Goal: Task Accomplishment & Management: Use online tool/utility

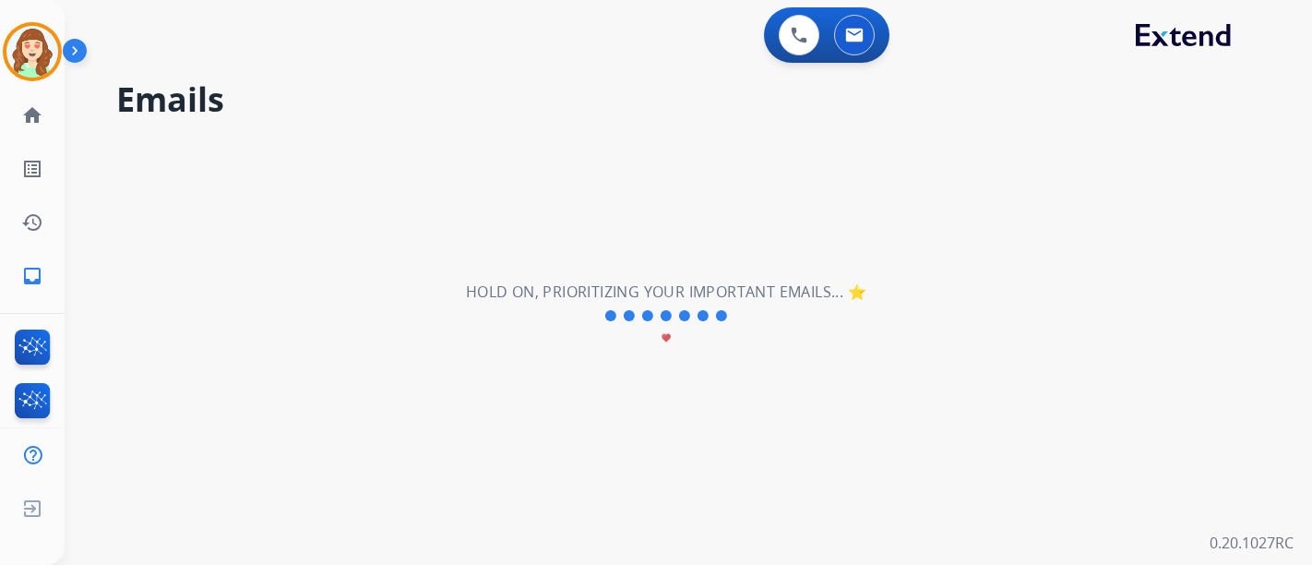
select select "**********"
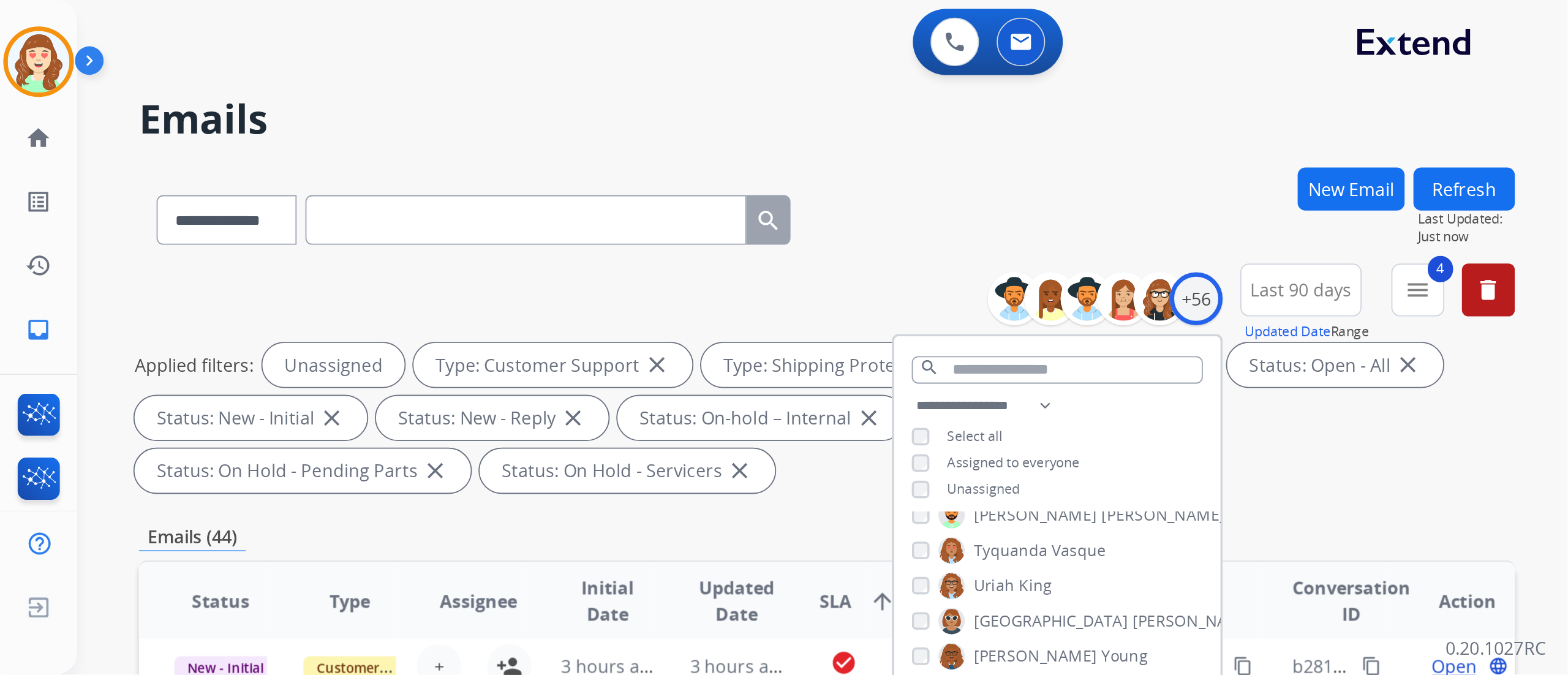
scroll to position [40, 0]
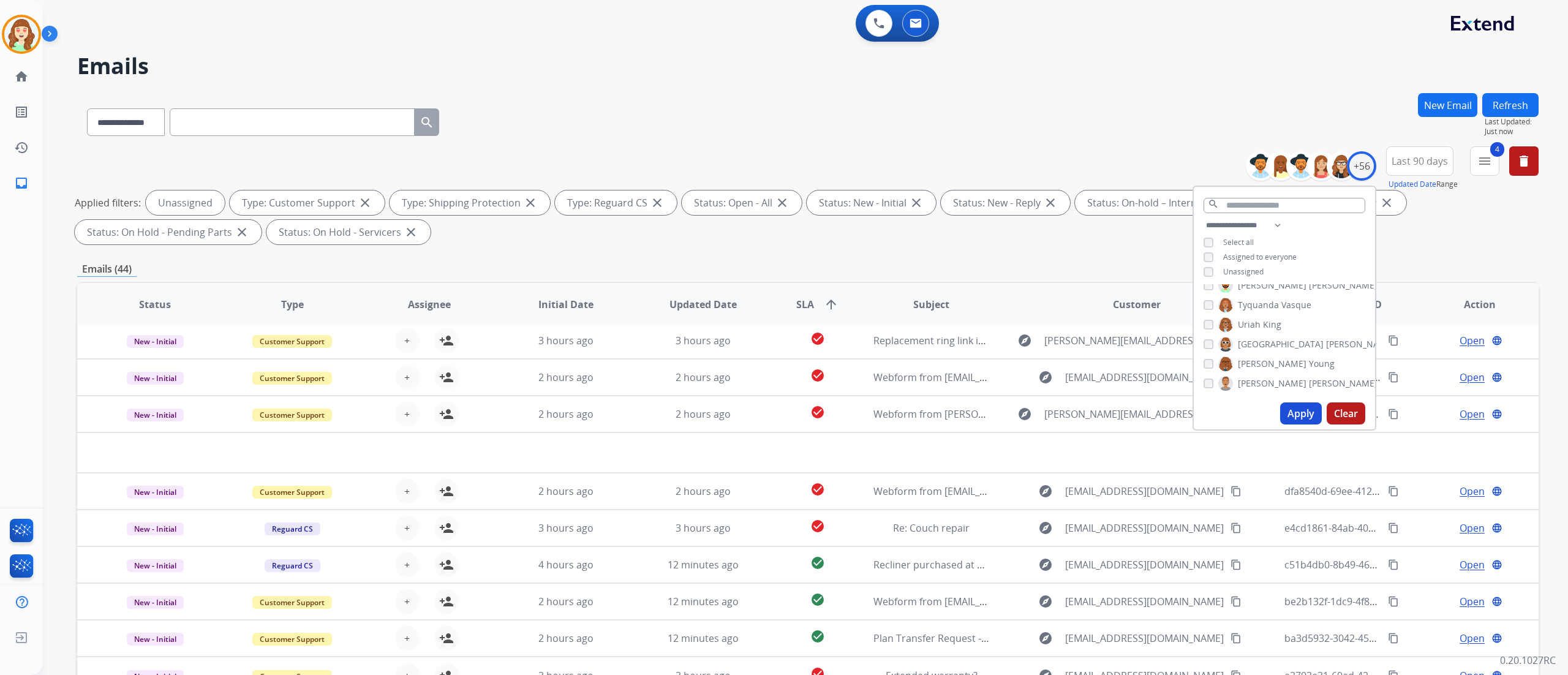
drag, startPoint x: 857, startPoint y: 27, endPoint x: 846, endPoint y: 250, distance: 223.3
click at [846, 250] on div "**********" at bounding box center [808, 424] width 1461 height 663
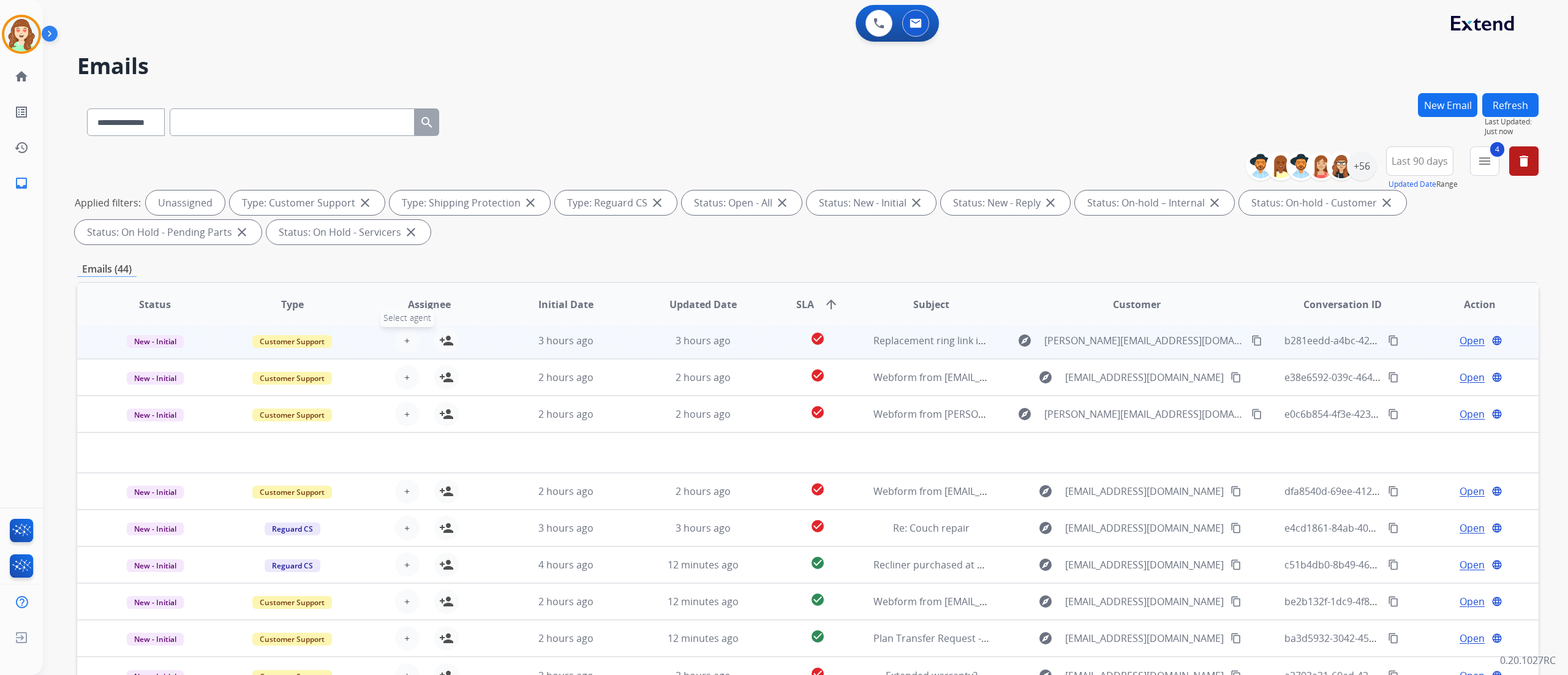
click at [407, 333] on span "+" at bounding box center [407, 340] width 5 height 15
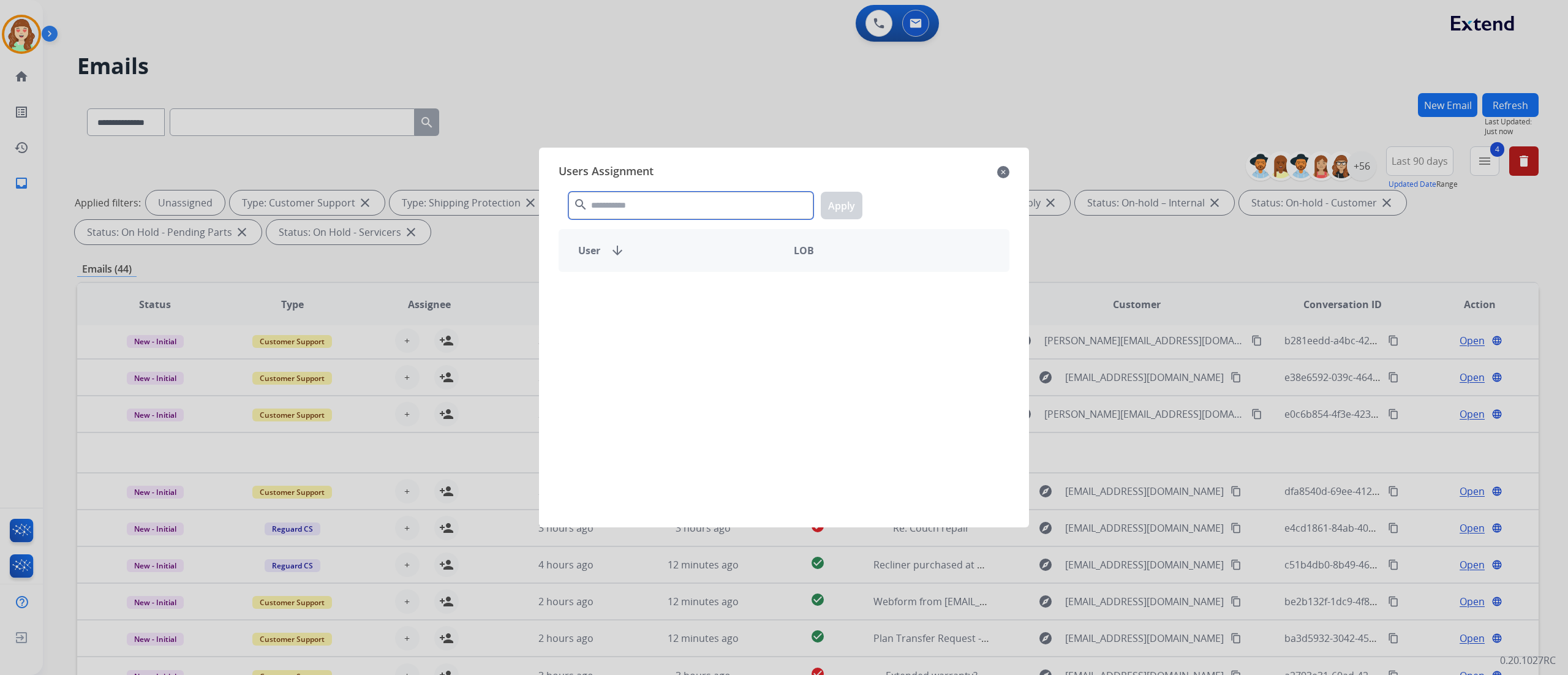
click at [624, 207] on input "text" at bounding box center [691, 206] width 245 height 28
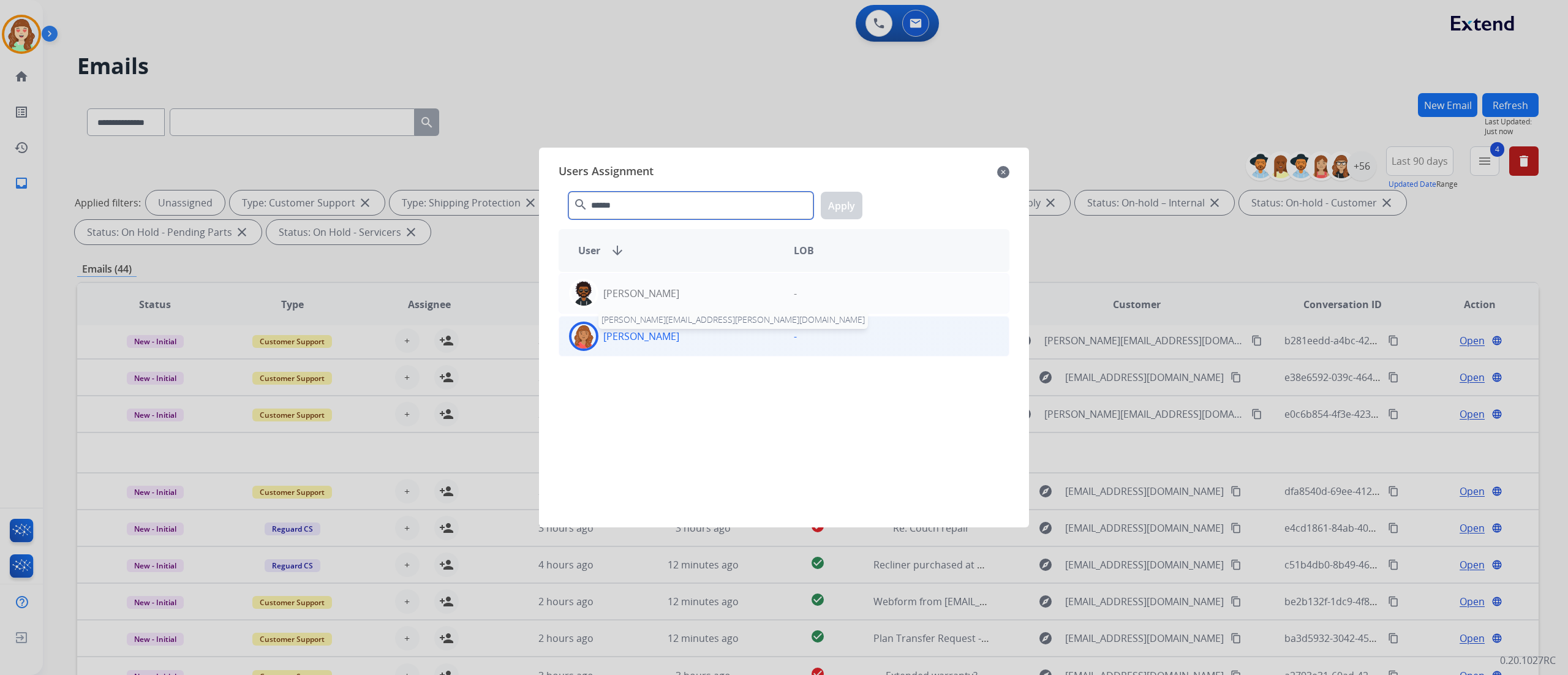
type input "******"
click at [660, 344] on p "[PERSON_NAME]" at bounding box center [641, 337] width 76 height 15
click at [839, 205] on button "Apply" at bounding box center [841, 206] width 42 height 28
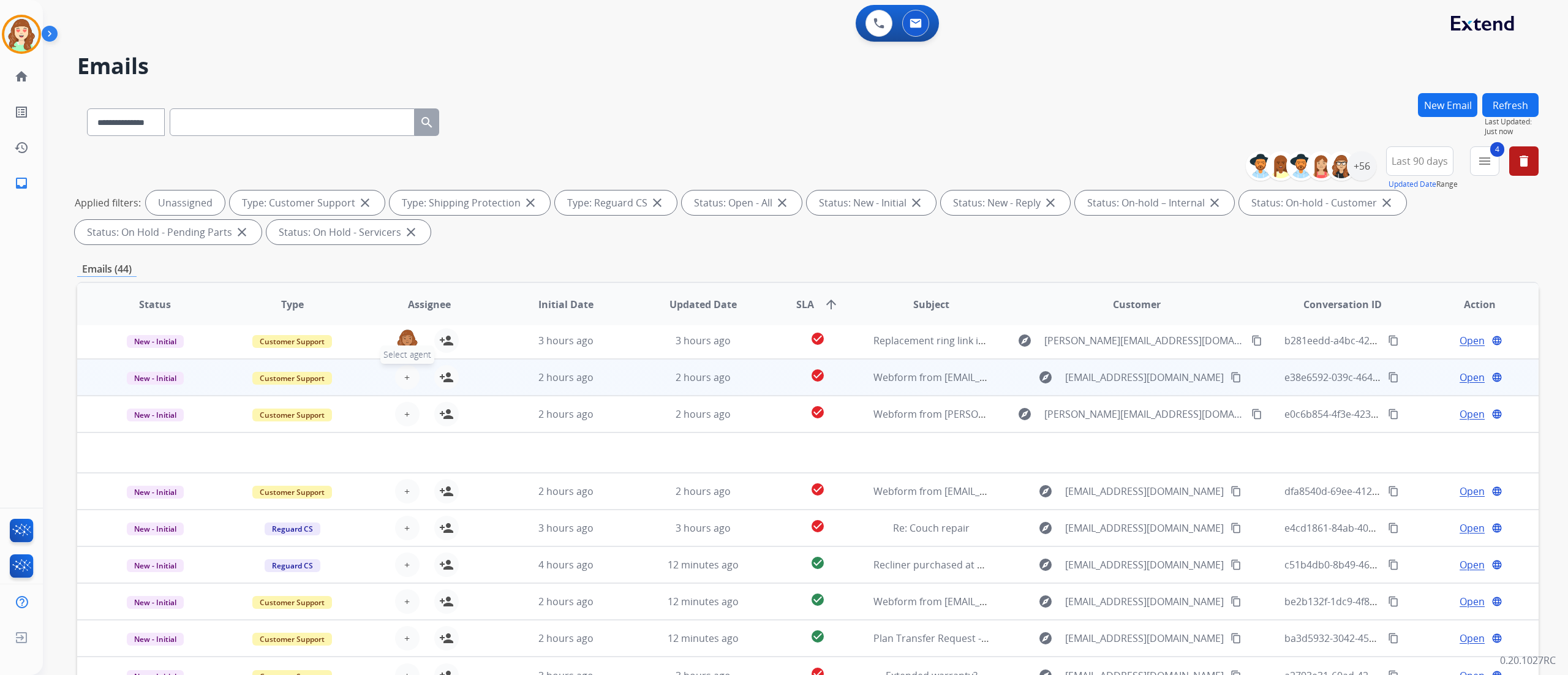
click at [408, 370] on button "+ Select agent" at bounding box center [407, 377] width 25 height 25
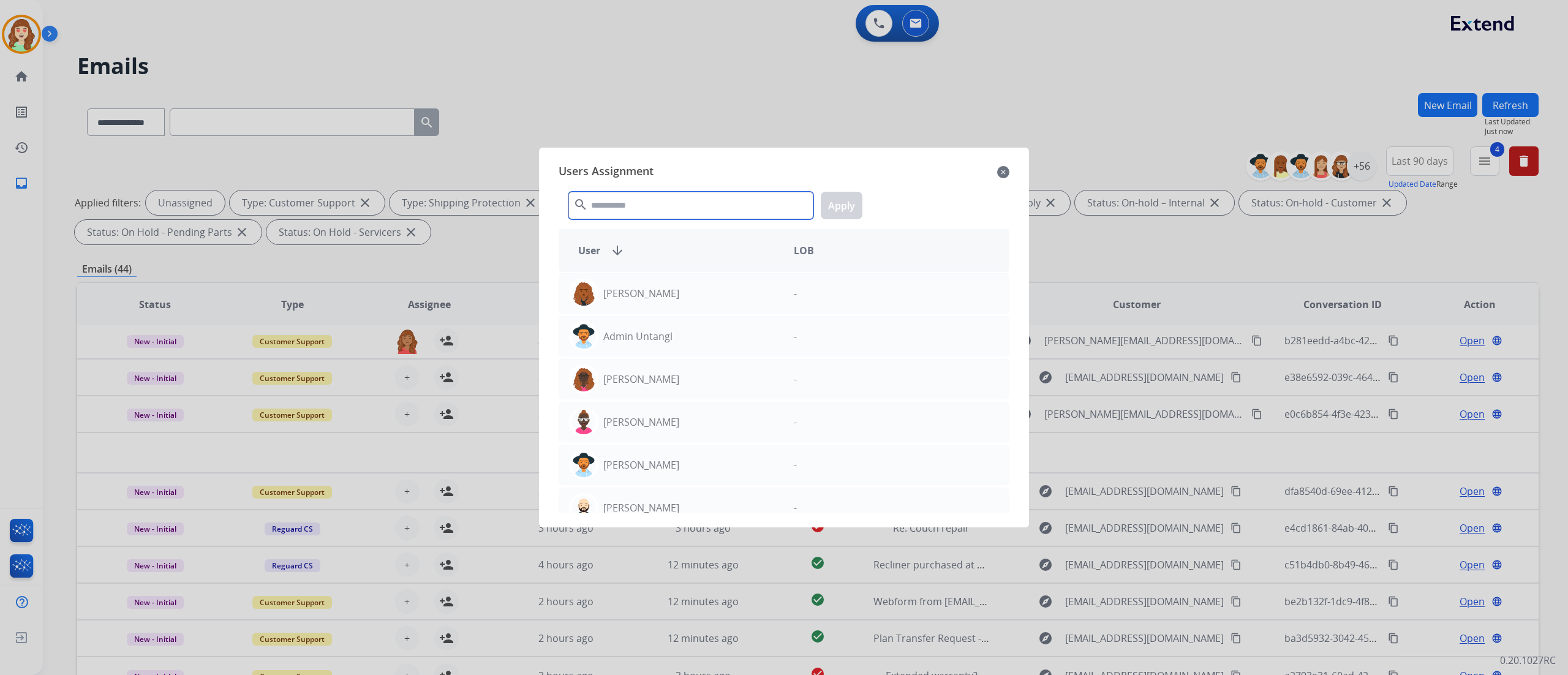
click at [624, 204] on input "text" at bounding box center [691, 206] width 245 height 28
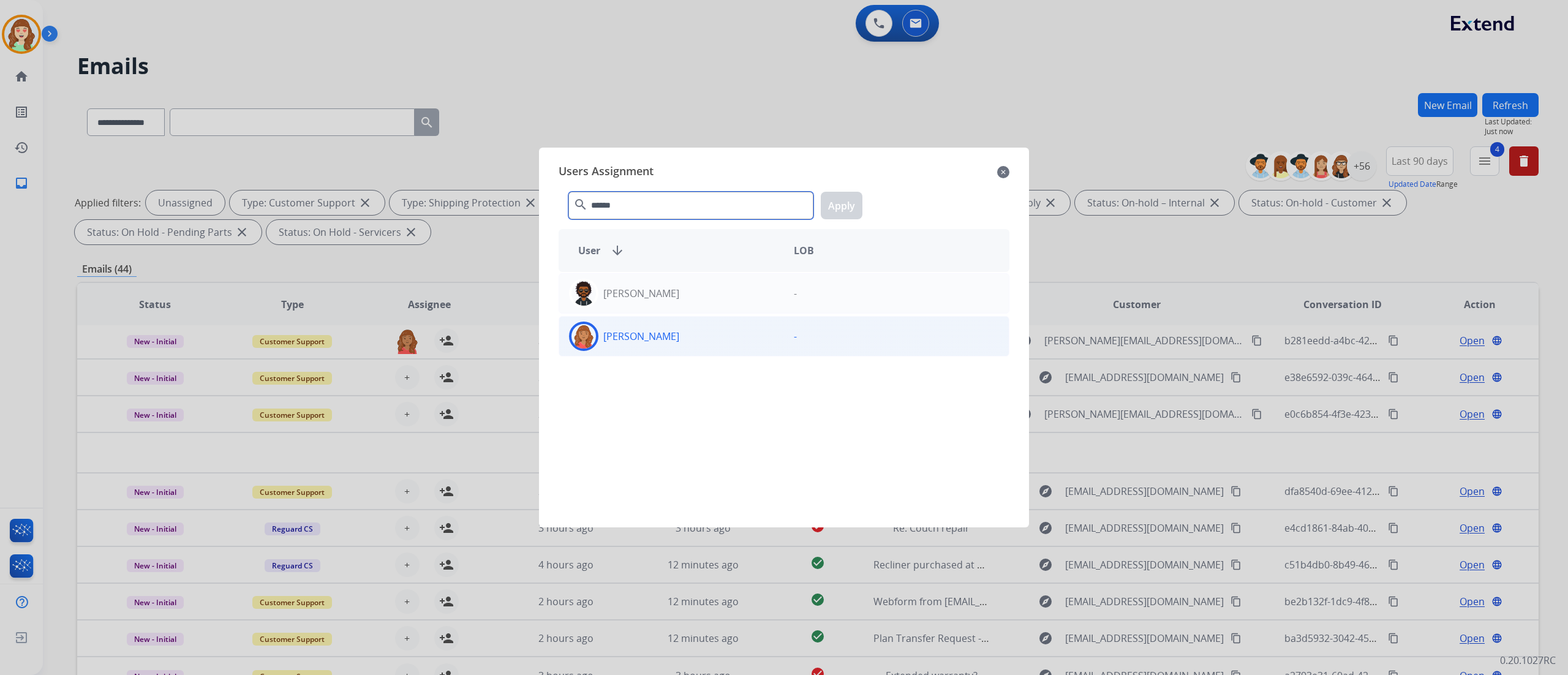
type input "******"
click at [682, 330] on div "[PERSON_NAME]" at bounding box center [672, 337] width 225 height 29
click at [823, 203] on button "Apply" at bounding box center [841, 206] width 42 height 28
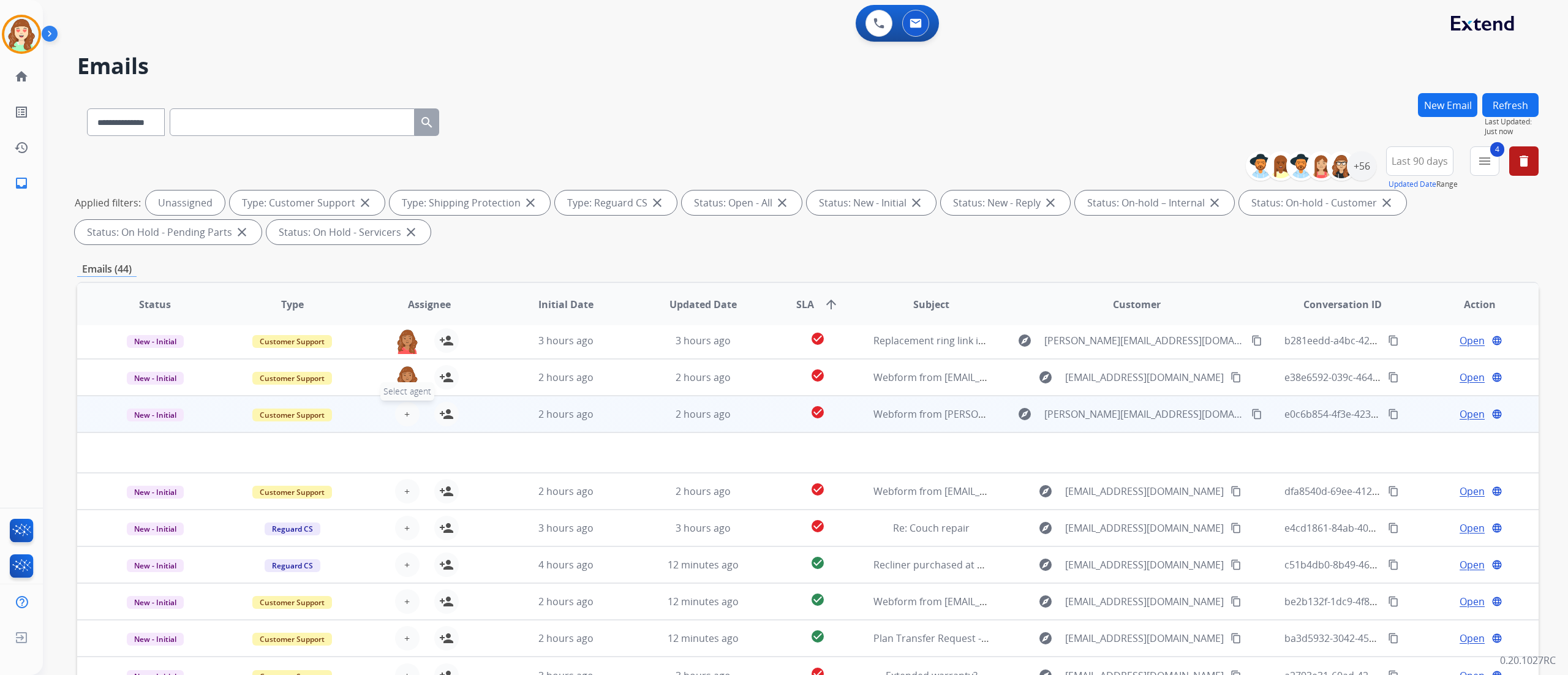
click at [412, 374] on div "+ Select agent person_add Assign to Me" at bounding box center [419, 413] width 78 height 25
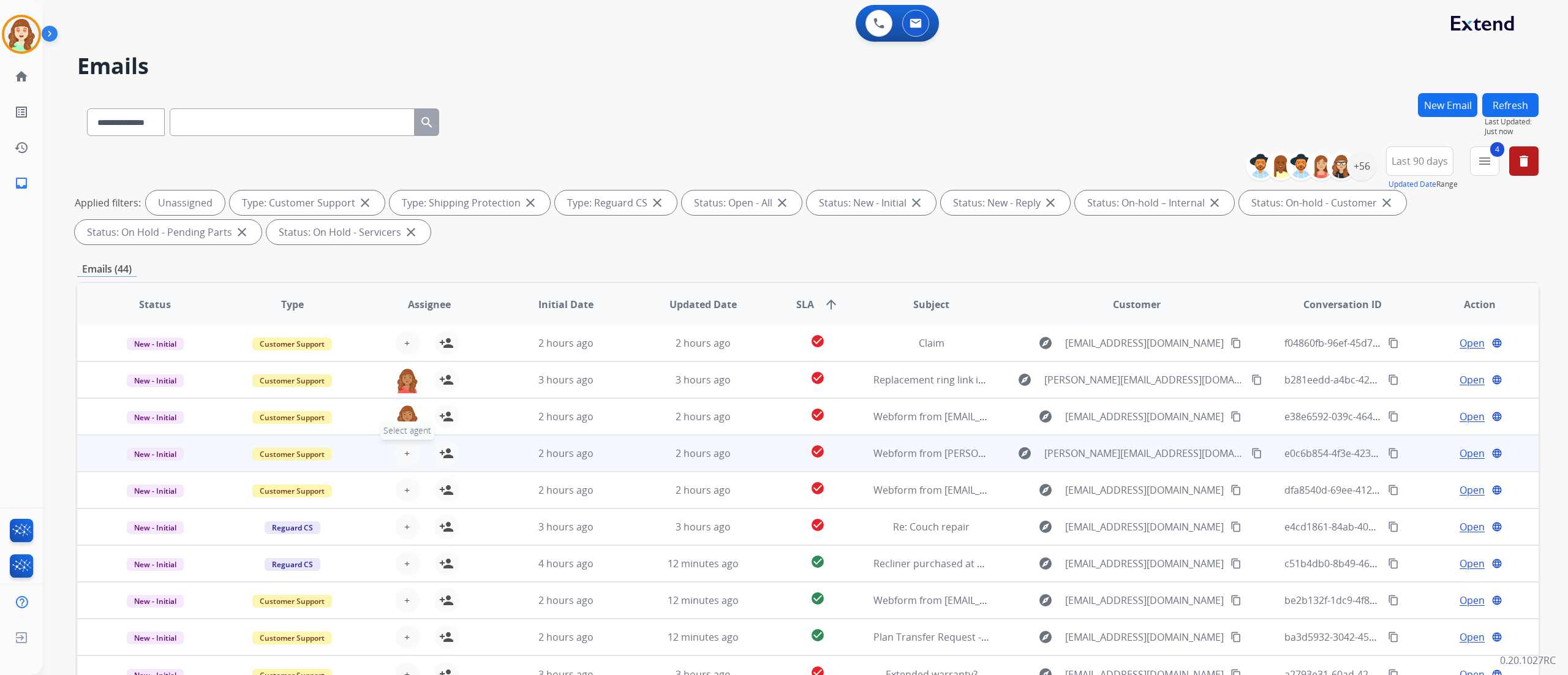
scroll to position [1, 0]
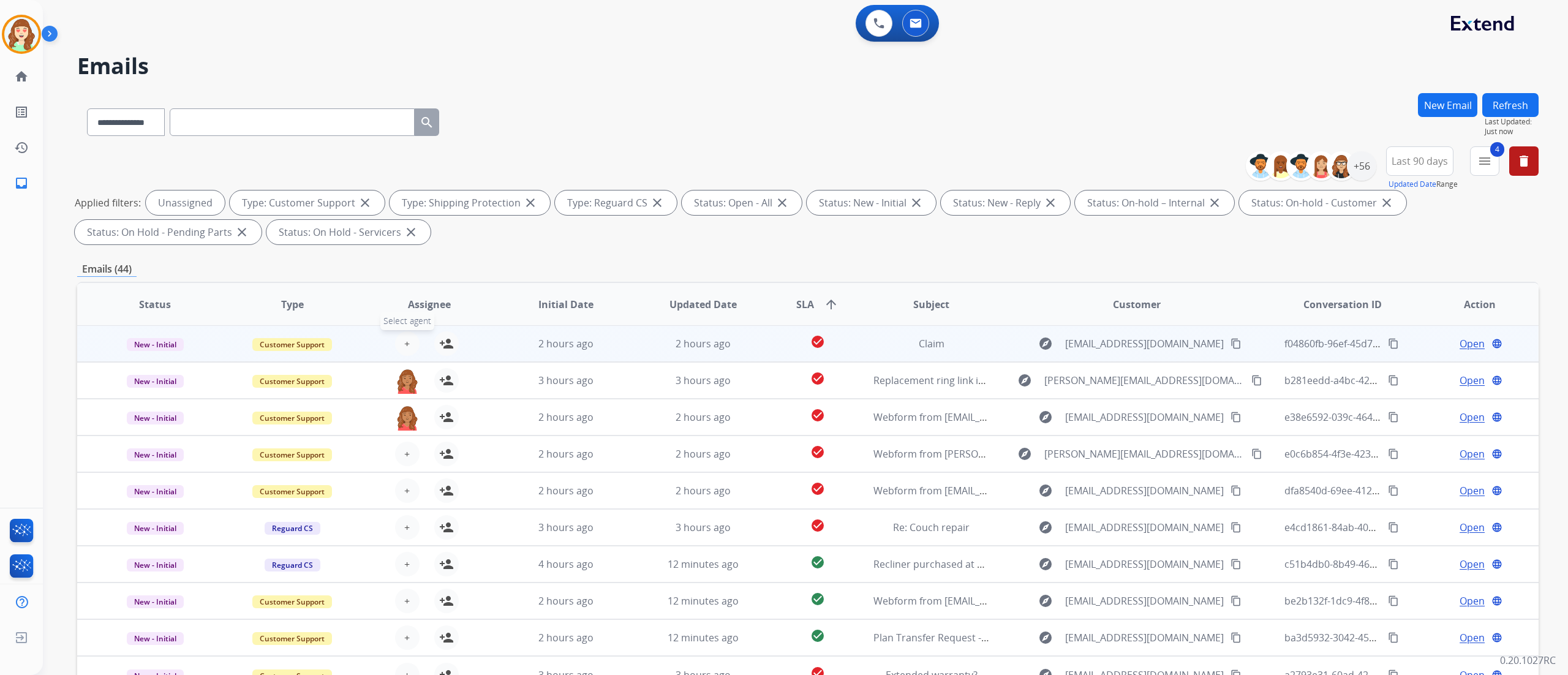
click at [405, 342] on span "+" at bounding box center [407, 344] width 5 height 15
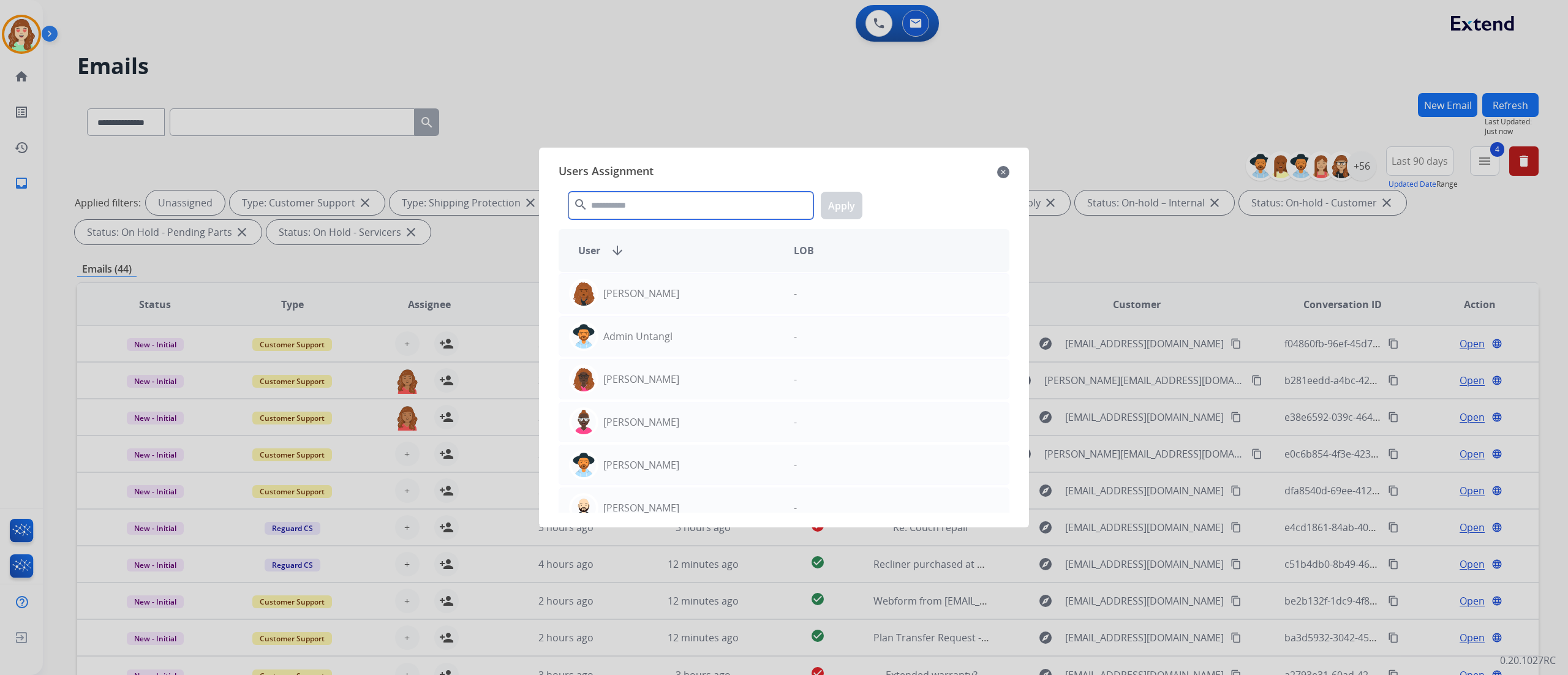
click at [617, 206] on input "text" at bounding box center [691, 206] width 245 height 28
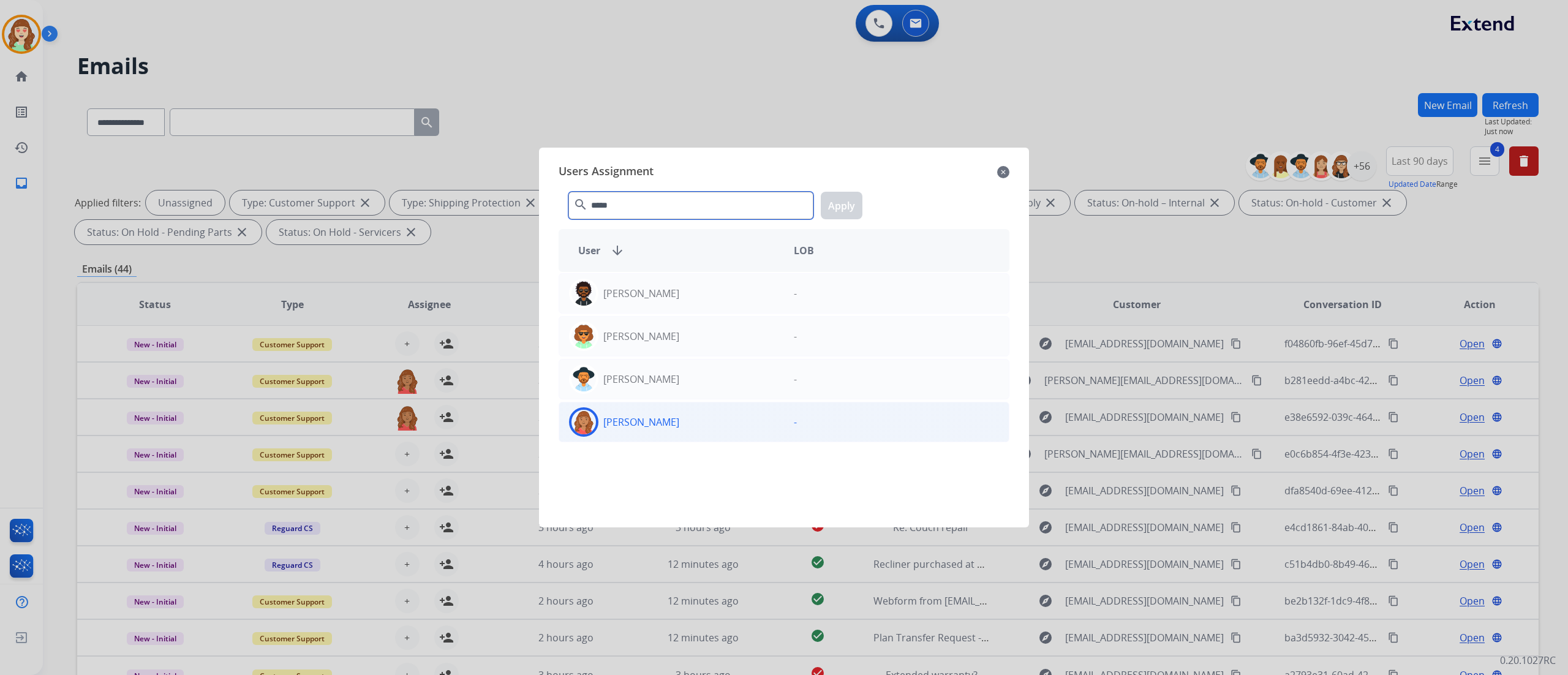
type input "*****"
click at [669, 374] on div "[PERSON_NAME]" at bounding box center [672, 422] width 225 height 29
click at [851, 213] on button "Apply" at bounding box center [841, 206] width 42 height 28
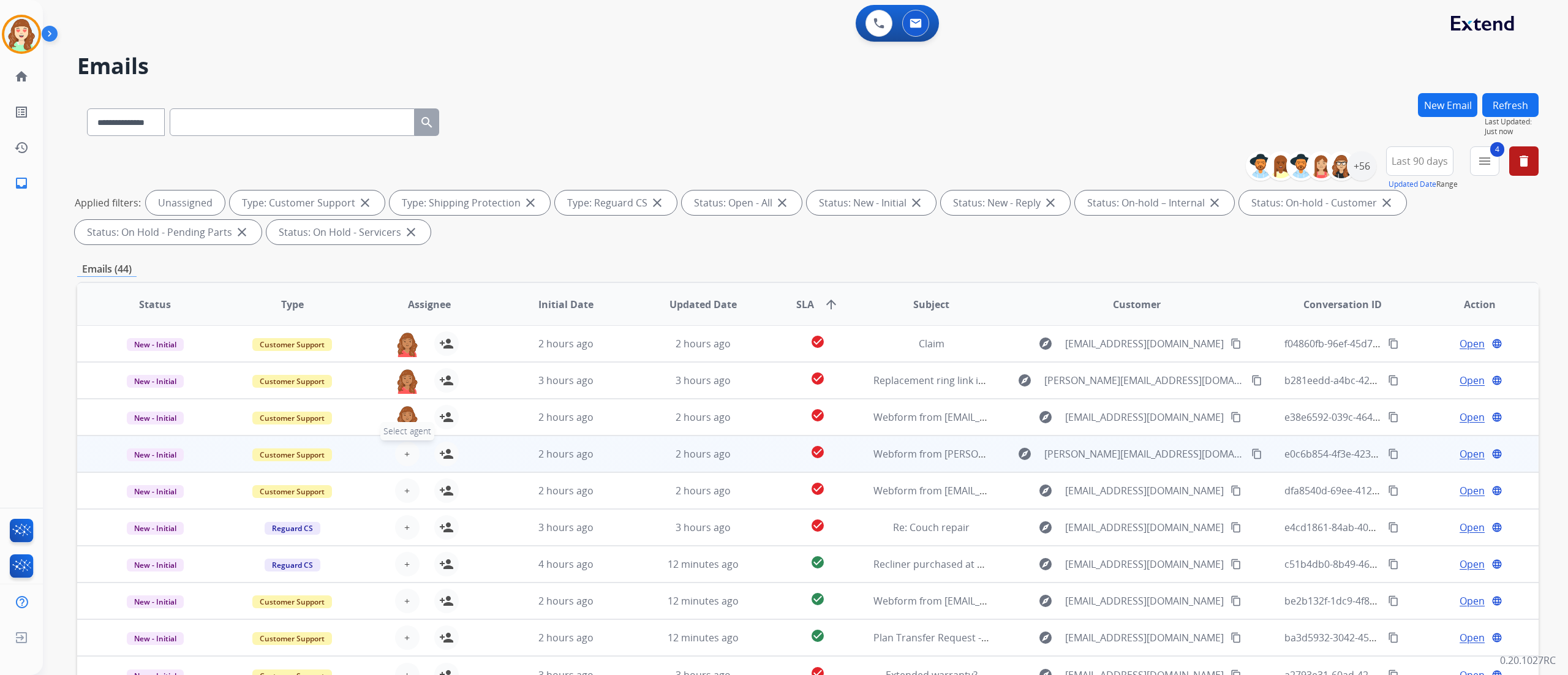
click at [401, 374] on button "+ Select agent" at bounding box center [407, 453] width 25 height 25
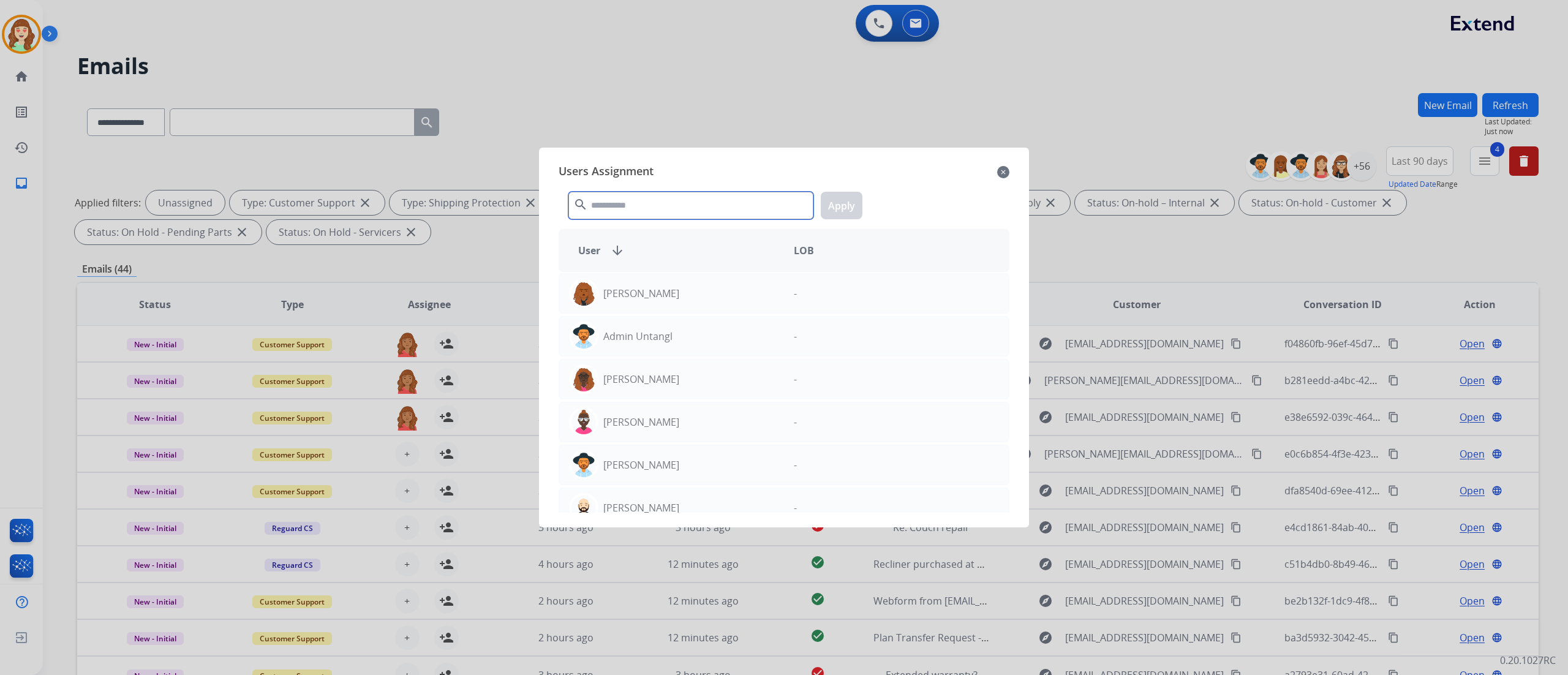
click at [664, 200] on input "text" at bounding box center [691, 206] width 245 height 28
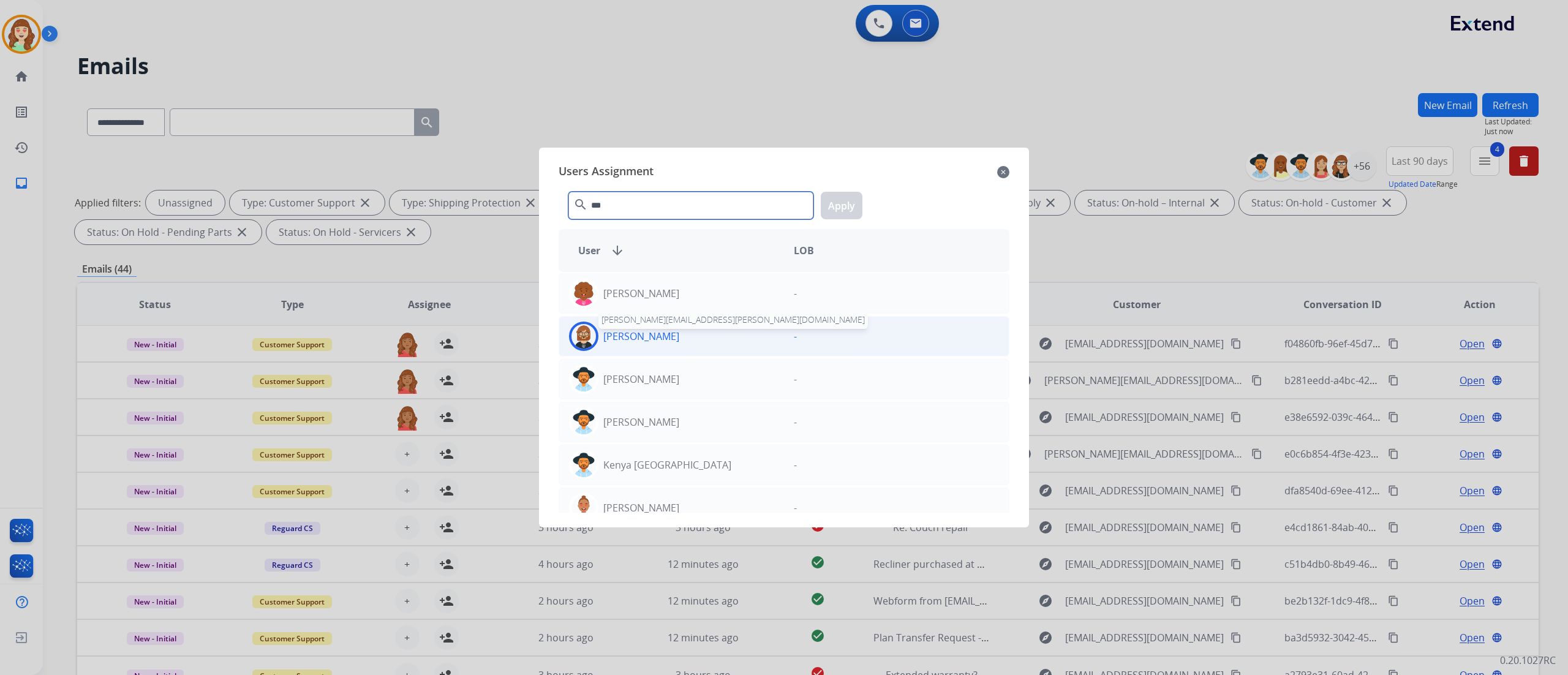
type input "***"
click at [620, 337] on p "[PERSON_NAME]" at bounding box center [641, 337] width 76 height 15
click at [835, 207] on button "Apply" at bounding box center [841, 206] width 42 height 28
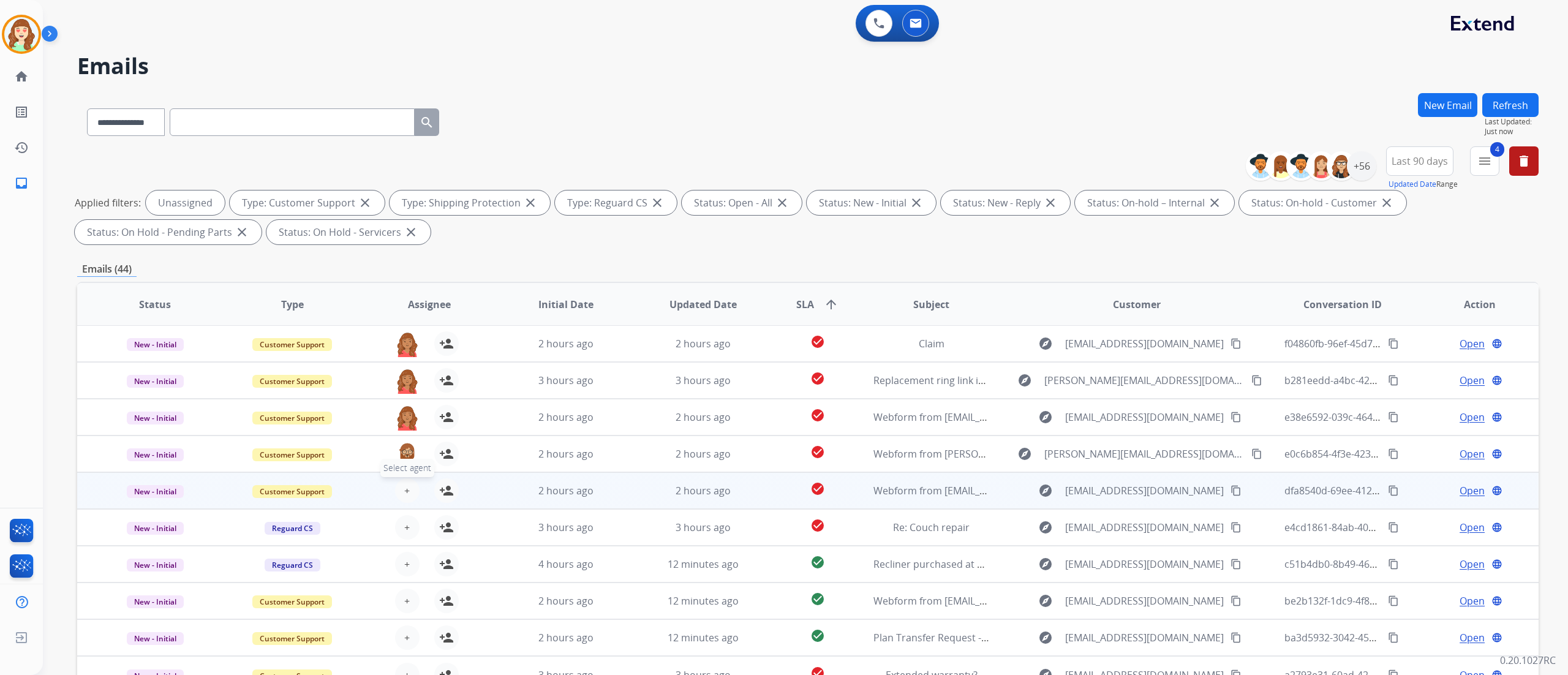
click at [405, 374] on span "+" at bounding box center [407, 490] width 5 height 15
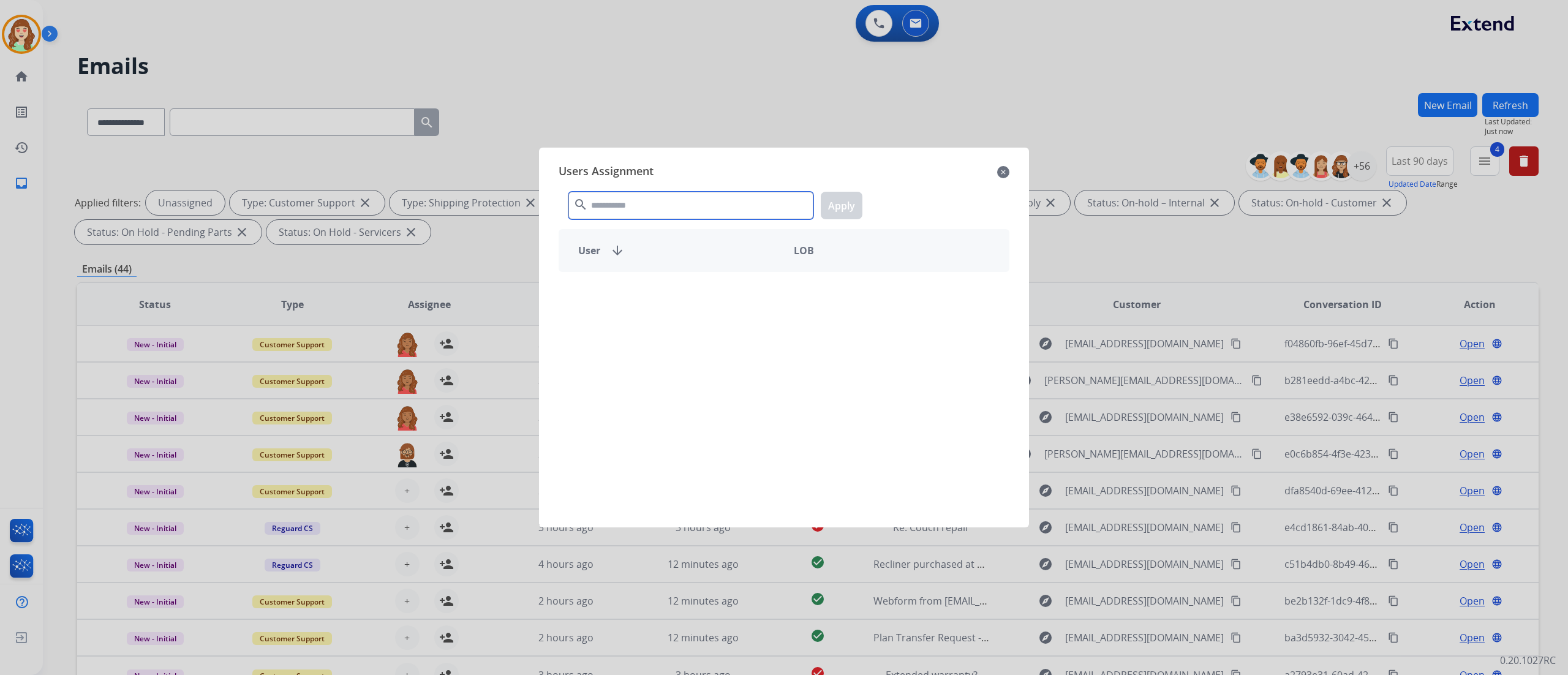
click at [717, 206] on input "text" at bounding box center [691, 206] width 245 height 28
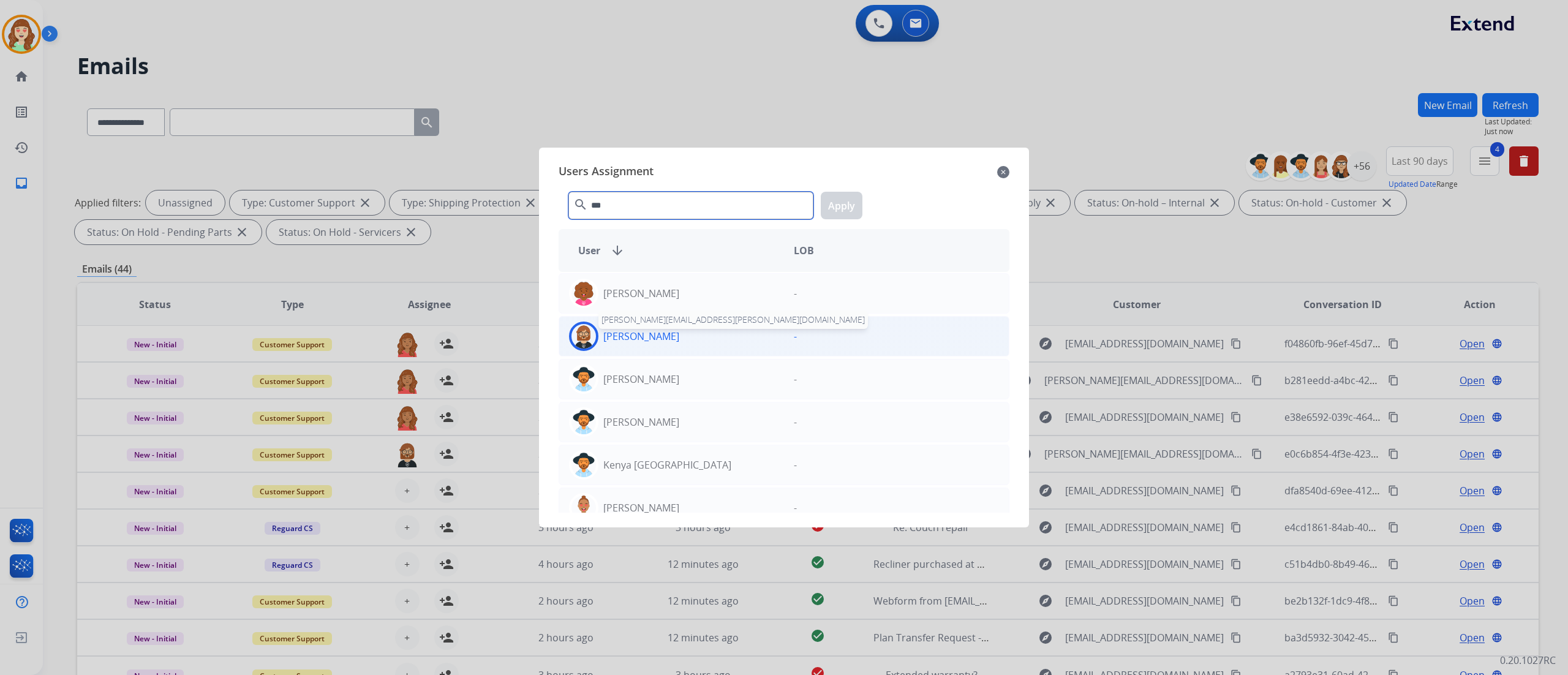
type input "***"
click at [620, 335] on p "[PERSON_NAME]" at bounding box center [641, 337] width 76 height 15
click at [853, 196] on button "Apply" at bounding box center [841, 206] width 42 height 28
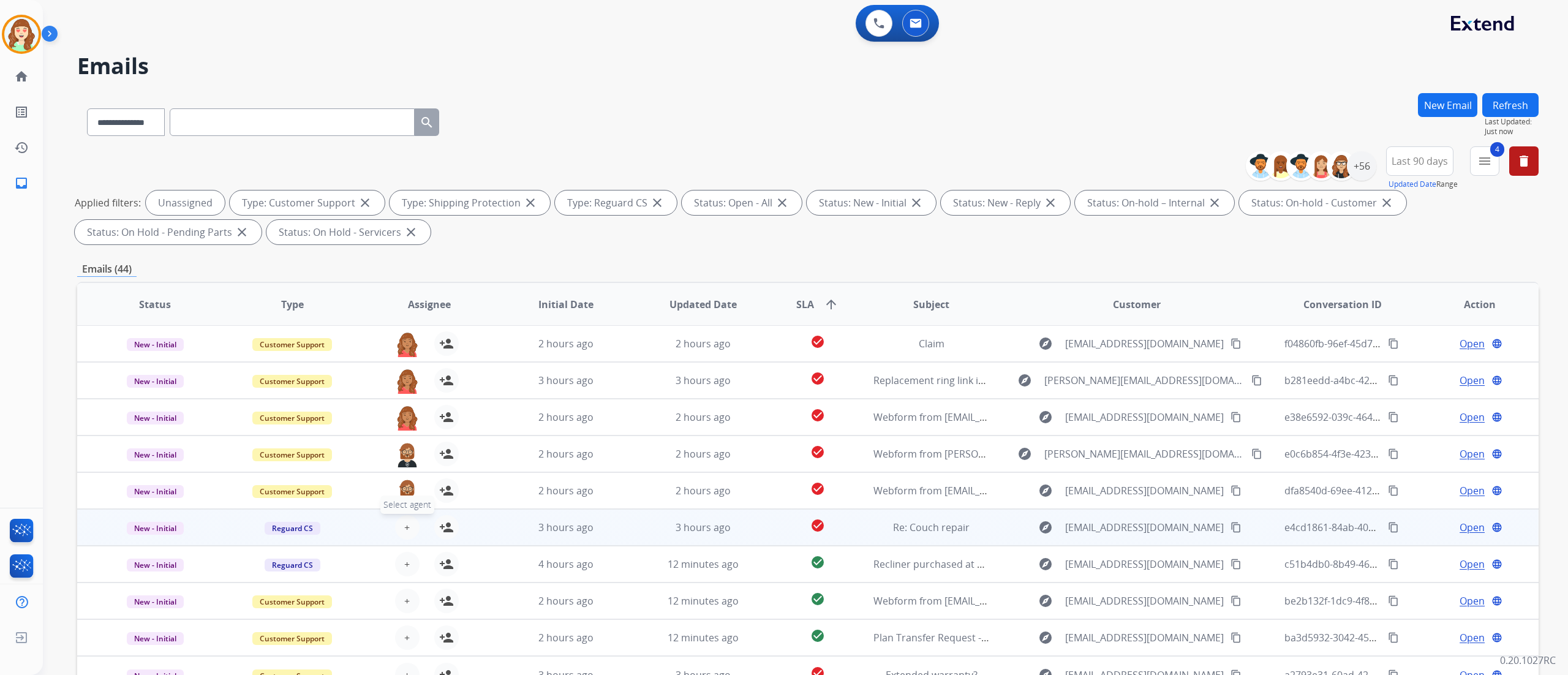
click at [401, 374] on button "+ Select agent" at bounding box center [407, 527] width 25 height 25
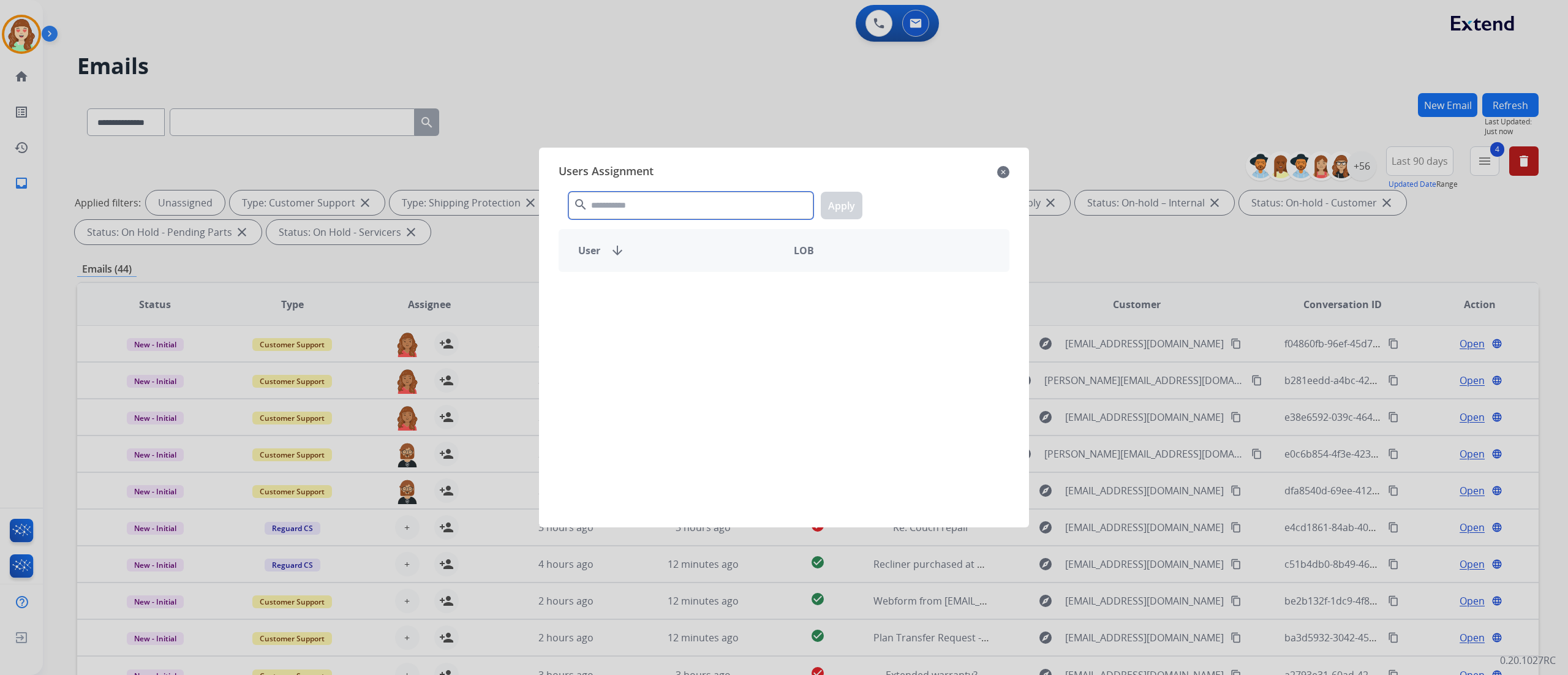
click at [755, 204] on input "text" at bounding box center [691, 206] width 245 height 28
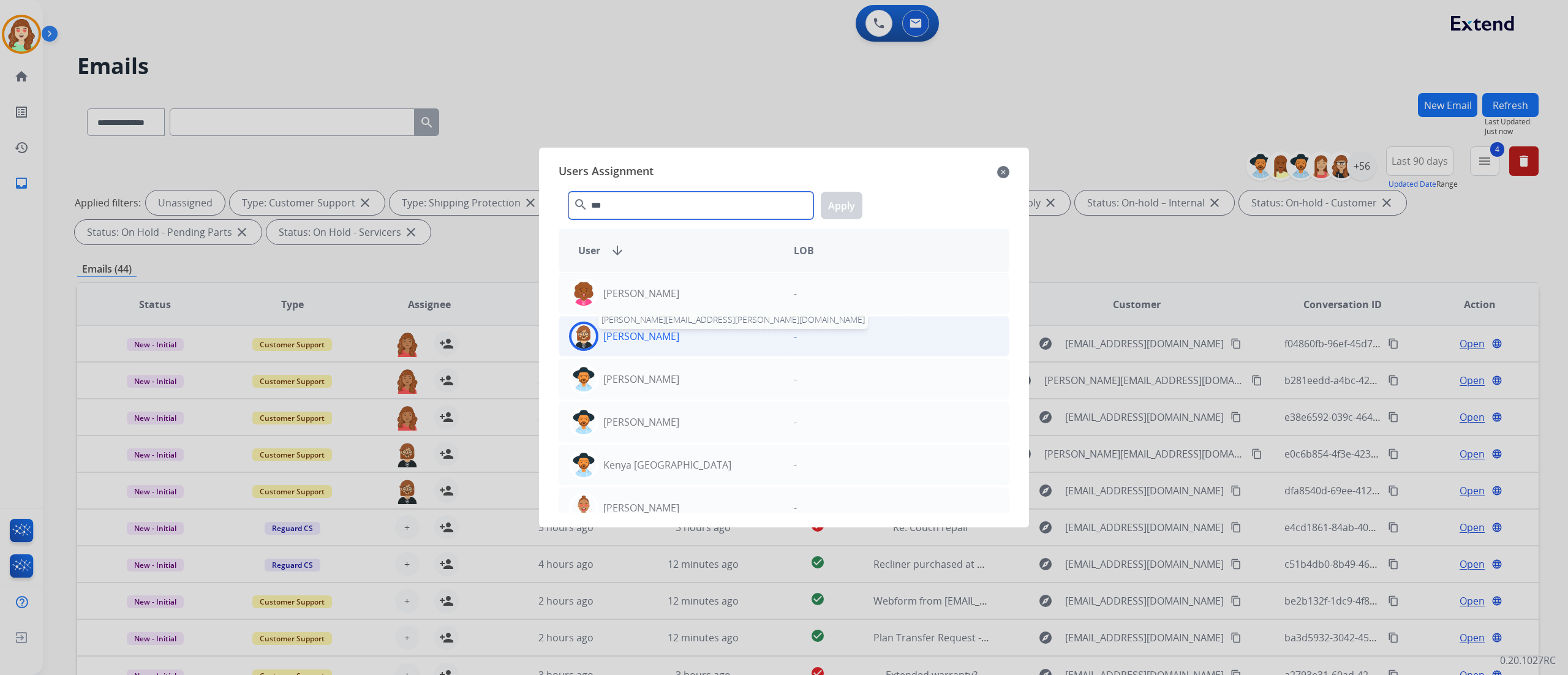
type input "***"
click at [636, 337] on p "[PERSON_NAME]" at bounding box center [641, 337] width 76 height 15
click at [853, 205] on button "Apply" at bounding box center [841, 206] width 42 height 28
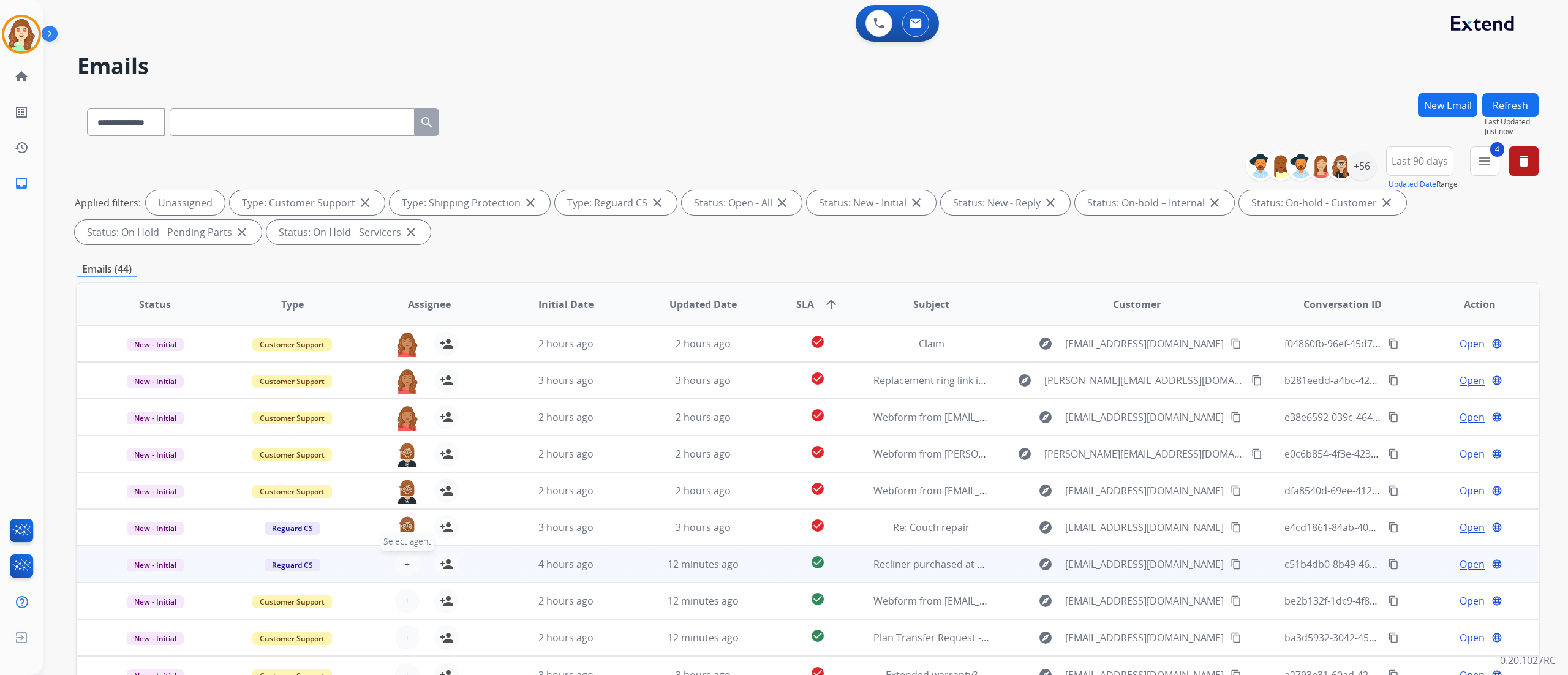
click at [405, 374] on span "+" at bounding box center [407, 564] width 5 height 15
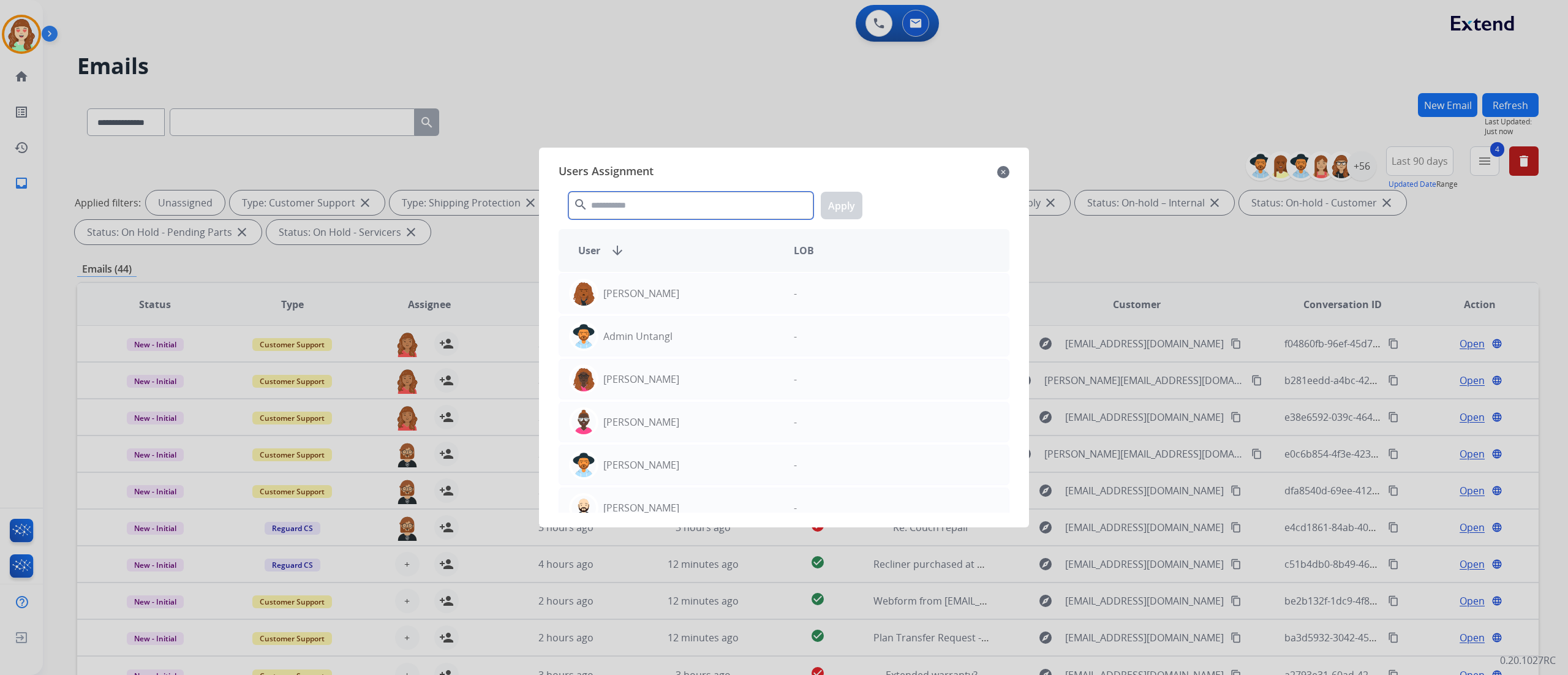
click at [703, 210] on input "text" at bounding box center [691, 206] width 245 height 28
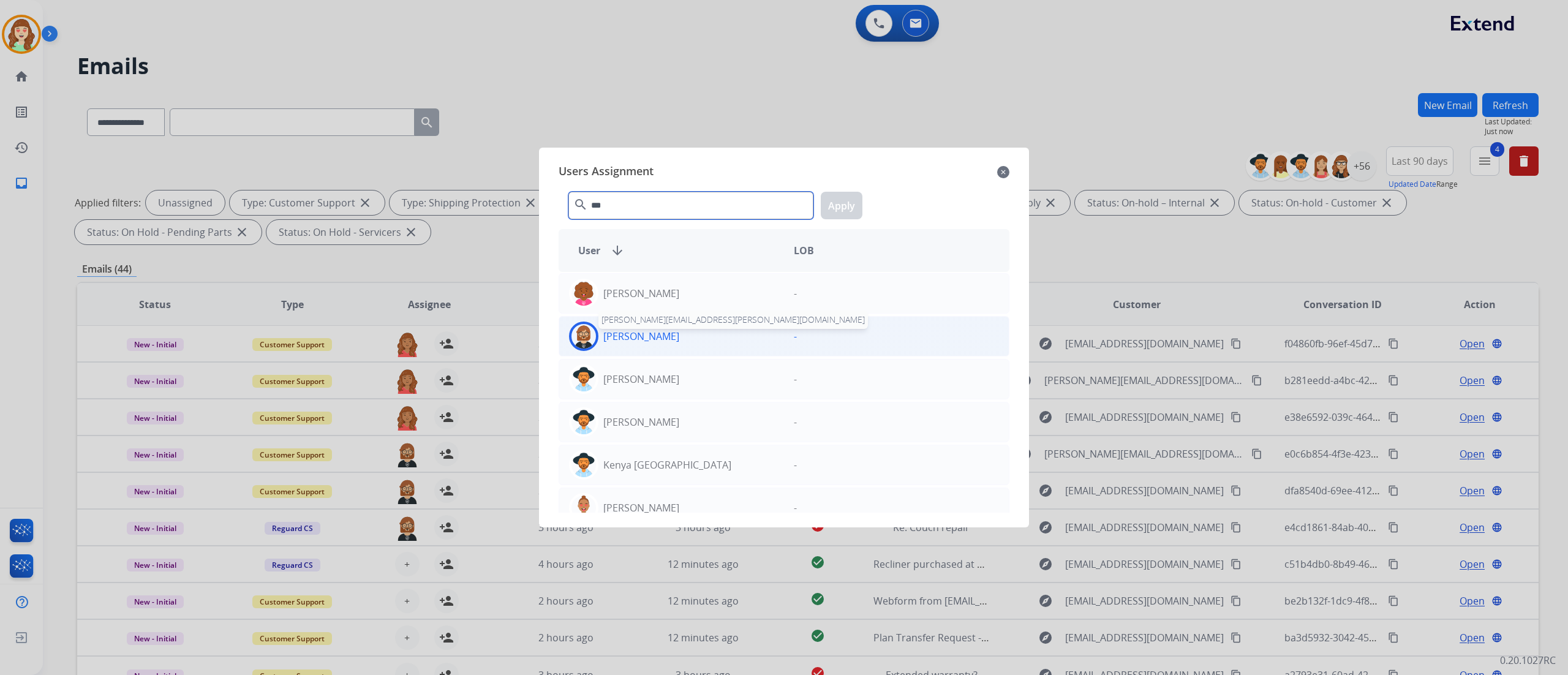
type input "***"
click at [610, 345] on div "[PERSON_NAME] [PERSON_NAME][EMAIL_ADDRESS][PERSON_NAME][DOMAIN_NAME]" at bounding box center [672, 337] width 225 height 29
click at [829, 212] on button "Apply" at bounding box center [841, 206] width 42 height 28
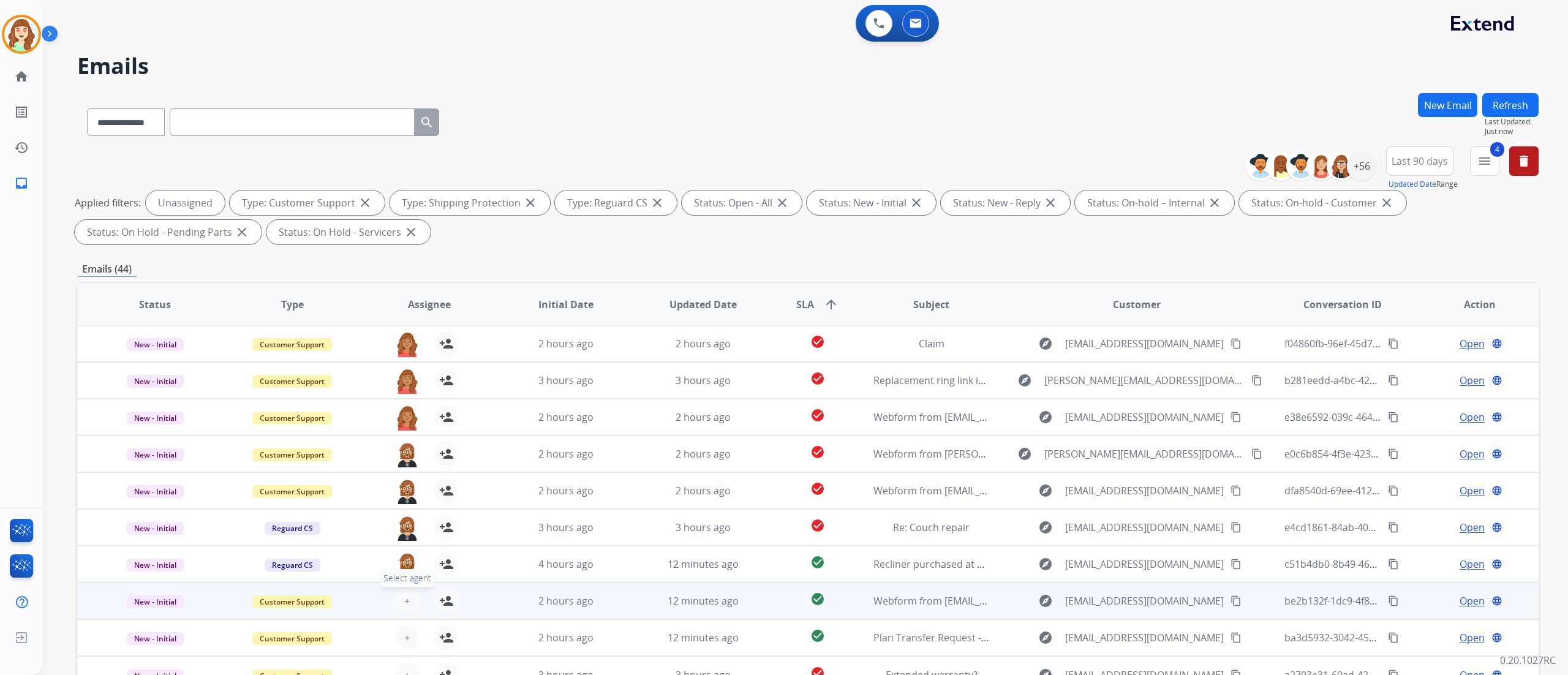
click at [404, 374] on span "+" at bounding box center [407, 601] width 5 height 15
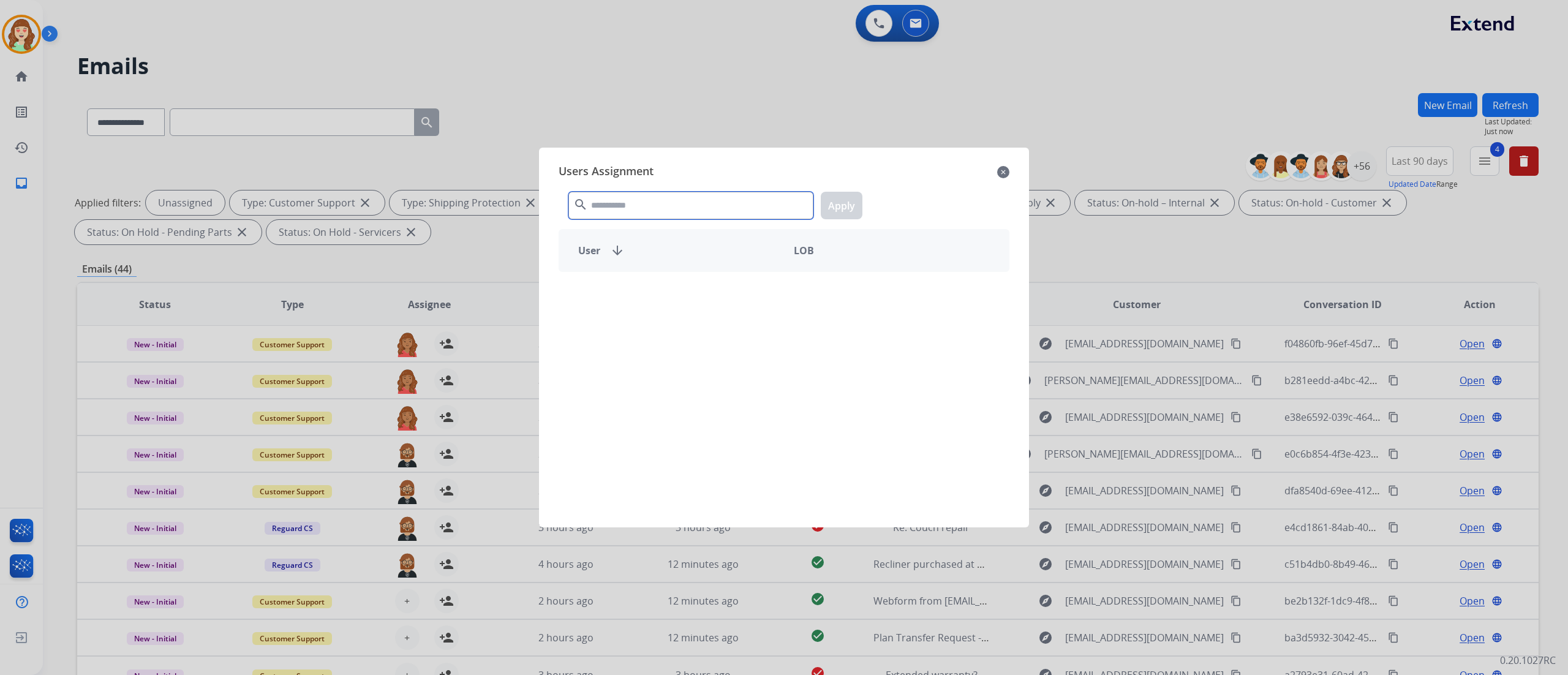
click at [646, 202] on input "text" at bounding box center [691, 206] width 245 height 28
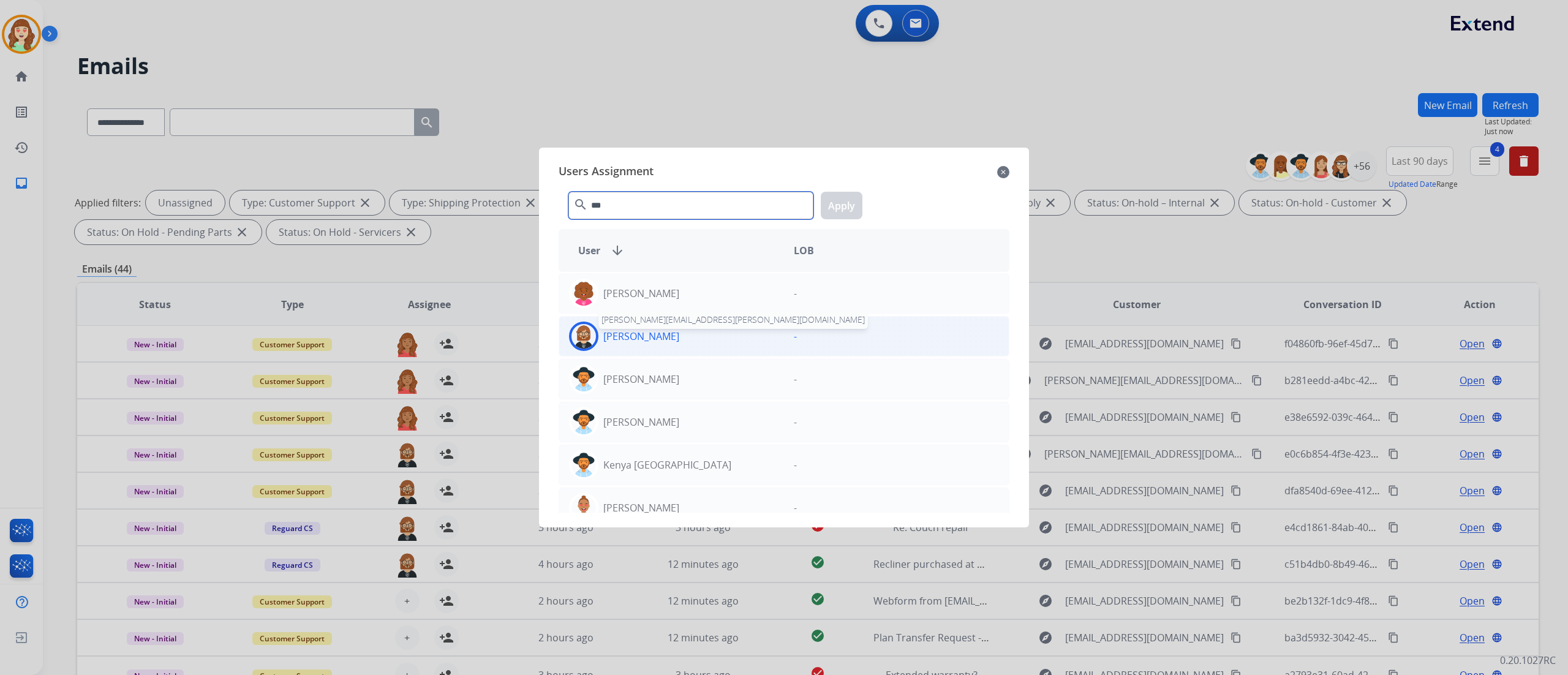
type input "***"
drag, startPoint x: 638, startPoint y: 326, endPoint x: 601, endPoint y: 345, distance: 41.6
click at [601, 345] on div "[PERSON_NAME]" at bounding box center [672, 337] width 225 height 29
click at [841, 215] on button "Apply" at bounding box center [841, 206] width 42 height 28
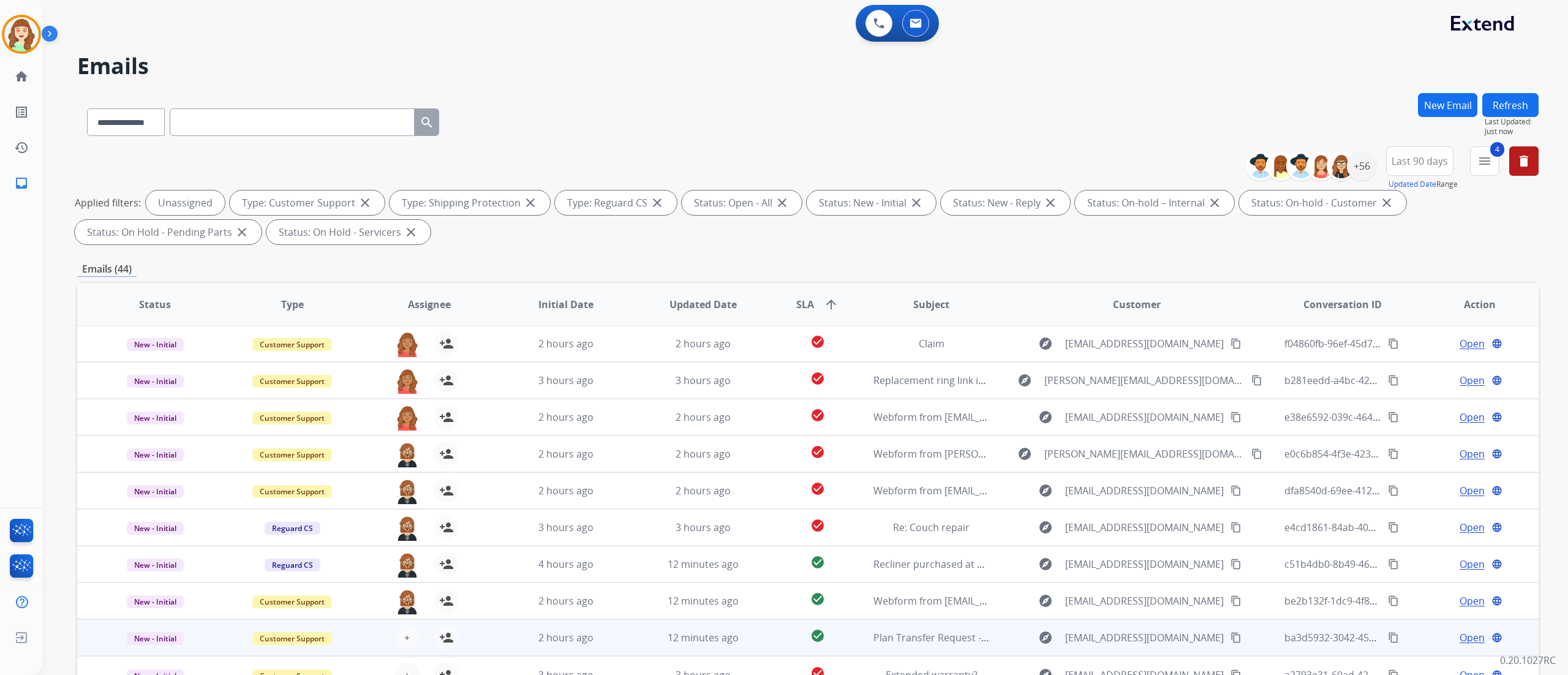
click at [395, 374] on div "+ Select agent person_add Assign to Me" at bounding box center [419, 637] width 78 height 25
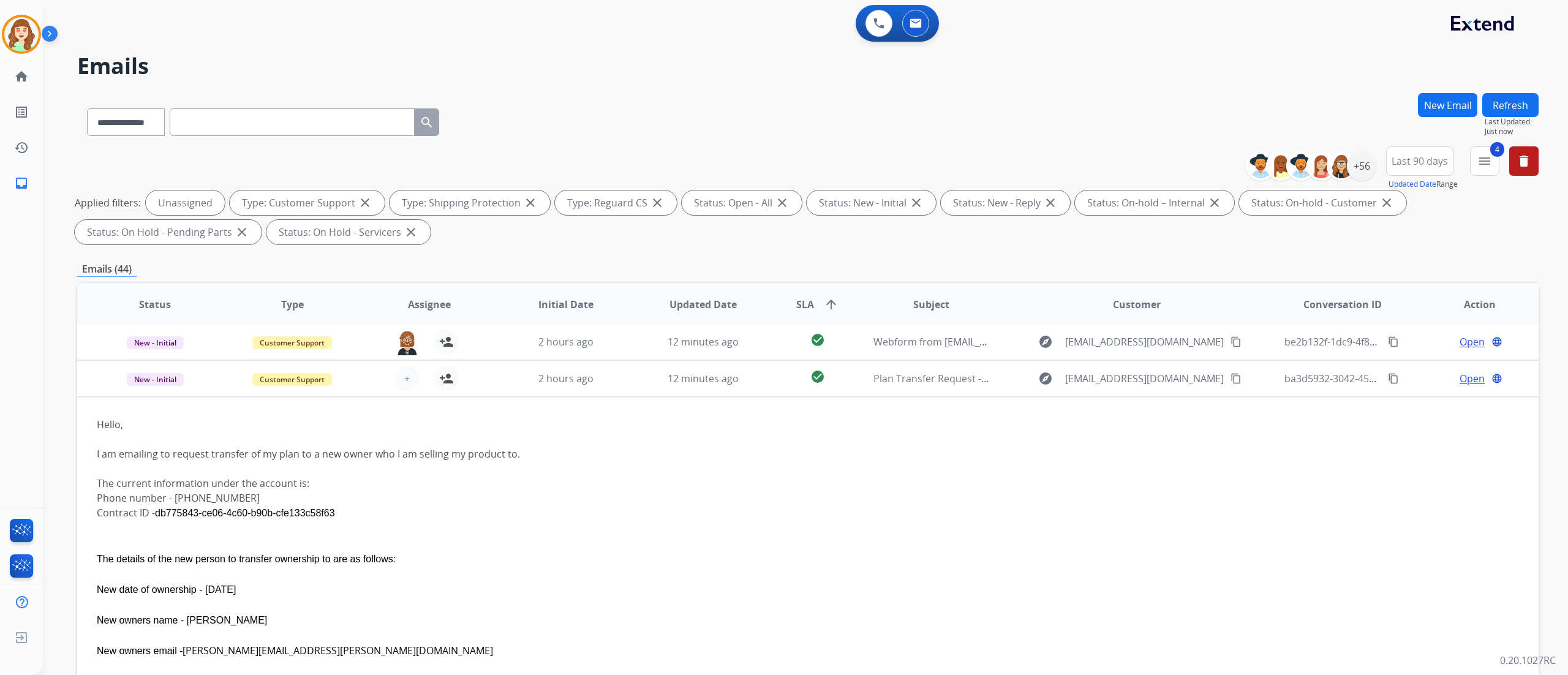
scroll to position [294, 0]
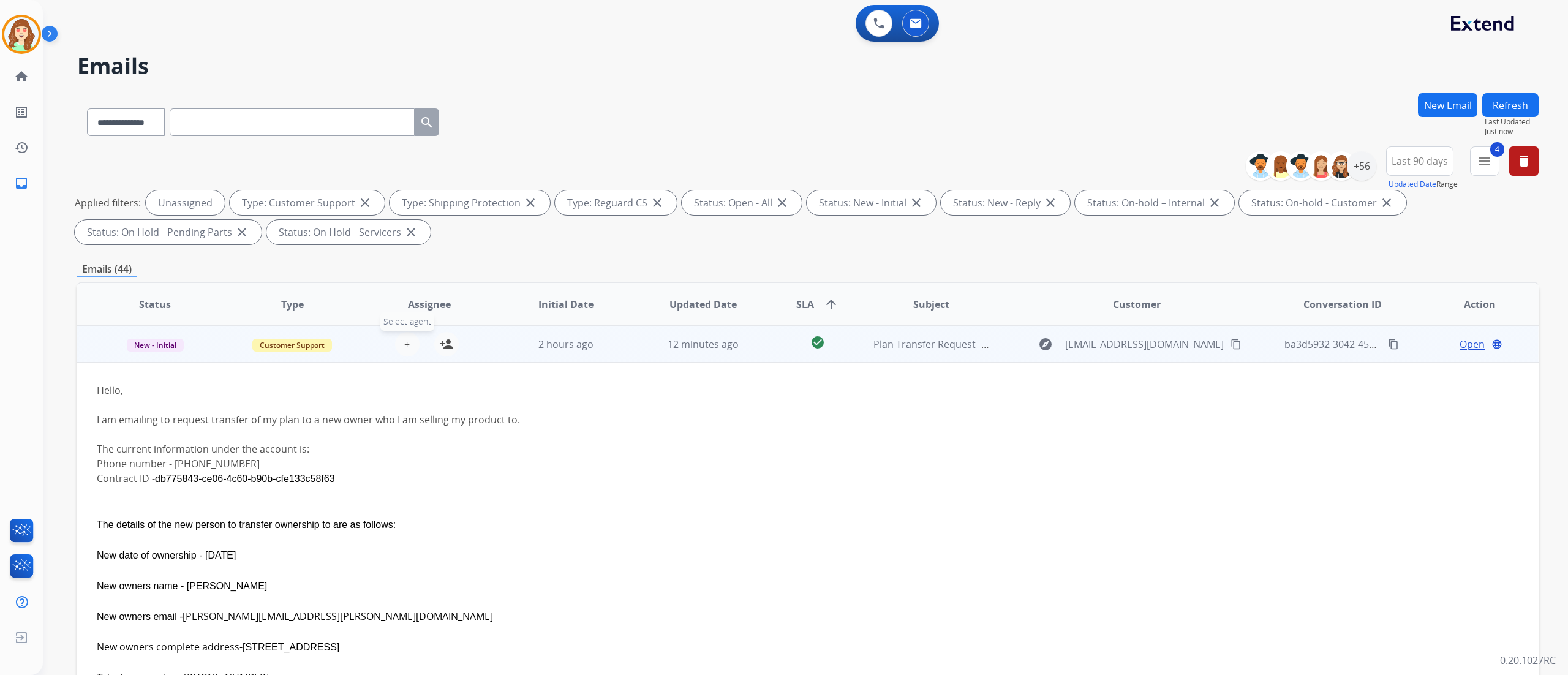
click at [404, 342] on span "+" at bounding box center [407, 344] width 5 height 15
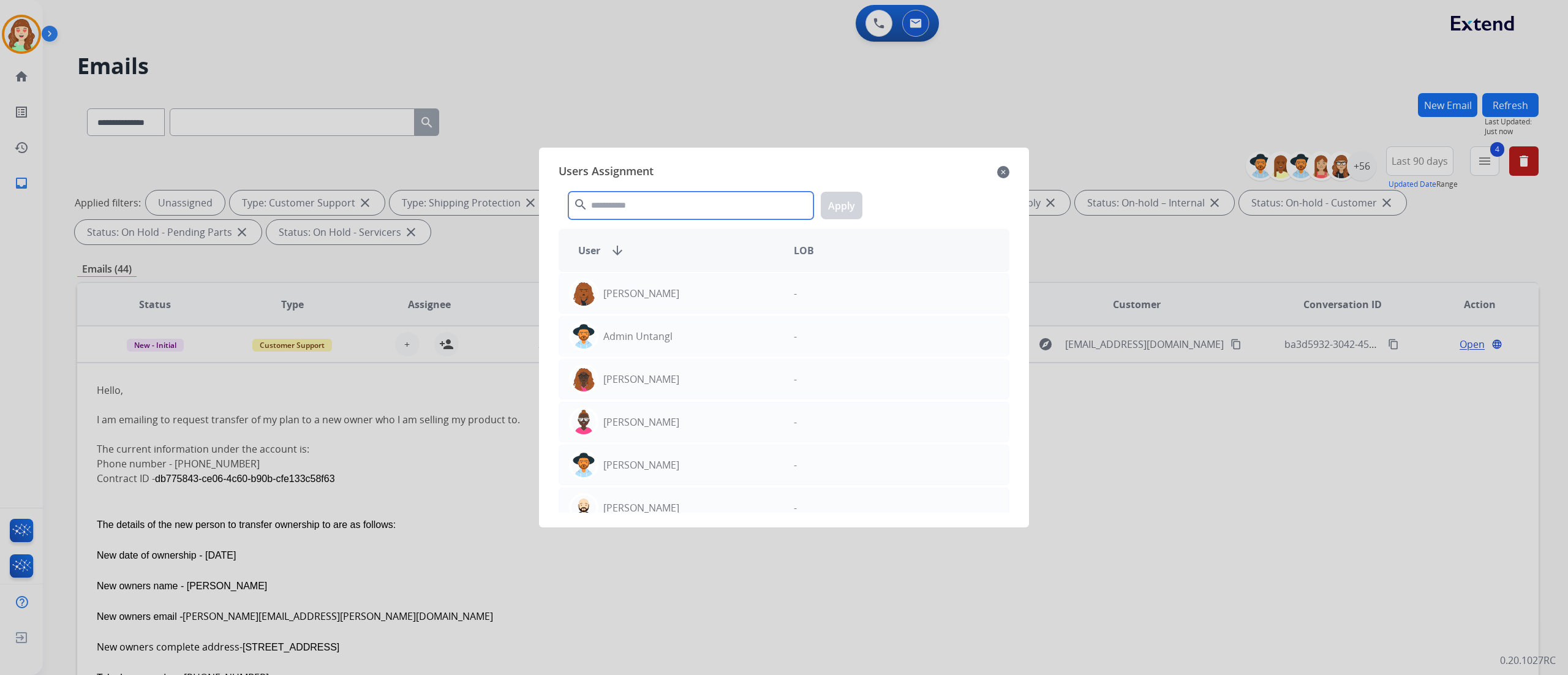
click at [595, 200] on input "text" at bounding box center [691, 206] width 245 height 28
type input "***"
click at [672, 331] on div "[PERSON_NAME]" at bounding box center [672, 337] width 225 height 29
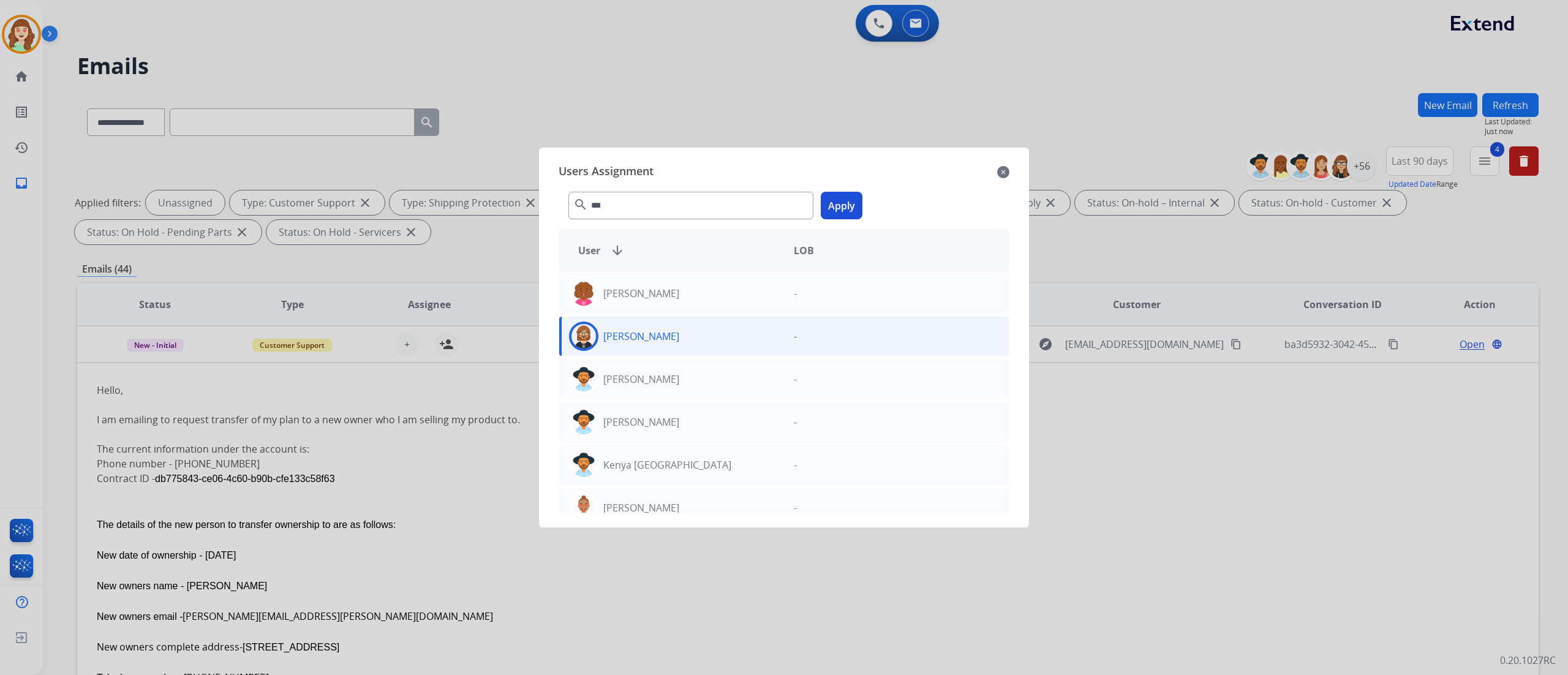
click at [854, 211] on button "Apply" at bounding box center [841, 206] width 42 height 28
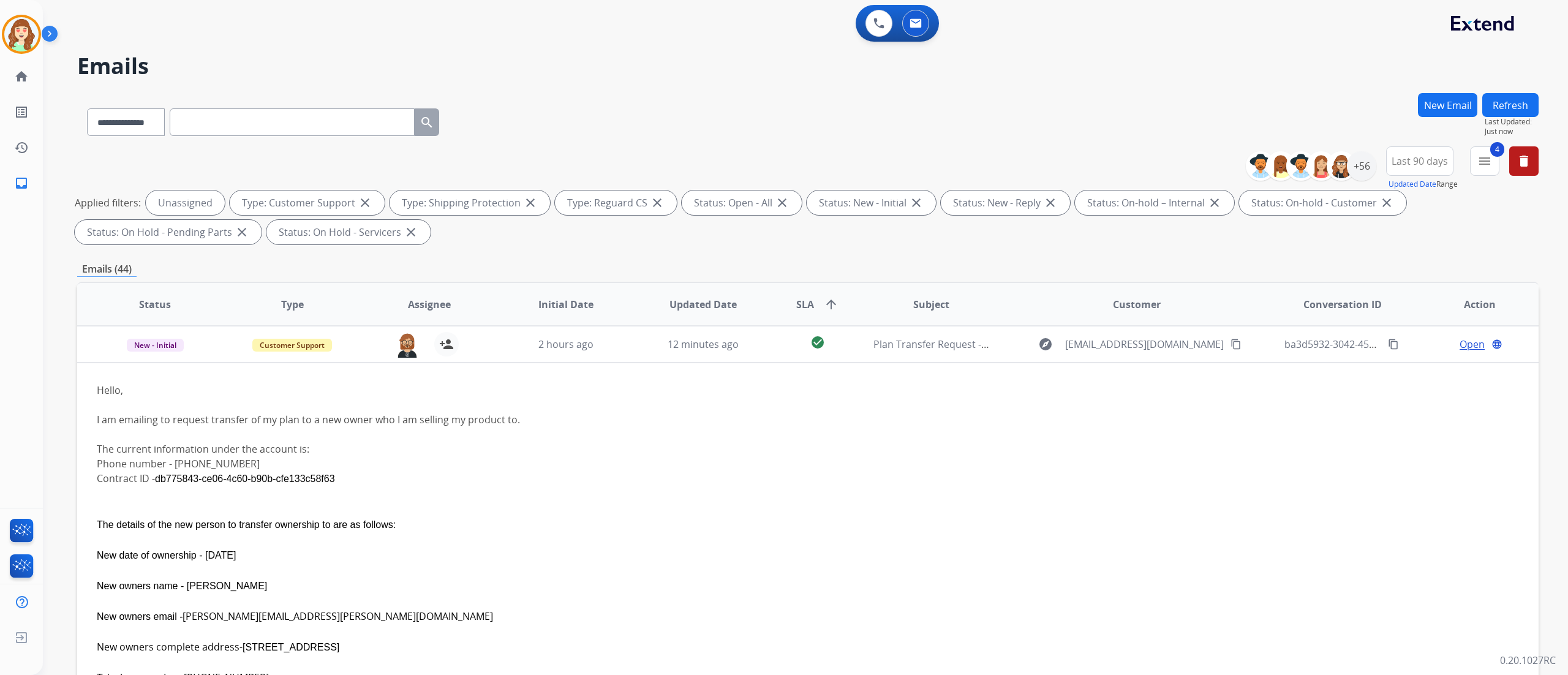
click at [871, 354] on div "**********" at bounding box center [806, 337] width 1525 height 675
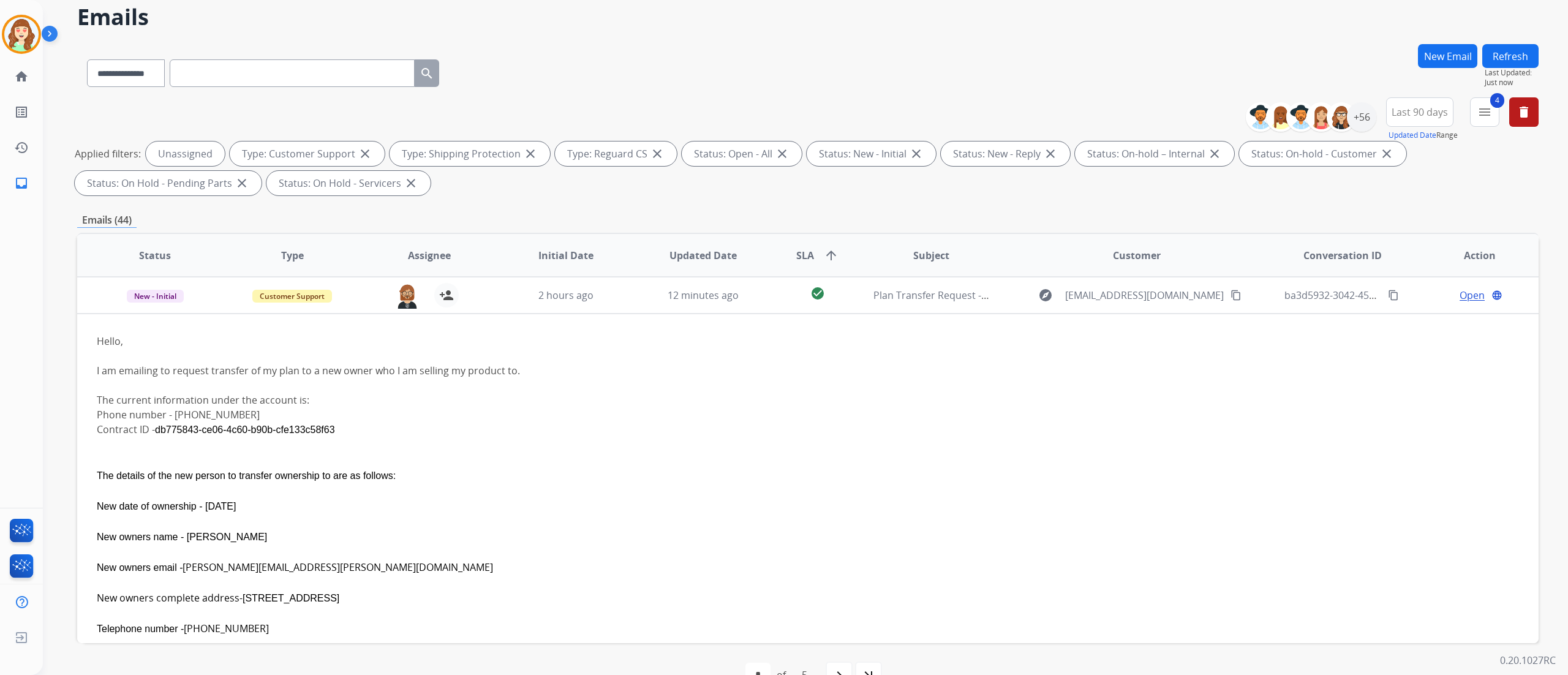
scroll to position [81, 0]
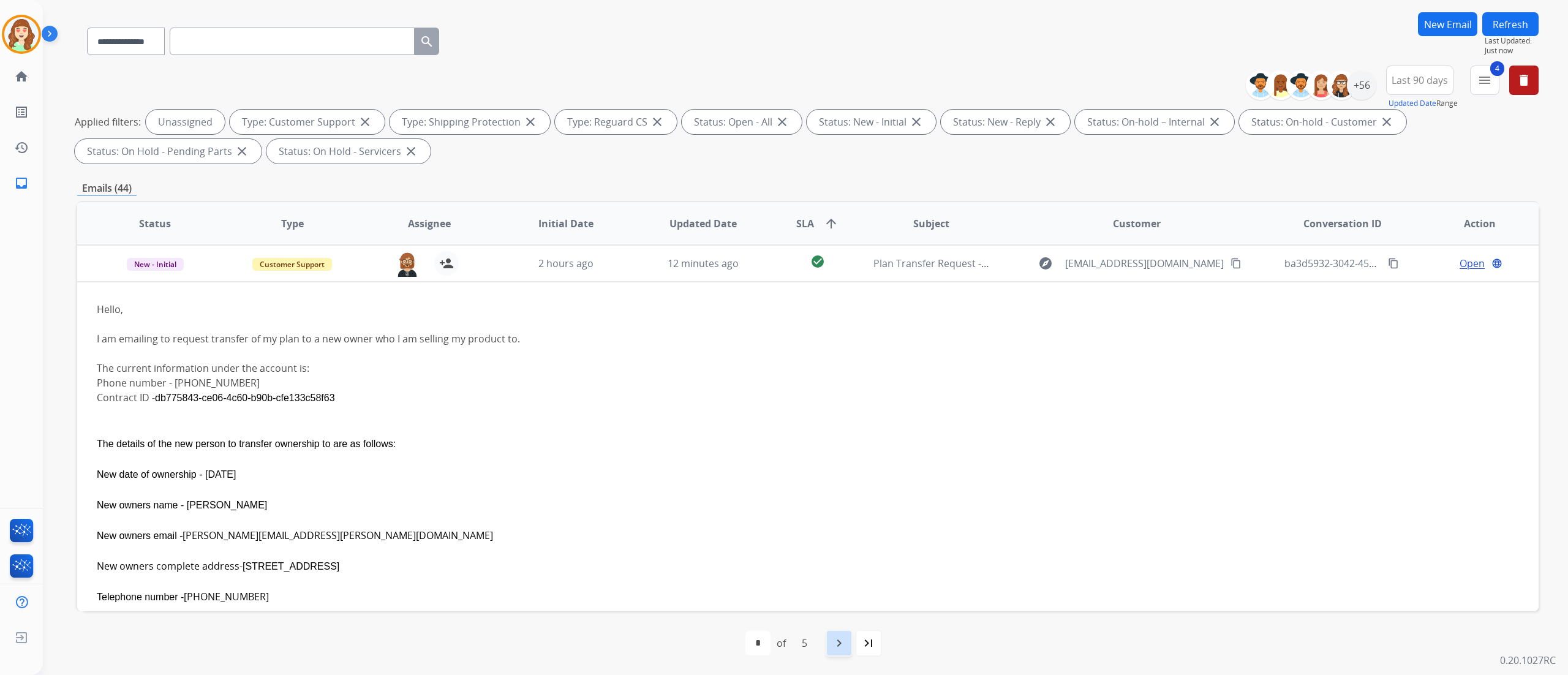
click at [843, 374] on mat-icon "navigate_next" at bounding box center [839, 643] width 15 height 15
select select "*"
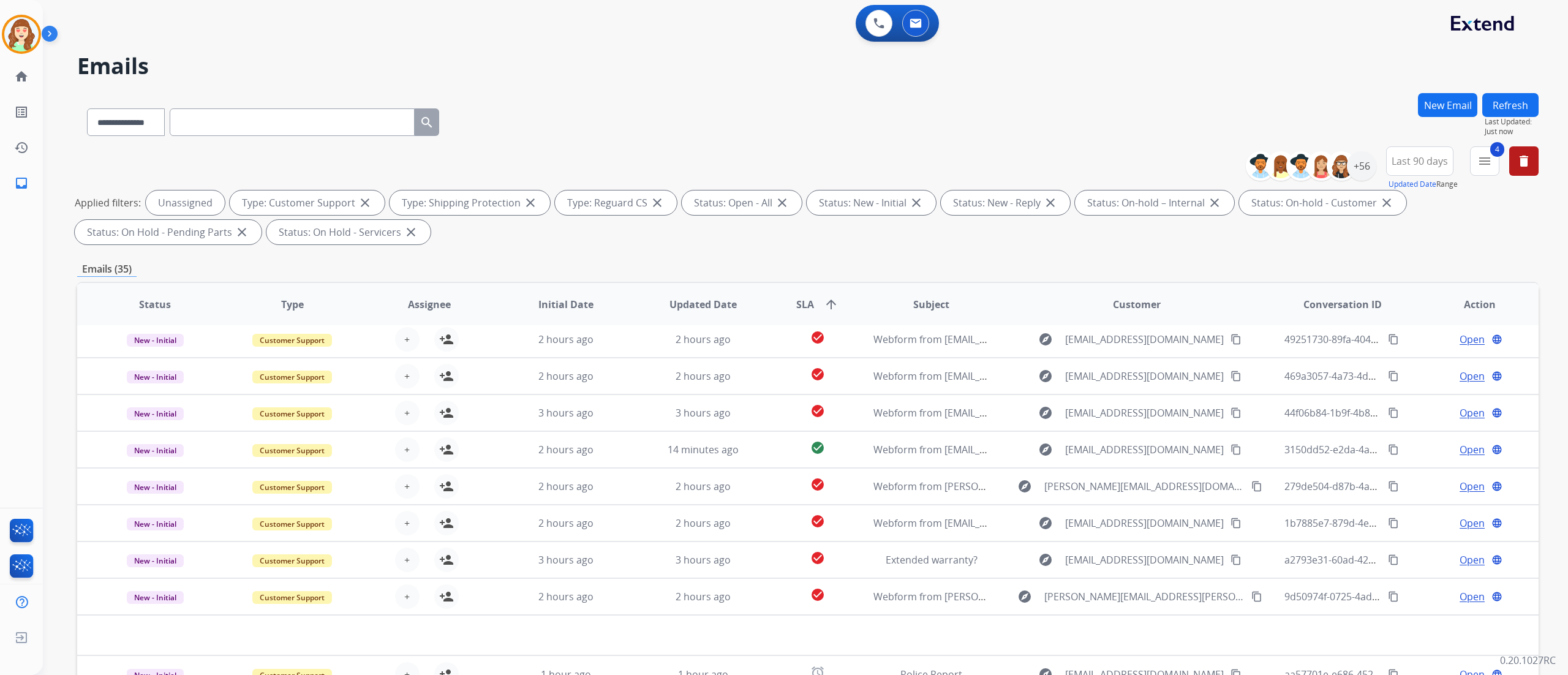
scroll to position [40, 0]
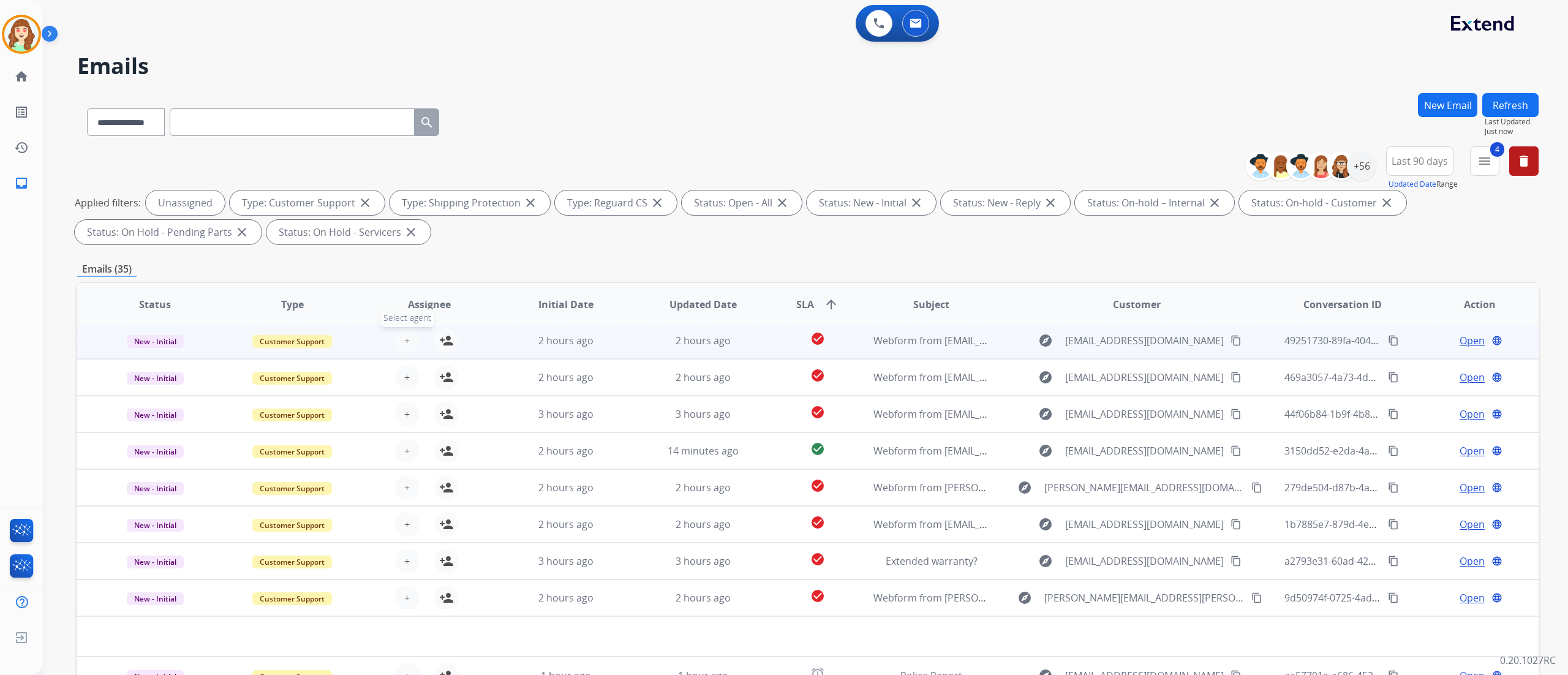
click at [412, 339] on button "+ Select agent" at bounding box center [407, 340] width 25 height 25
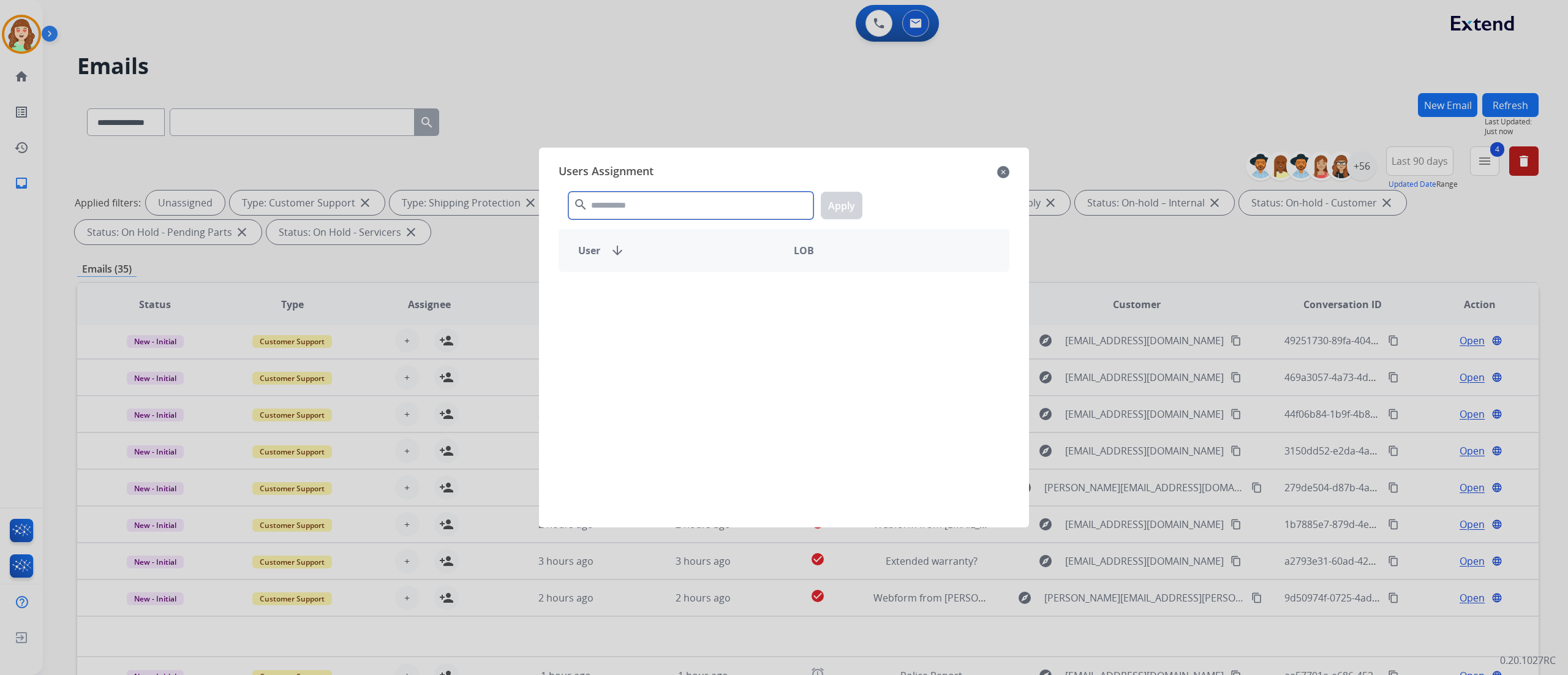
click at [743, 206] on input "text" at bounding box center [691, 206] width 245 height 28
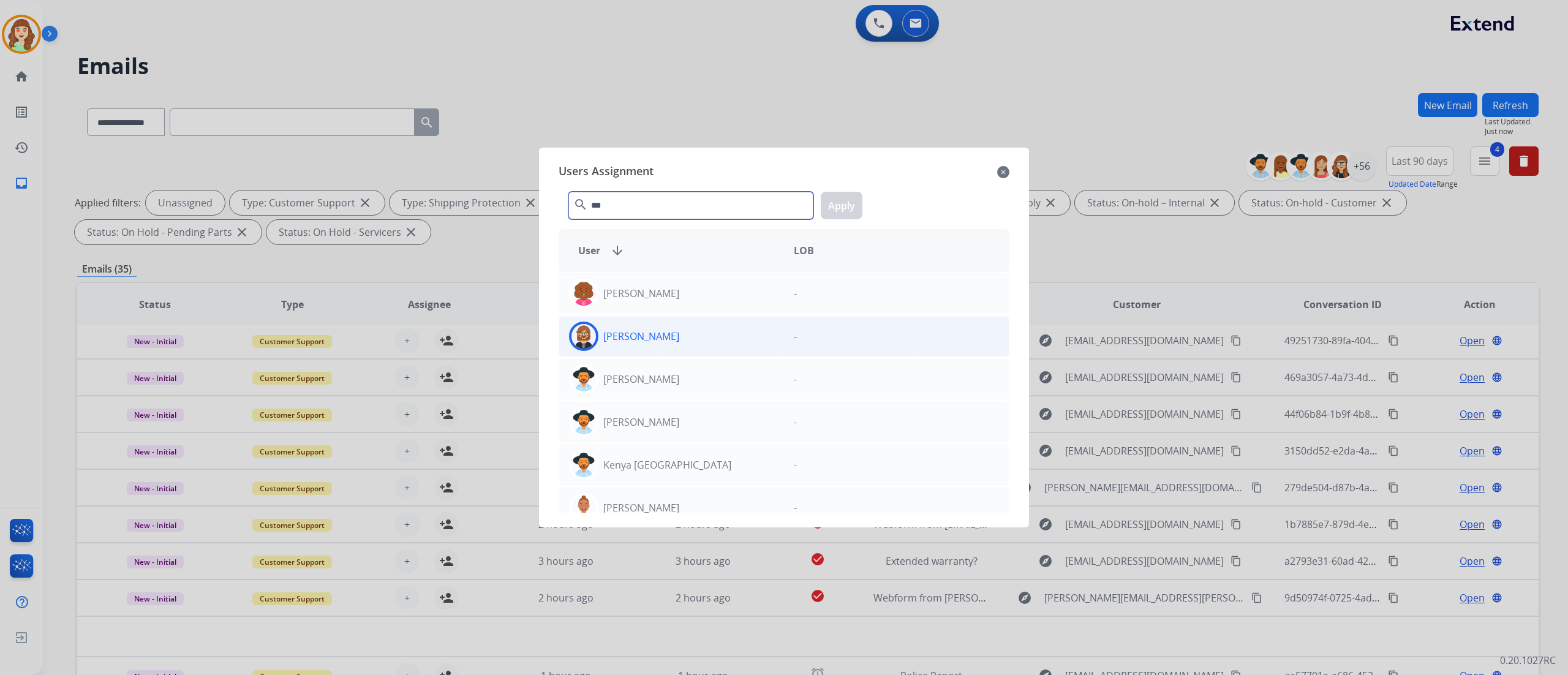
type input "***"
click at [654, 339] on p "[PERSON_NAME]" at bounding box center [641, 337] width 76 height 15
click at [858, 203] on button "Apply" at bounding box center [841, 206] width 42 height 28
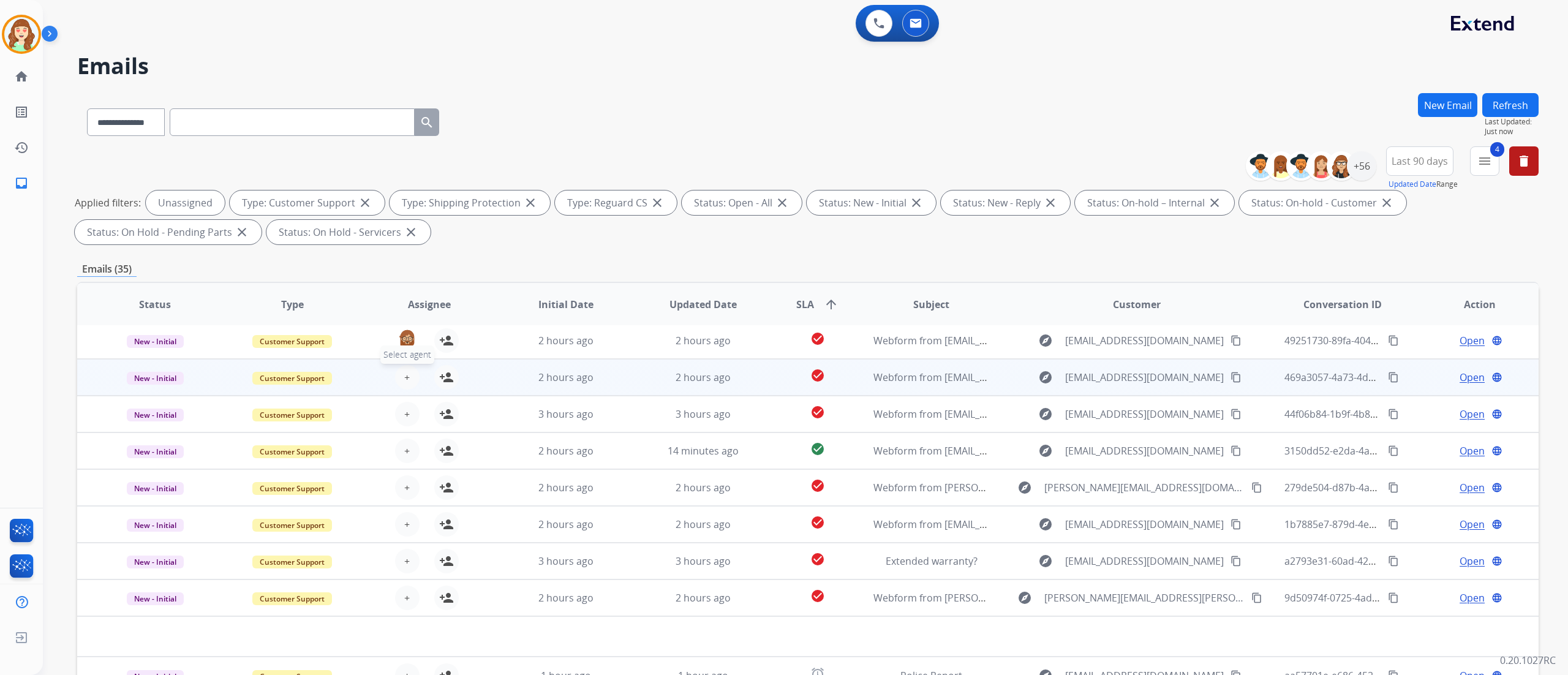
click at [404, 374] on span "+" at bounding box center [407, 377] width 5 height 15
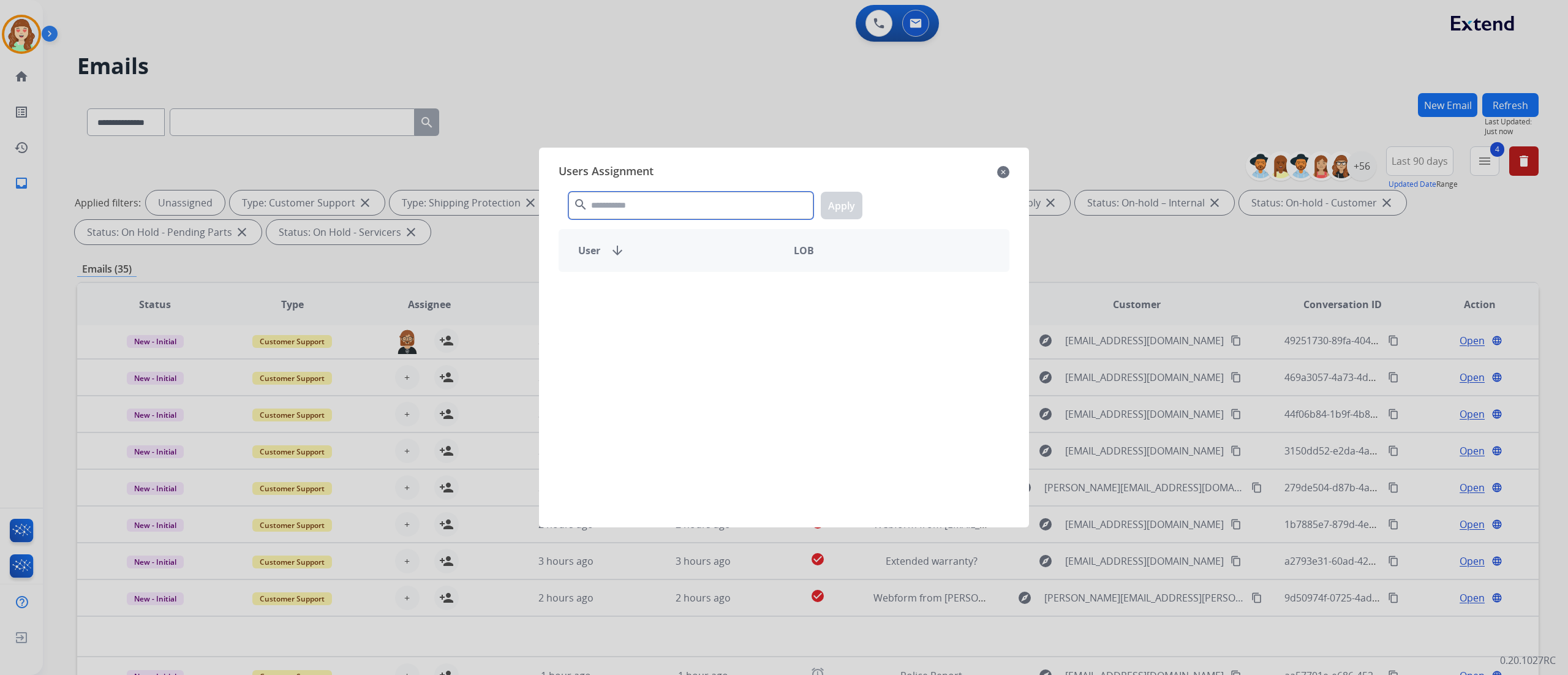
click at [741, 202] on input "text" at bounding box center [691, 206] width 245 height 28
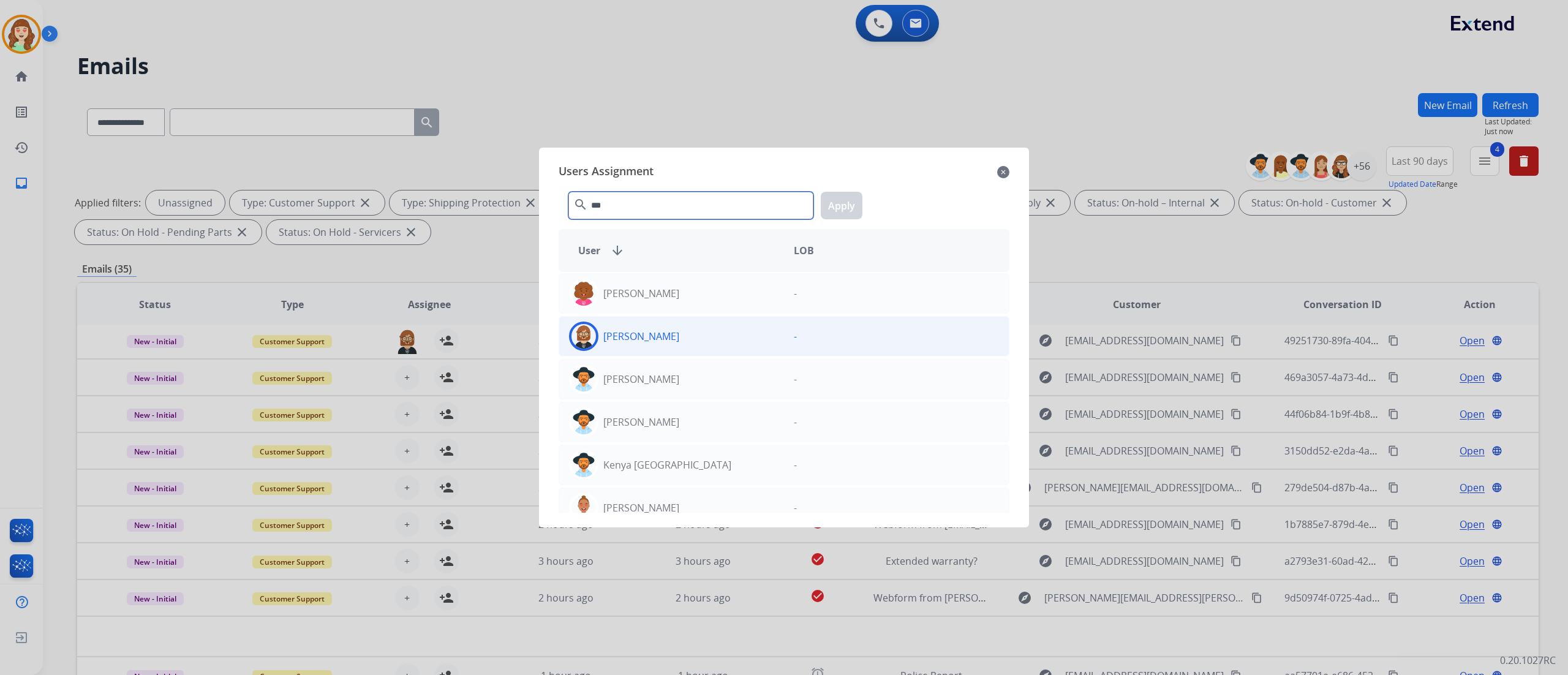
type input "***"
click at [663, 346] on div "[PERSON_NAME]" at bounding box center [672, 337] width 225 height 29
click at [849, 210] on button "Apply" at bounding box center [841, 206] width 42 height 28
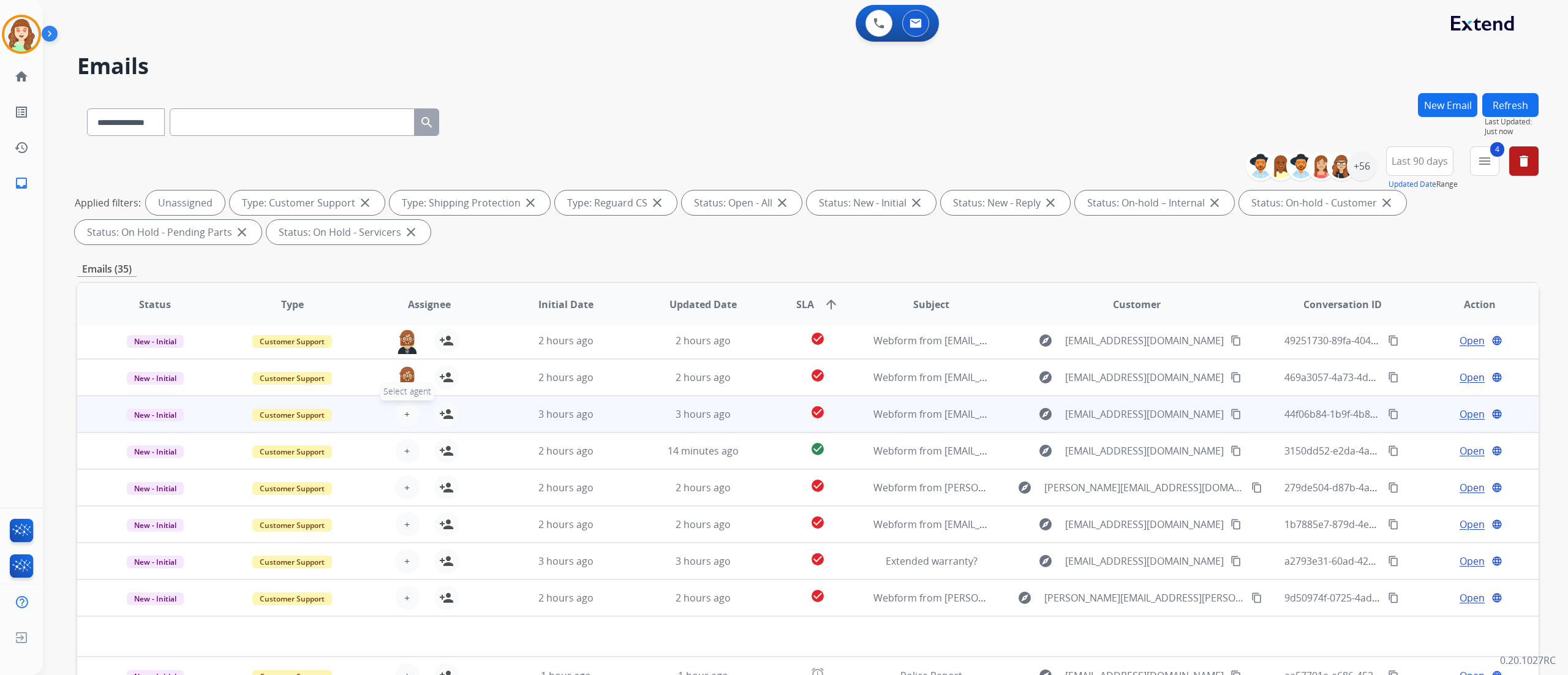
click at [402, 374] on button "+ Select agent" at bounding box center [407, 413] width 25 height 25
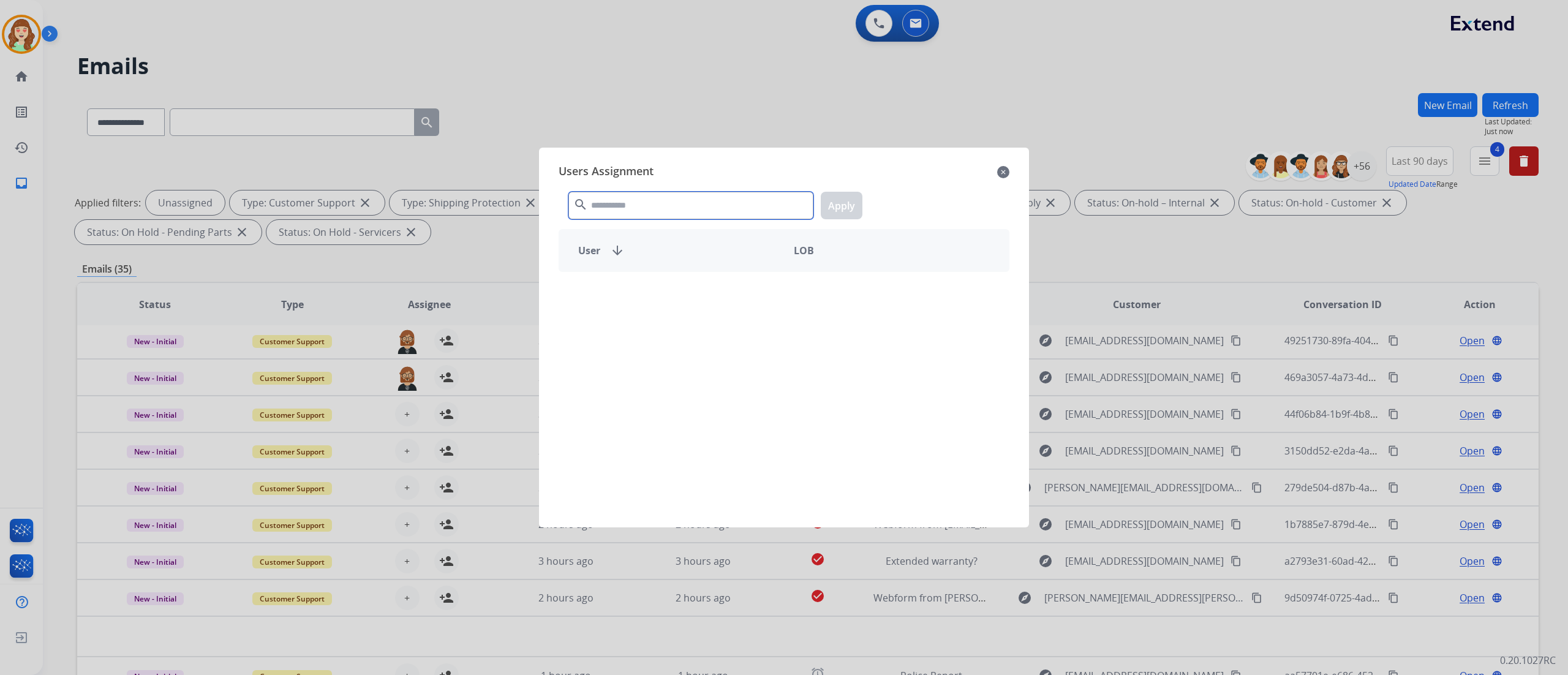
click at [702, 200] on input "text" at bounding box center [691, 206] width 245 height 28
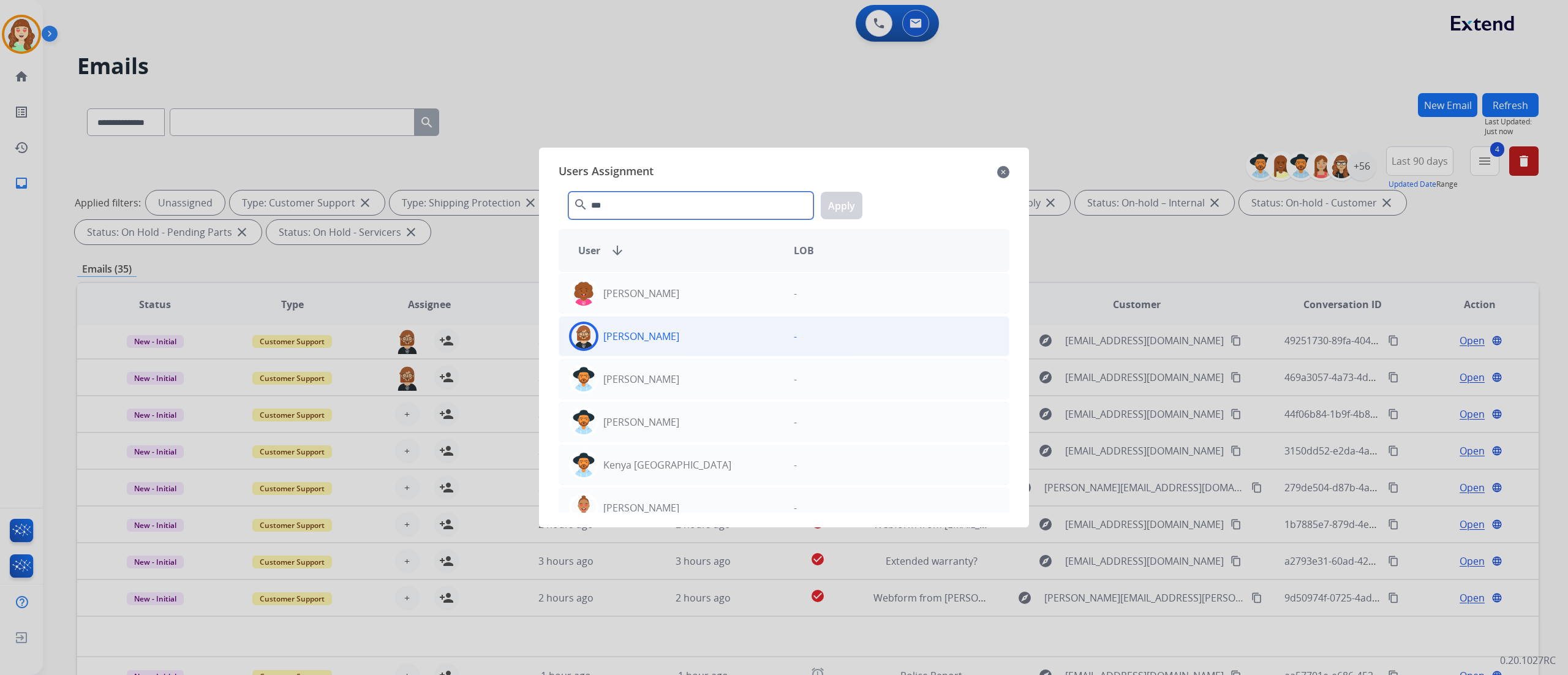
type input "***"
drag, startPoint x: 681, startPoint y: 340, endPoint x: 591, endPoint y: 347, distance: 90.3
click at [591, 347] on img at bounding box center [583, 336] width 25 height 25
click at [860, 208] on button "Apply" at bounding box center [841, 206] width 42 height 28
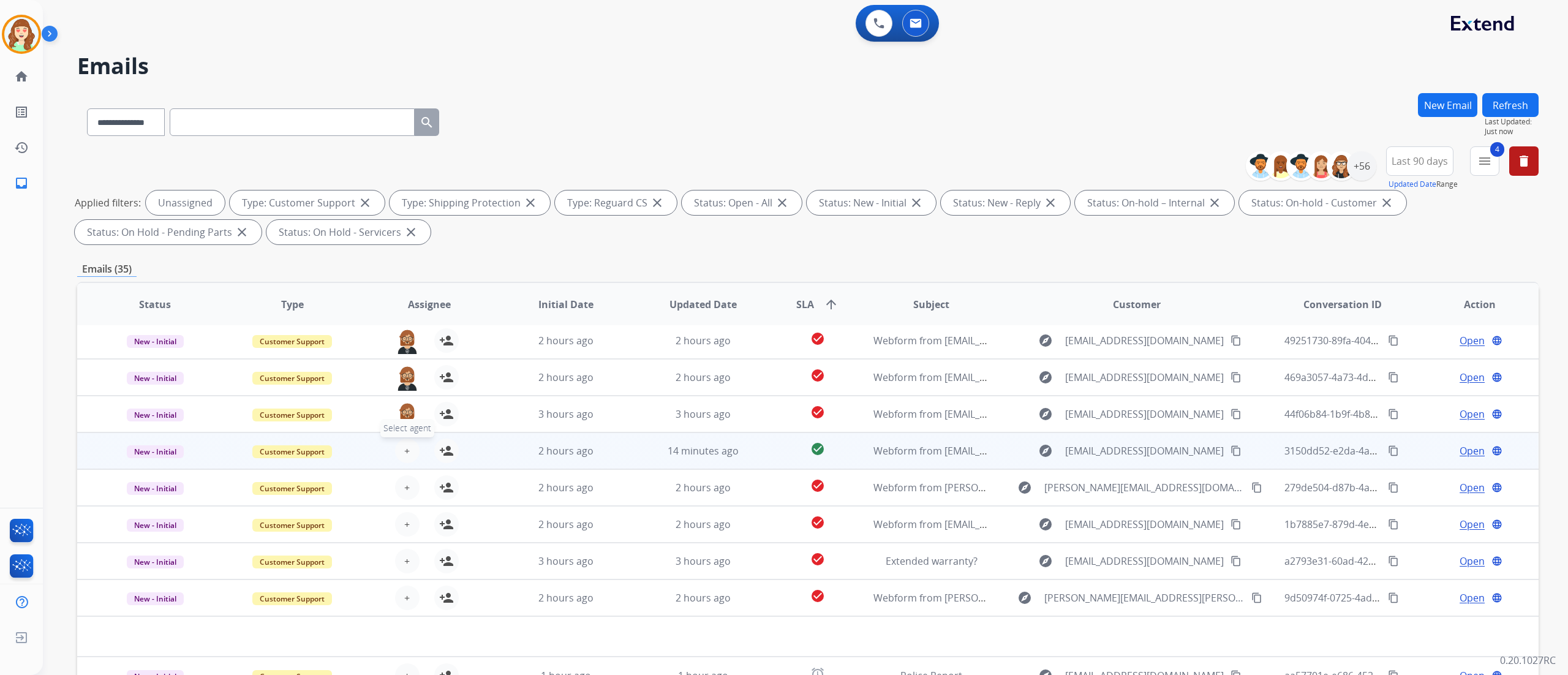
drag, startPoint x: 400, startPoint y: 436, endPoint x: 401, endPoint y: 448, distance: 12.0
click at [401, 374] on button "+ Select agent" at bounding box center [407, 451] width 25 height 25
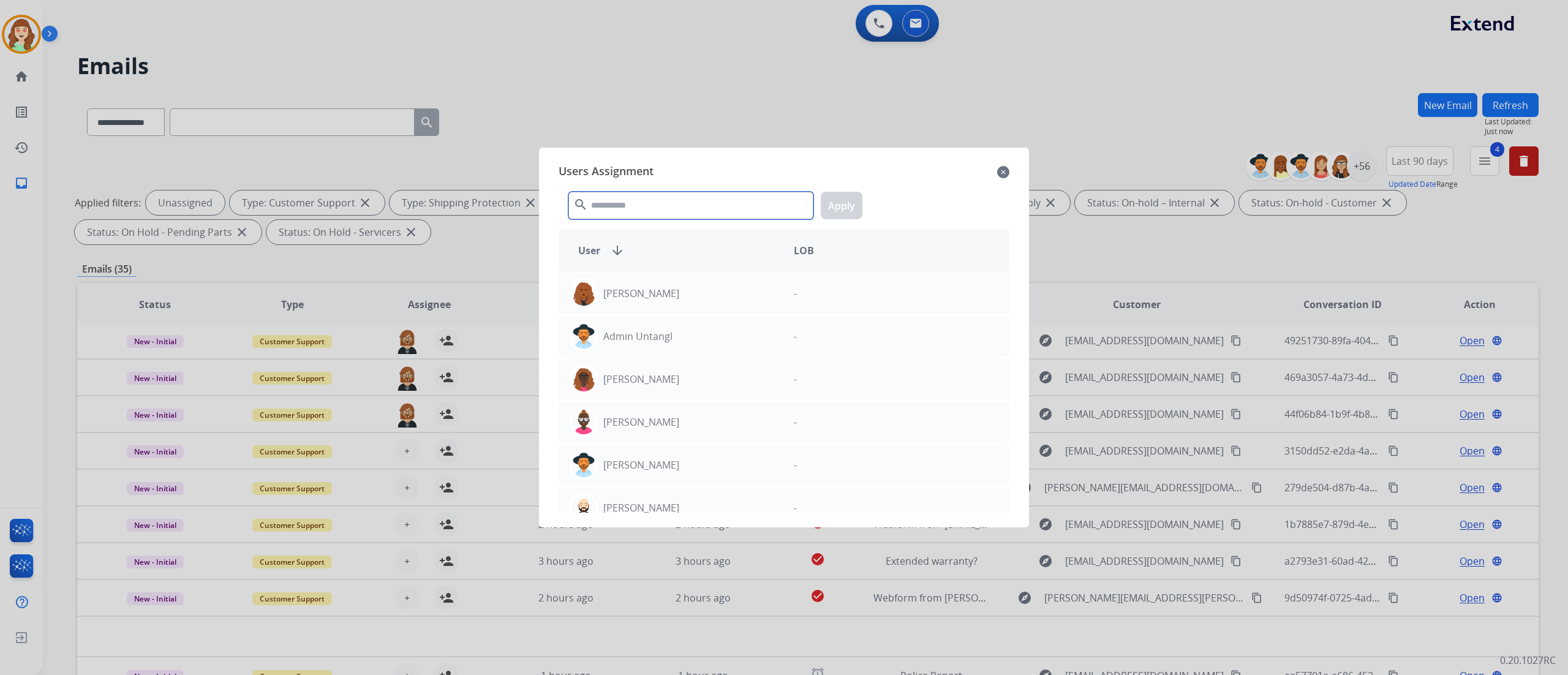
click at [628, 215] on input "text" at bounding box center [691, 206] width 245 height 28
type input "***"
drag, startPoint x: 662, startPoint y: 331, endPoint x: 628, endPoint y: 343, distance: 36.1
click at [628, 343] on p "[PERSON_NAME]" at bounding box center [641, 337] width 76 height 15
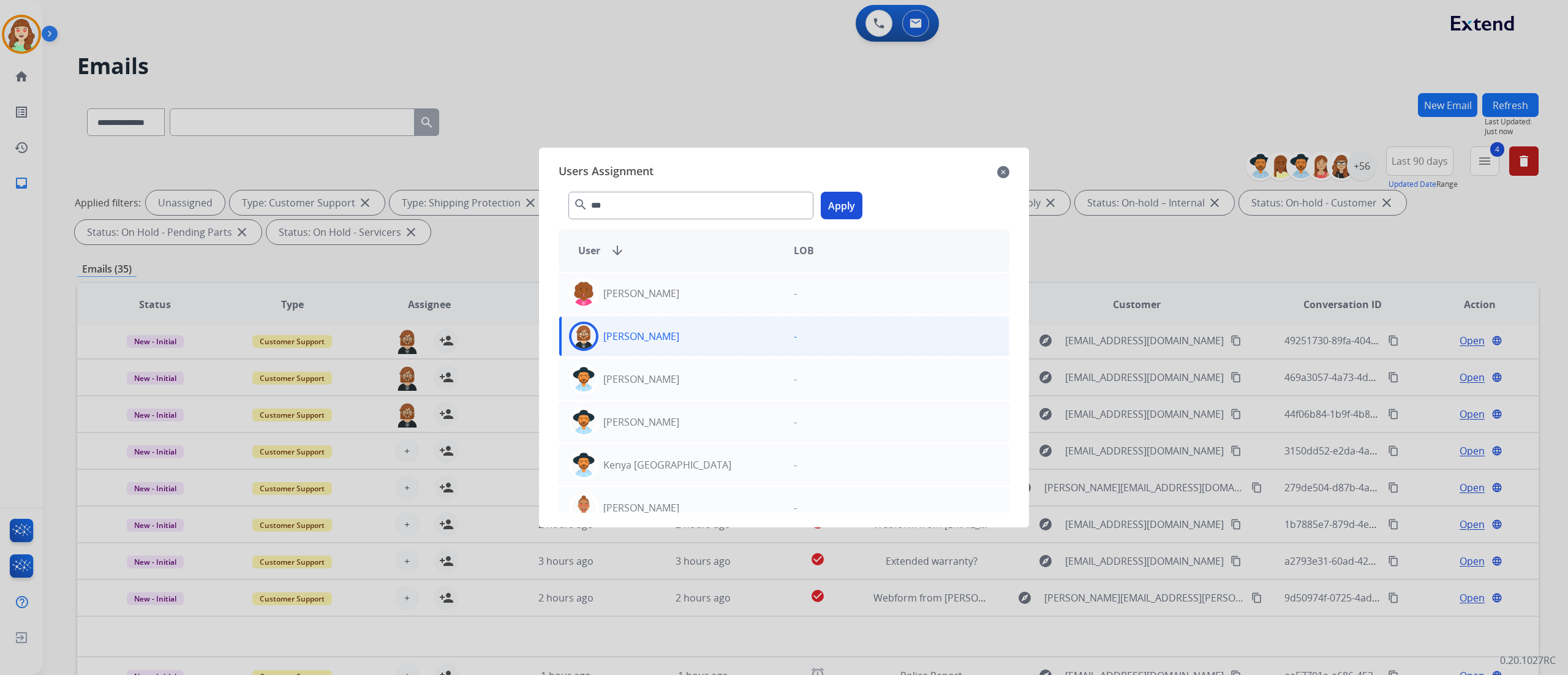
click at [847, 212] on button "Apply" at bounding box center [841, 206] width 42 height 28
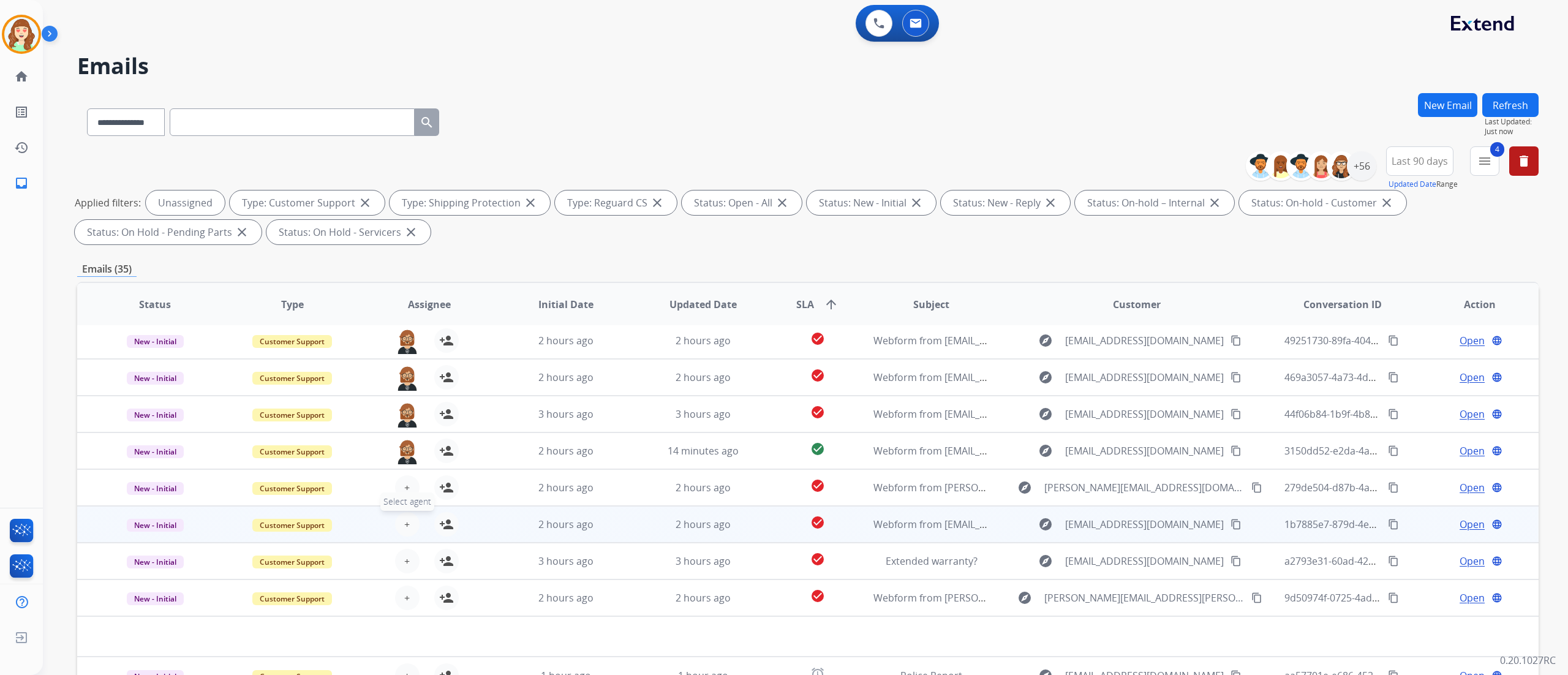
click at [398, 374] on span "Select agent" at bounding box center [407, 502] width 54 height 19
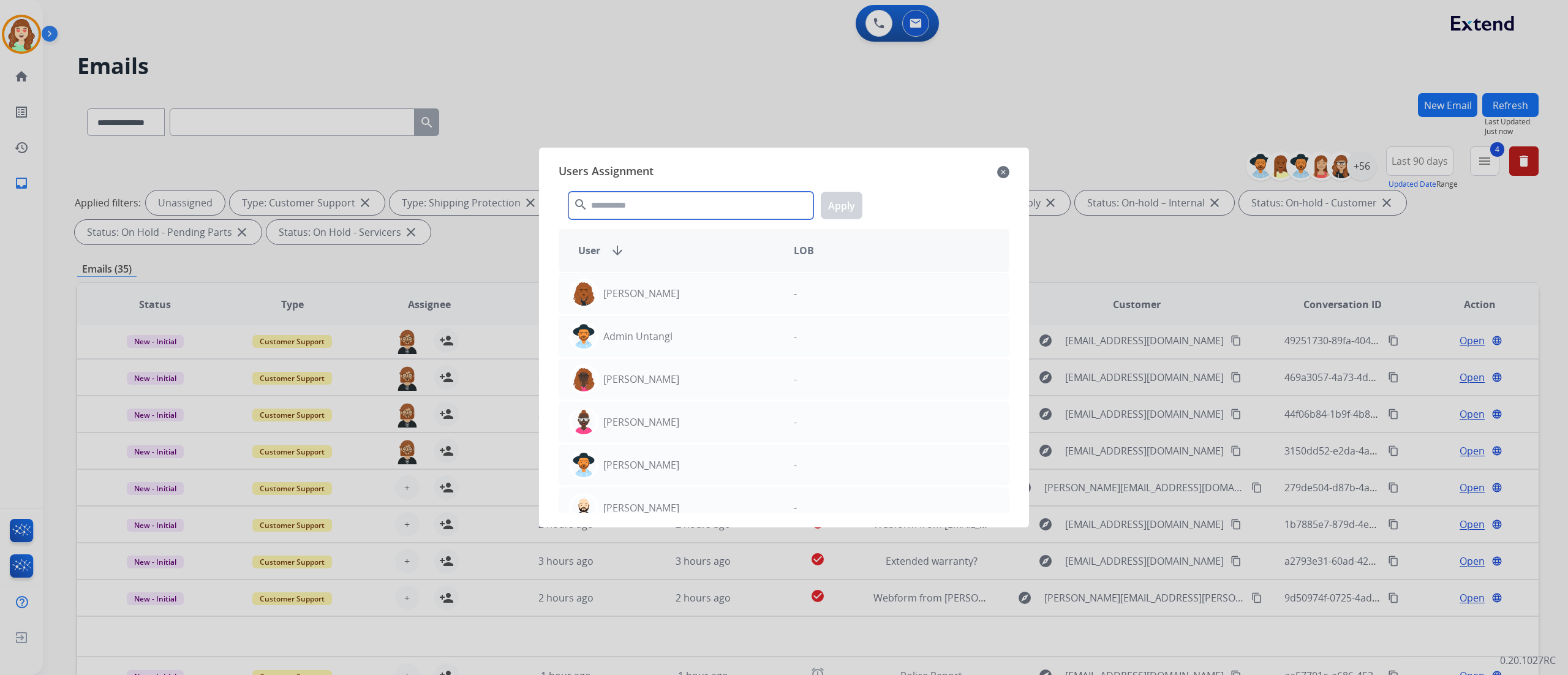
click at [733, 212] on input "text" at bounding box center [691, 206] width 245 height 28
type input "***"
click at [657, 338] on div "[PERSON_NAME]" at bounding box center [672, 337] width 225 height 29
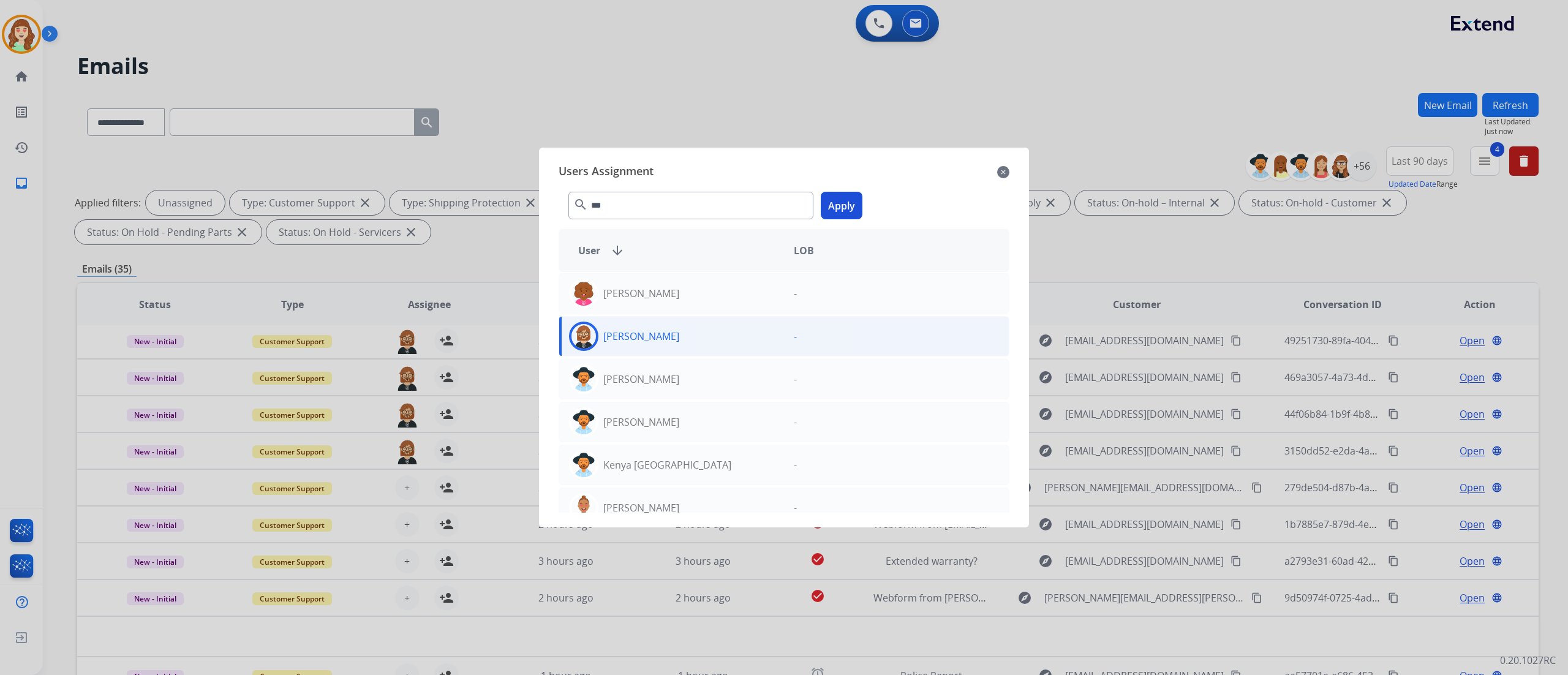
click at [839, 207] on button "Apply" at bounding box center [841, 206] width 42 height 28
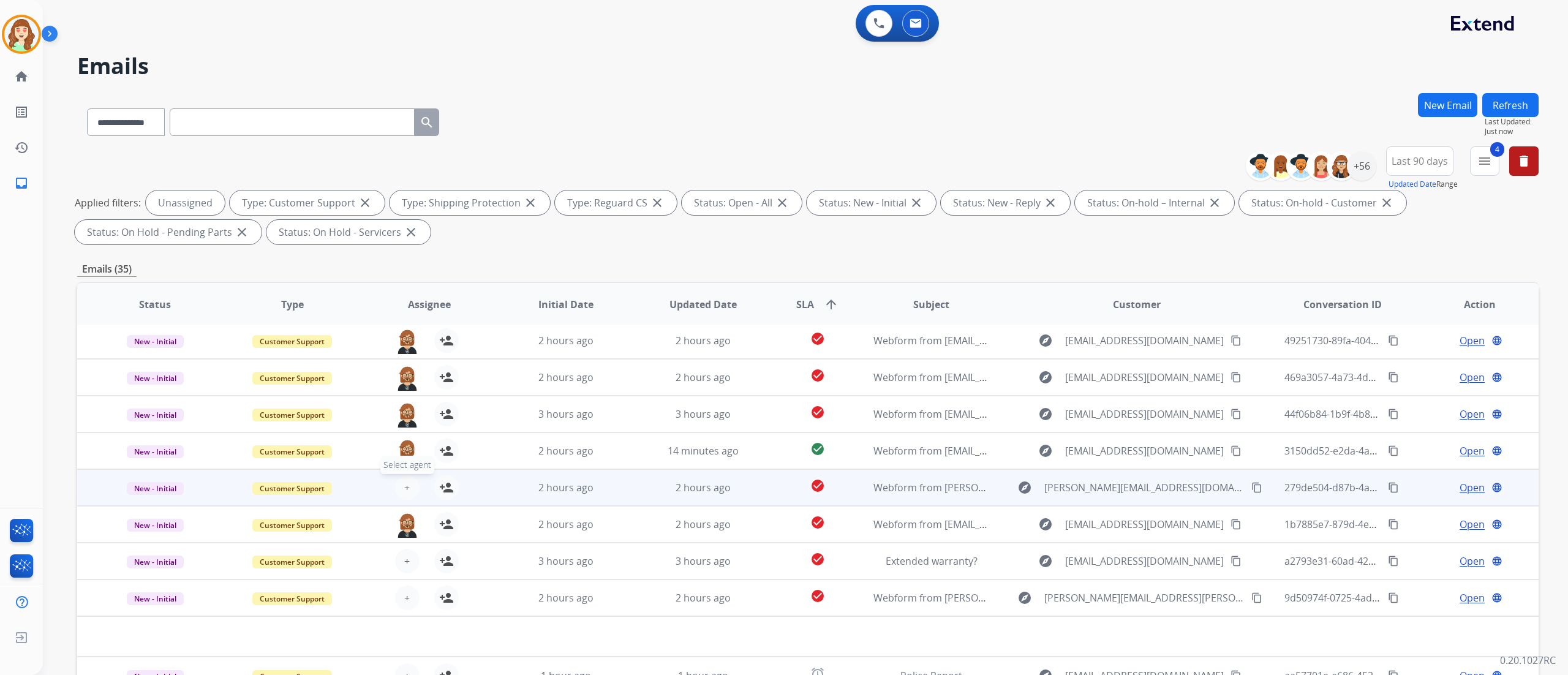
click at [407, 374] on span "+" at bounding box center [407, 488] width 5 height 15
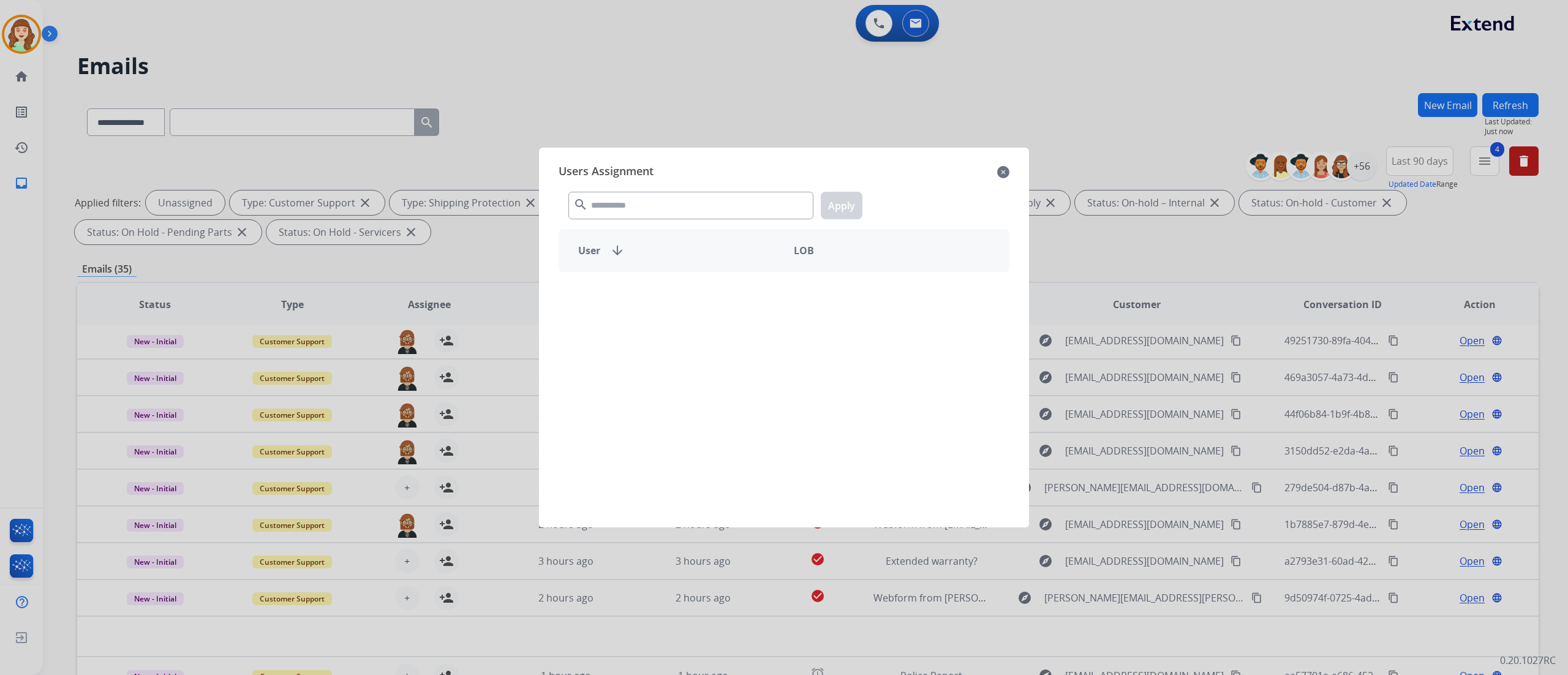
click at [669, 198] on div "search Apply" at bounding box center [784, 203] width 451 height 42
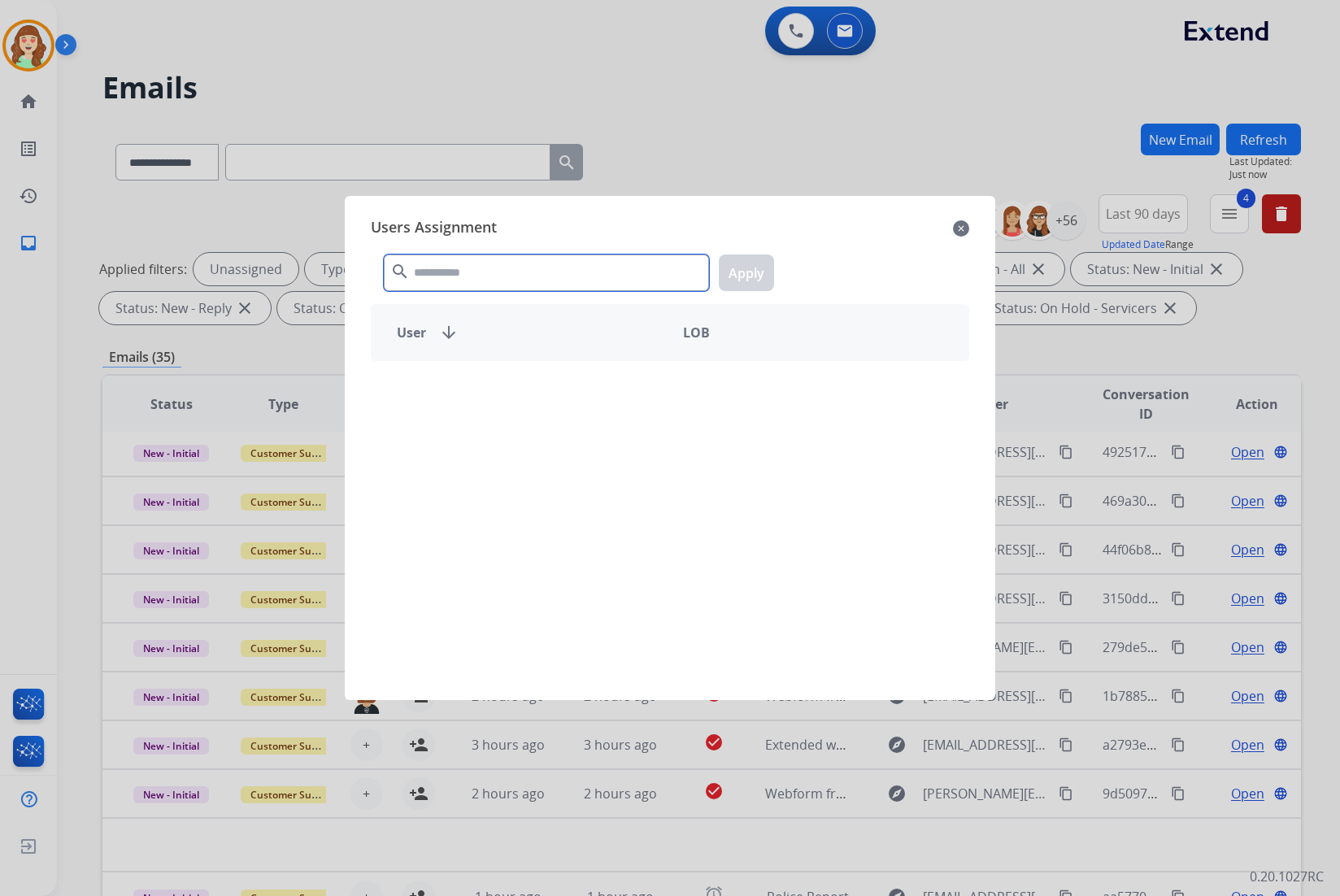
click at [494, 269] on input "text" at bounding box center [546, 273] width 325 height 37
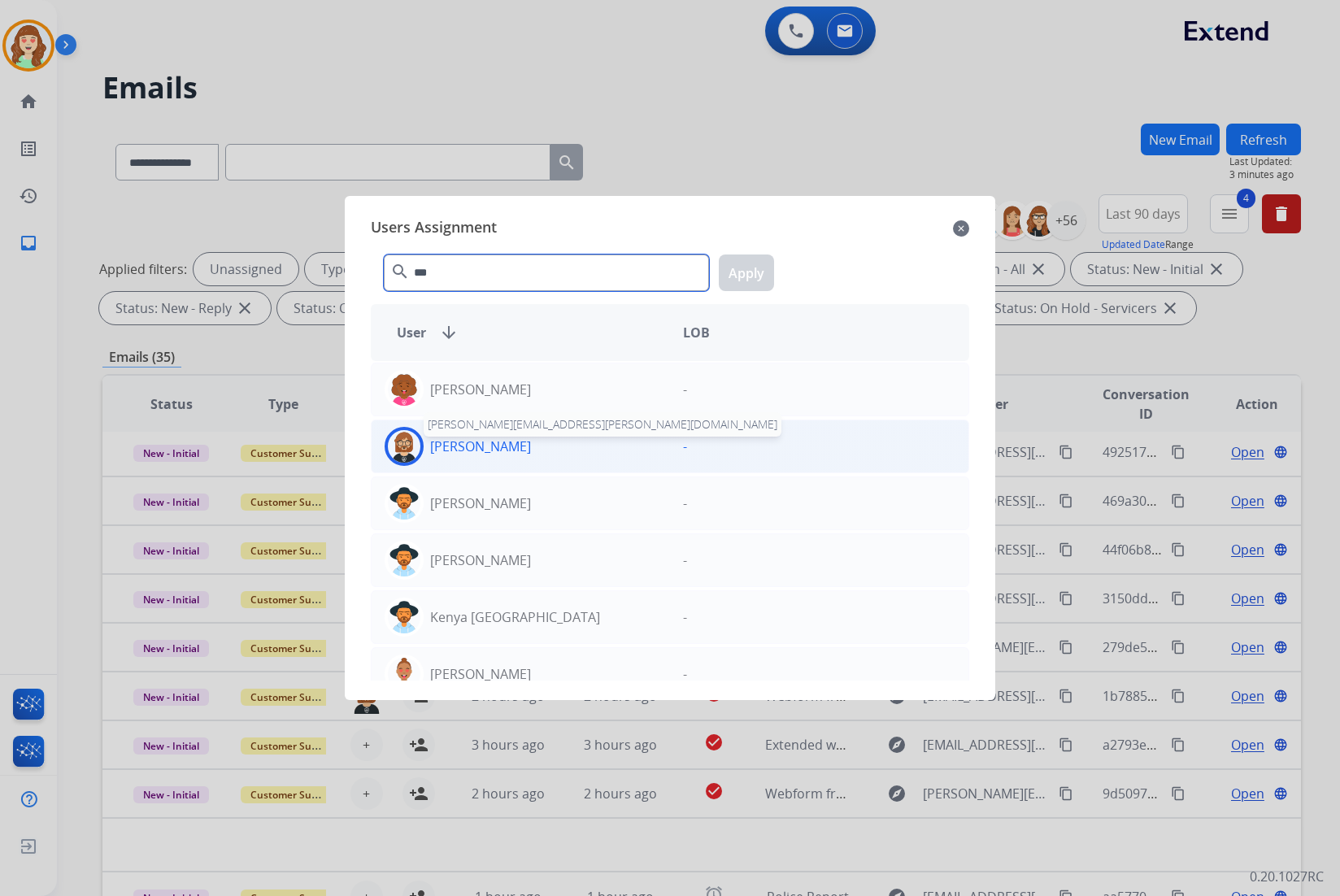
type input "***"
click at [496, 441] on p "[PERSON_NAME]" at bounding box center [480, 447] width 100 height 19
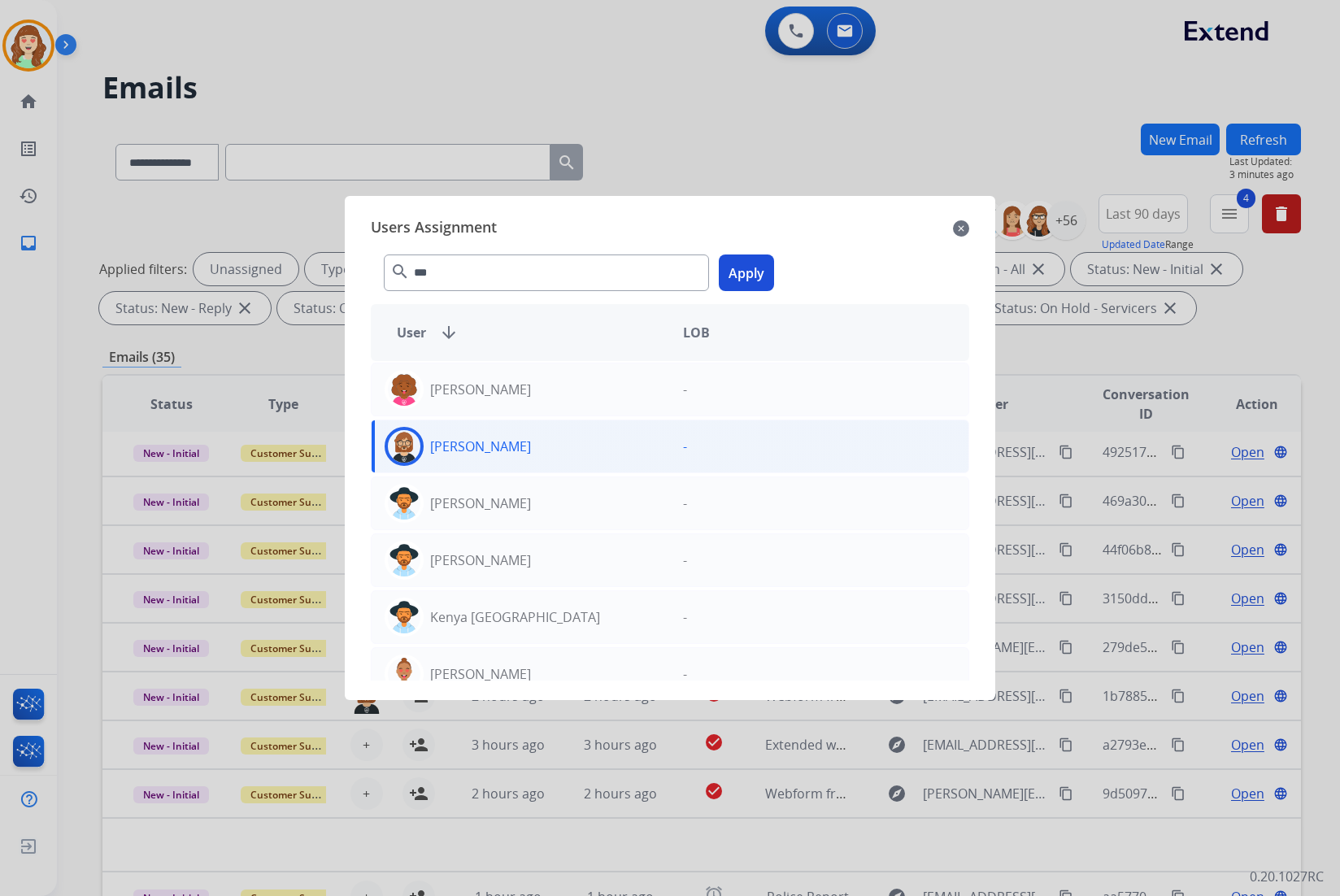
click at [746, 281] on button "Apply" at bounding box center [746, 273] width 56 height 37
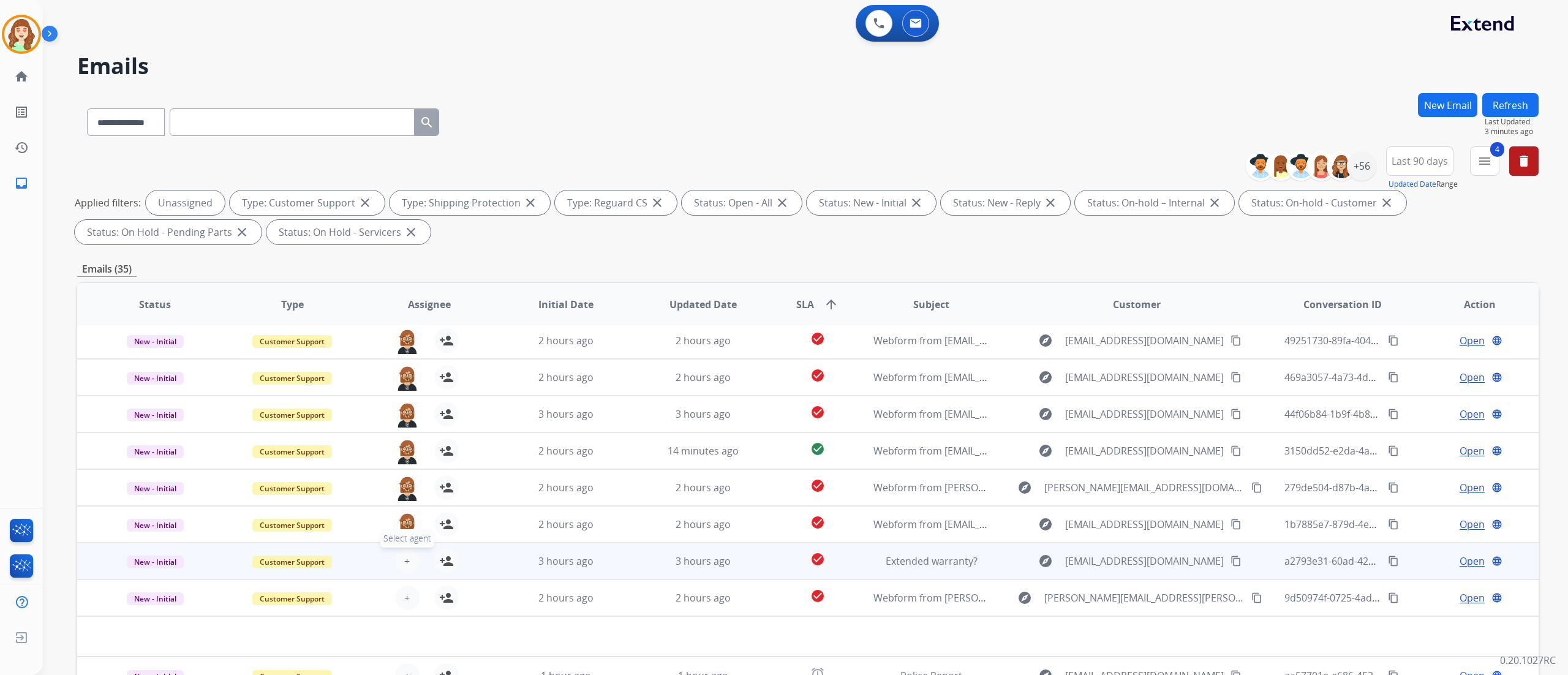
click at [399, 374] on button "+ Select agent" at bounding box center [407, 561] width 25 height 25
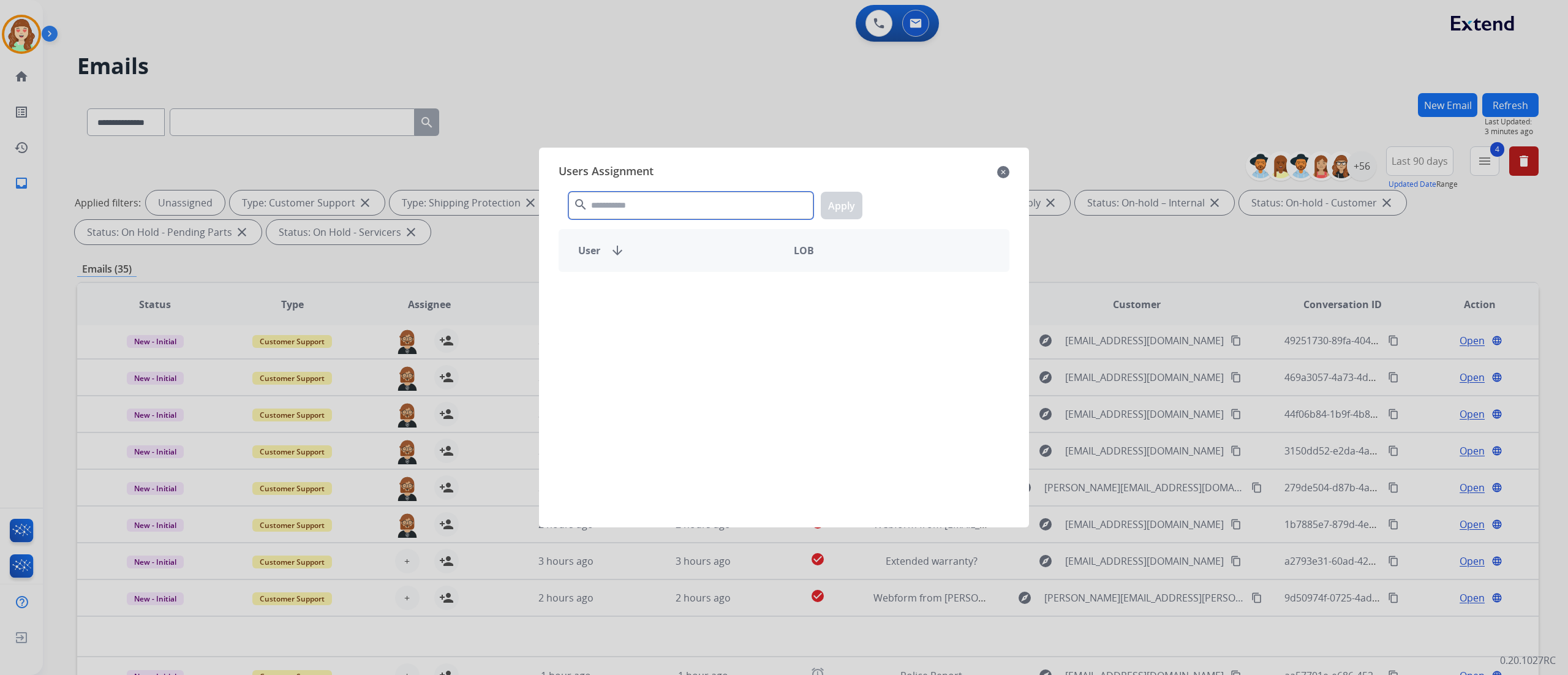
click at [637, 208] on input "text" at bounding box center [691, 206] width 245 height 28
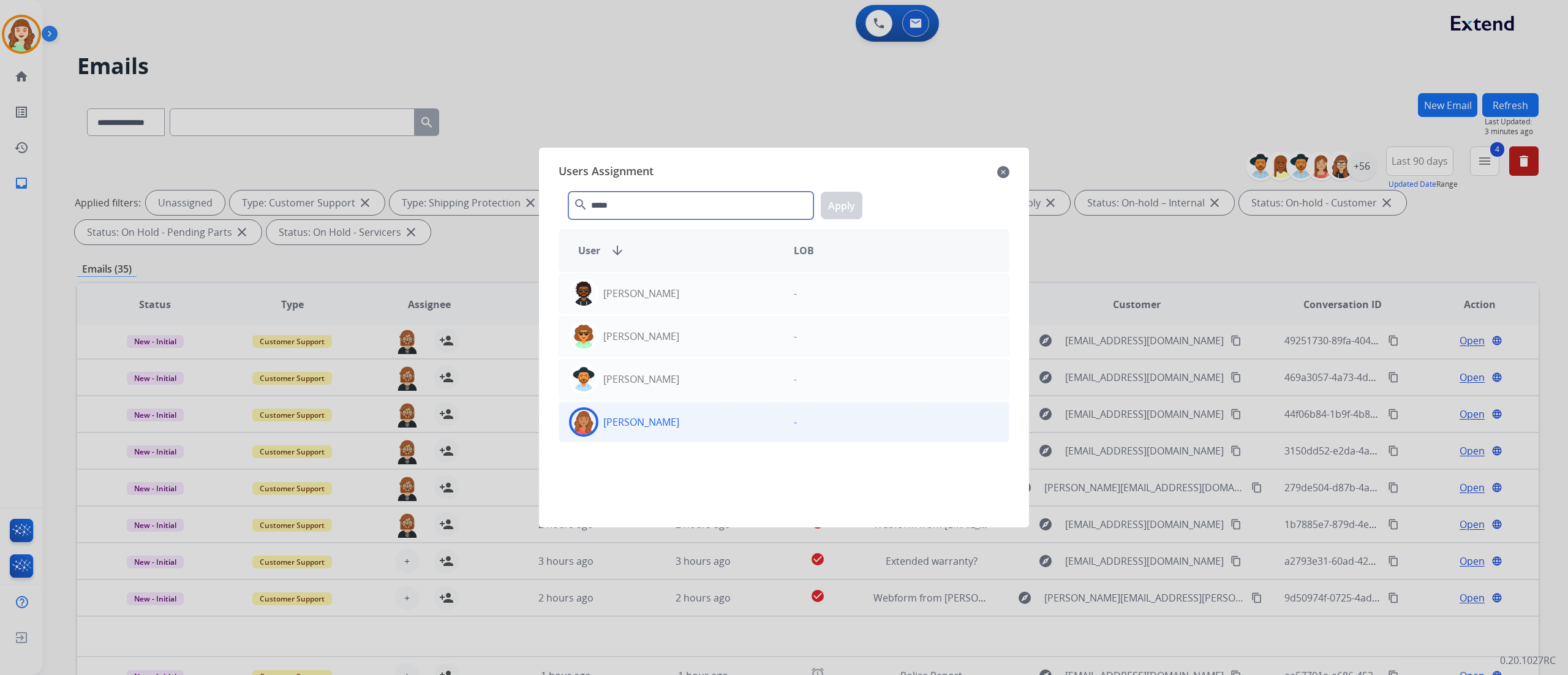
type input "*****"
click at [677, 374] on div "[PERSON_NAME]" at bounding box center [672, 422] width 225 height 29
click at [847, 211] on button "Apply" at bounding box center [841, 206] width 42 height 28
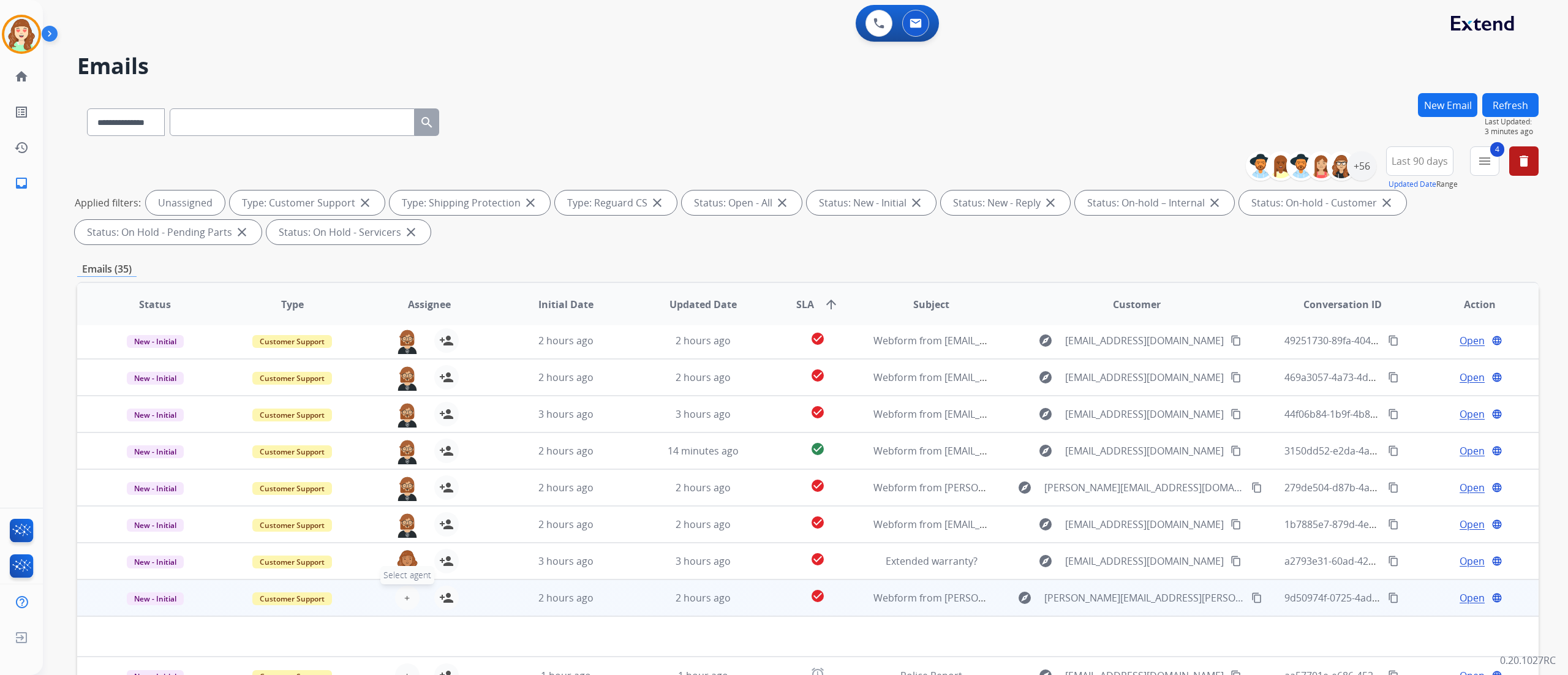
click at [407, 374] on button "+ Select agent" at bounding box center [407, 597] width 25 height 25
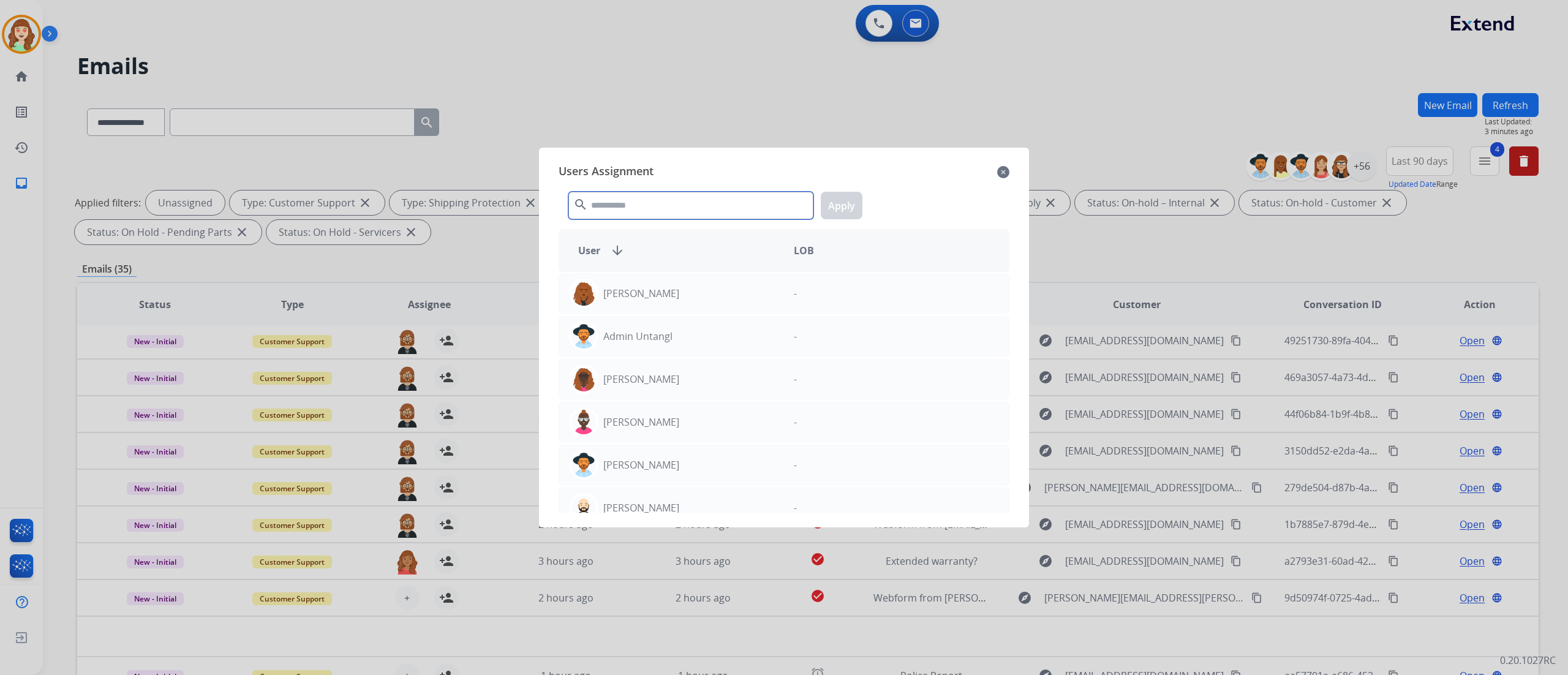
click at [649, 203] on input "text" at bounding box center [691, 206] width 245 height 28
type input "***"
click at [684, 374] on div "[PERSON_NAME]" at bounding box center [672, 465] width 225 height 29
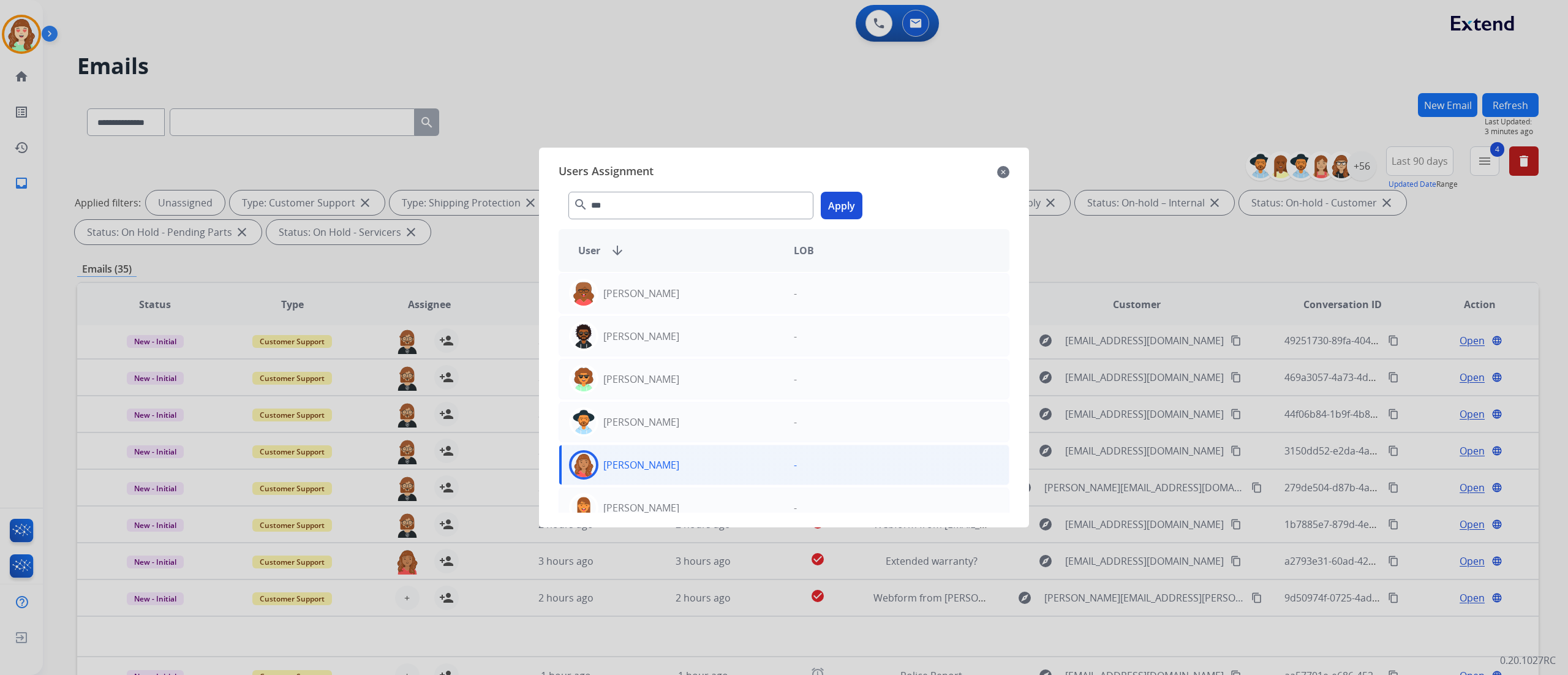
click at [841, 204] on button "Apply" at bounding box center [841, 206] width 42 height 28
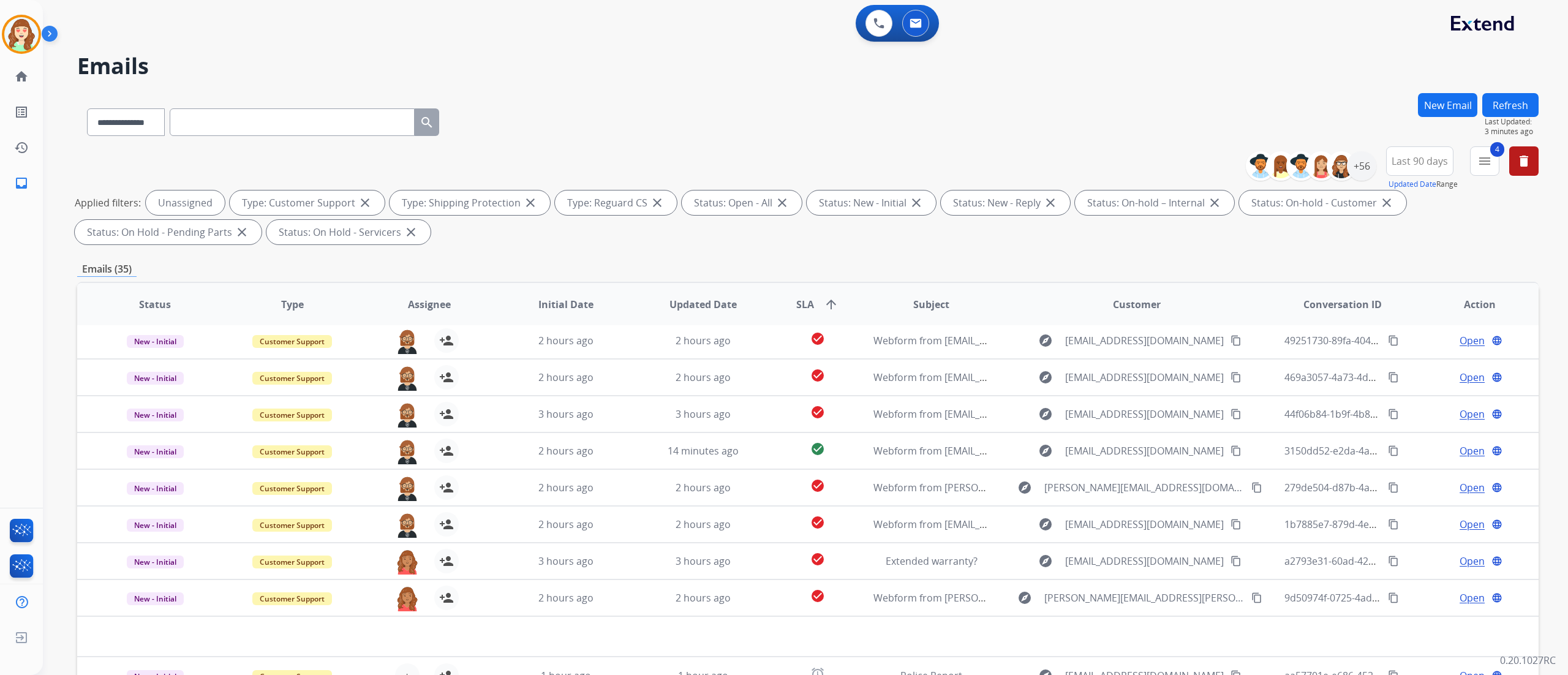
click at [871, 374] on div "**********" at bounding box center [806, 337] width 1525 height 675
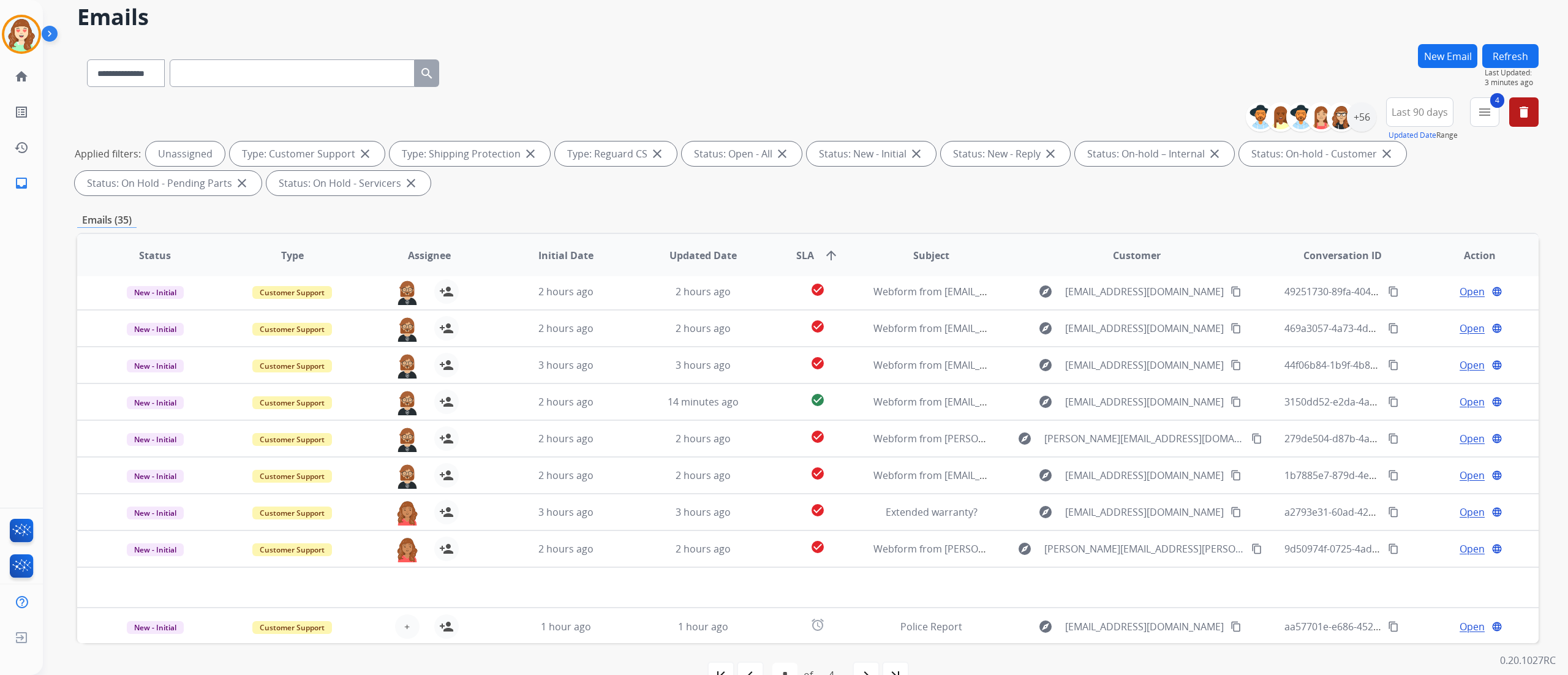
scroll to position [81, 0]
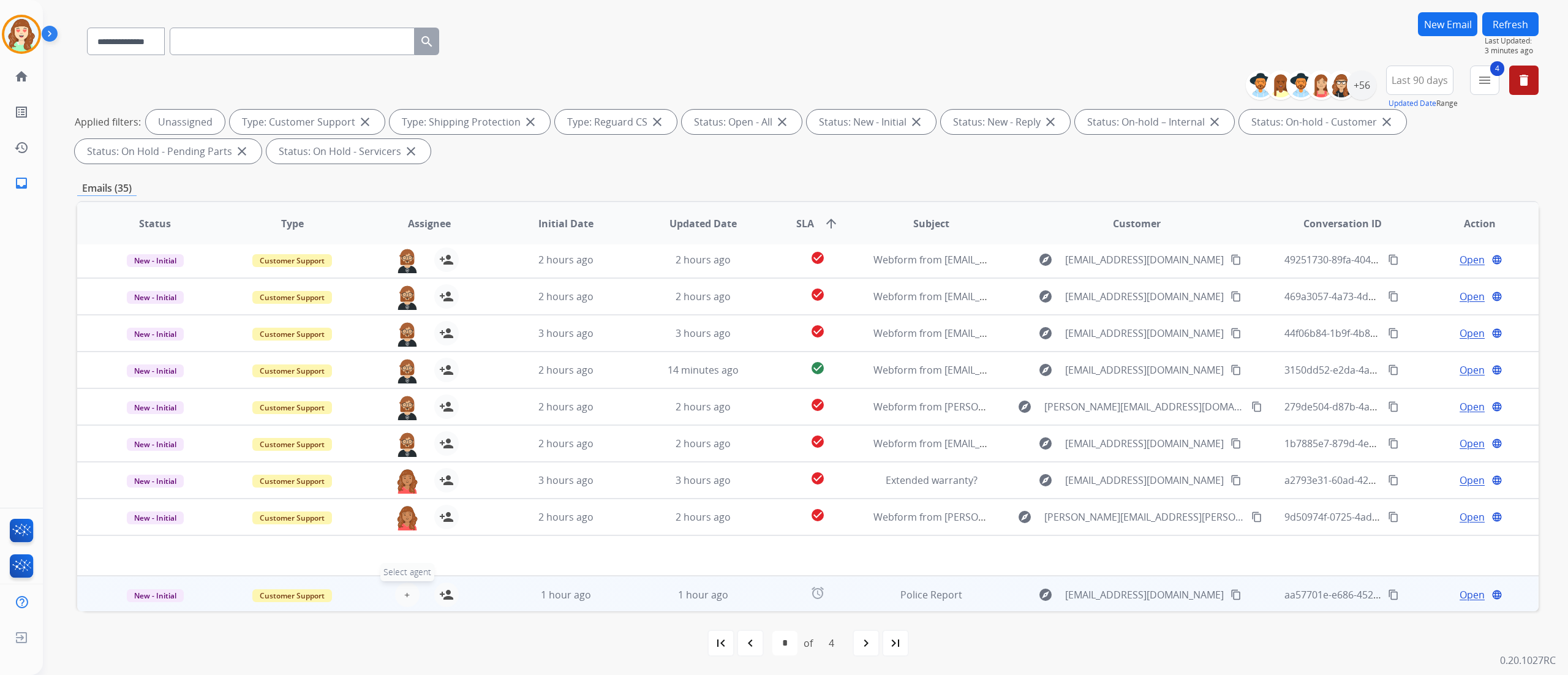
click at [401, 374] on button "+ Select agent" at bounding box center [407, 595] width 25 height 25
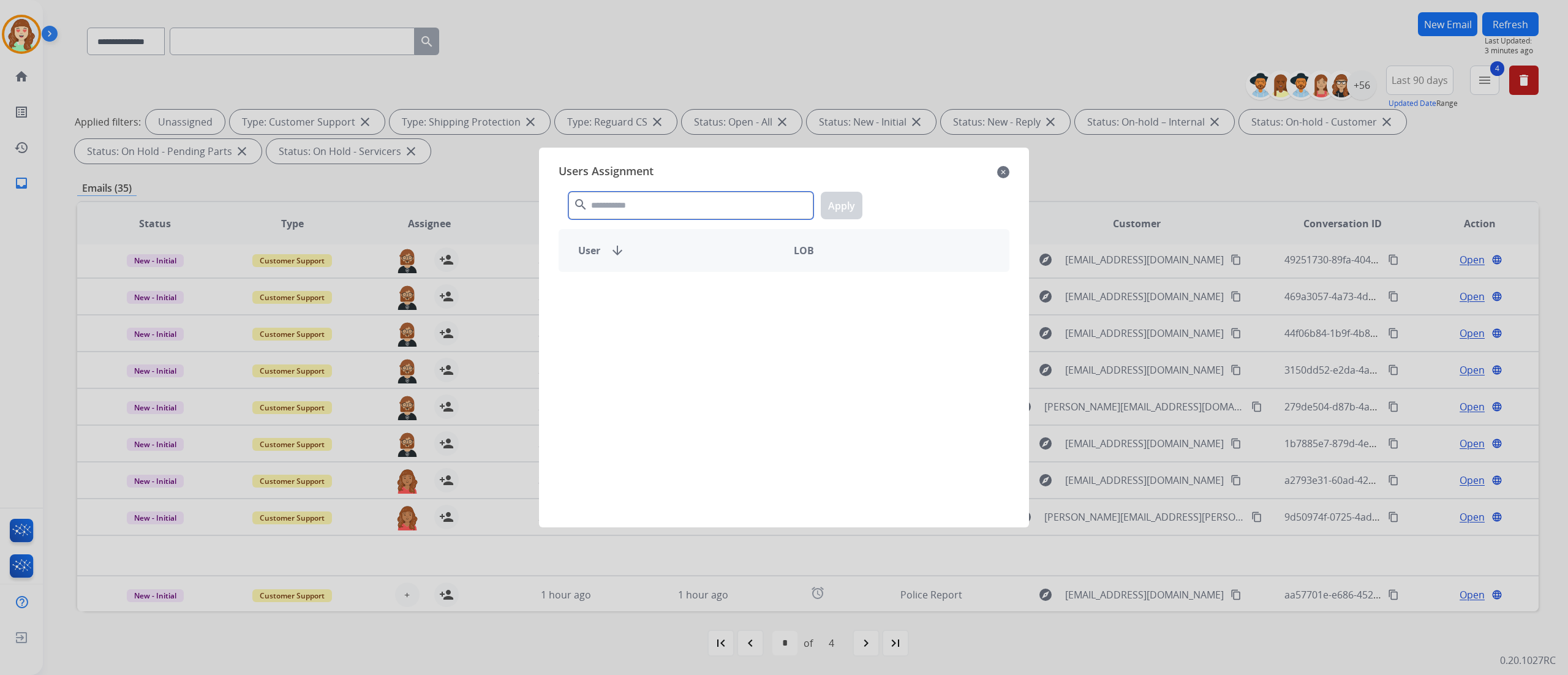
click at [721, 194] on input "text" at bounding box center [691, 206] width 245 height 28
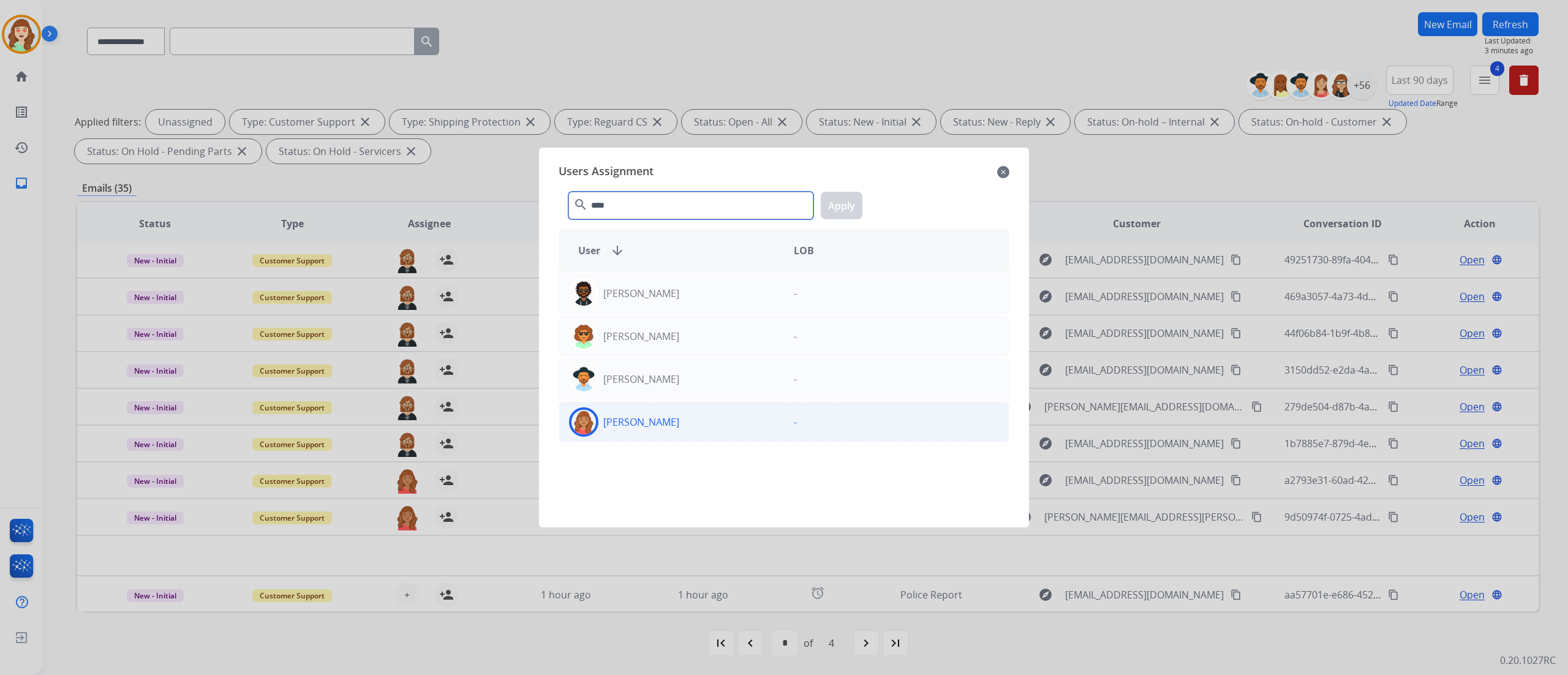
type input "****"
click at [675, 374] on div "[PERSON_NAME]" at bounding box center [672, 422] width 225 height 29
click at [849, 204] on button "Apply" at bounding box center [841, 206] width 42 height 28
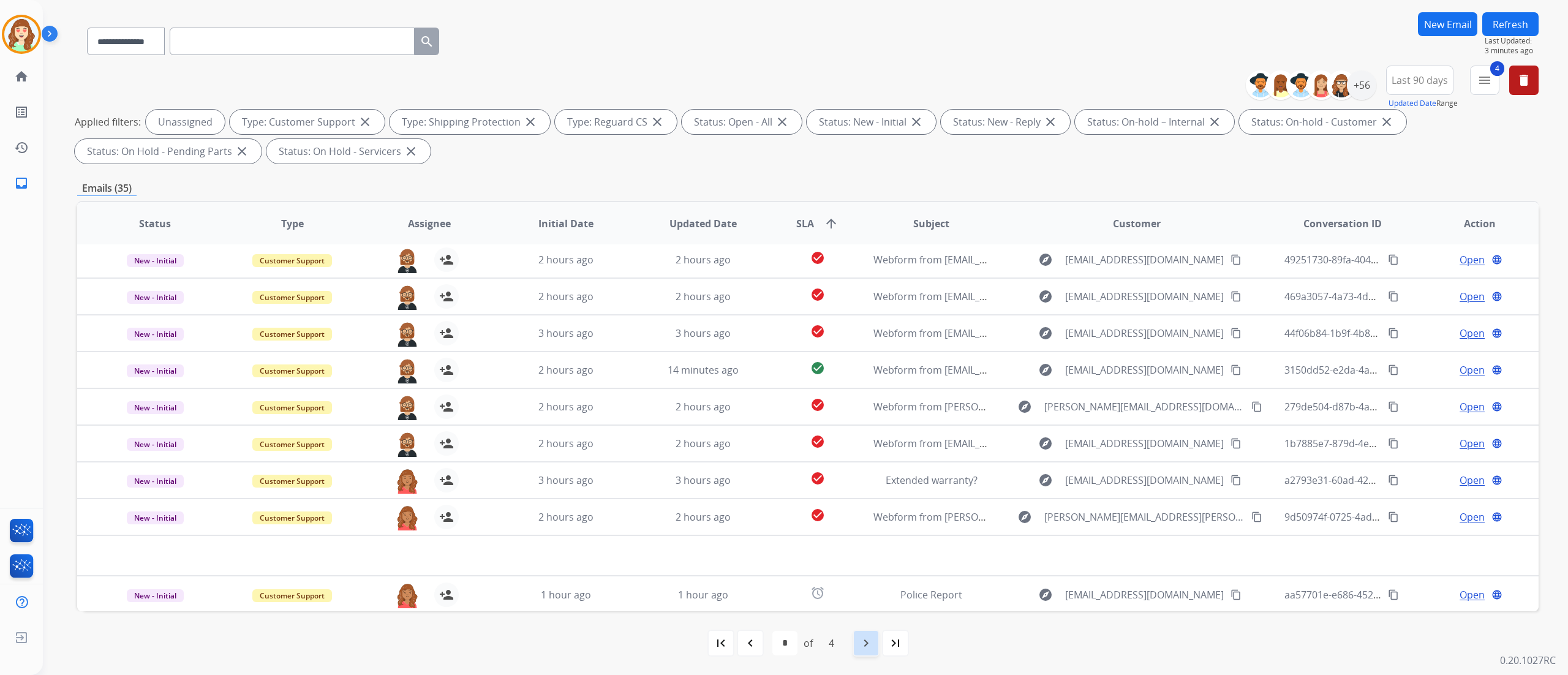
click at [856, 374] on div "navigate_next" at bounding box center [866, 643] width 27 height 27
select select "*"
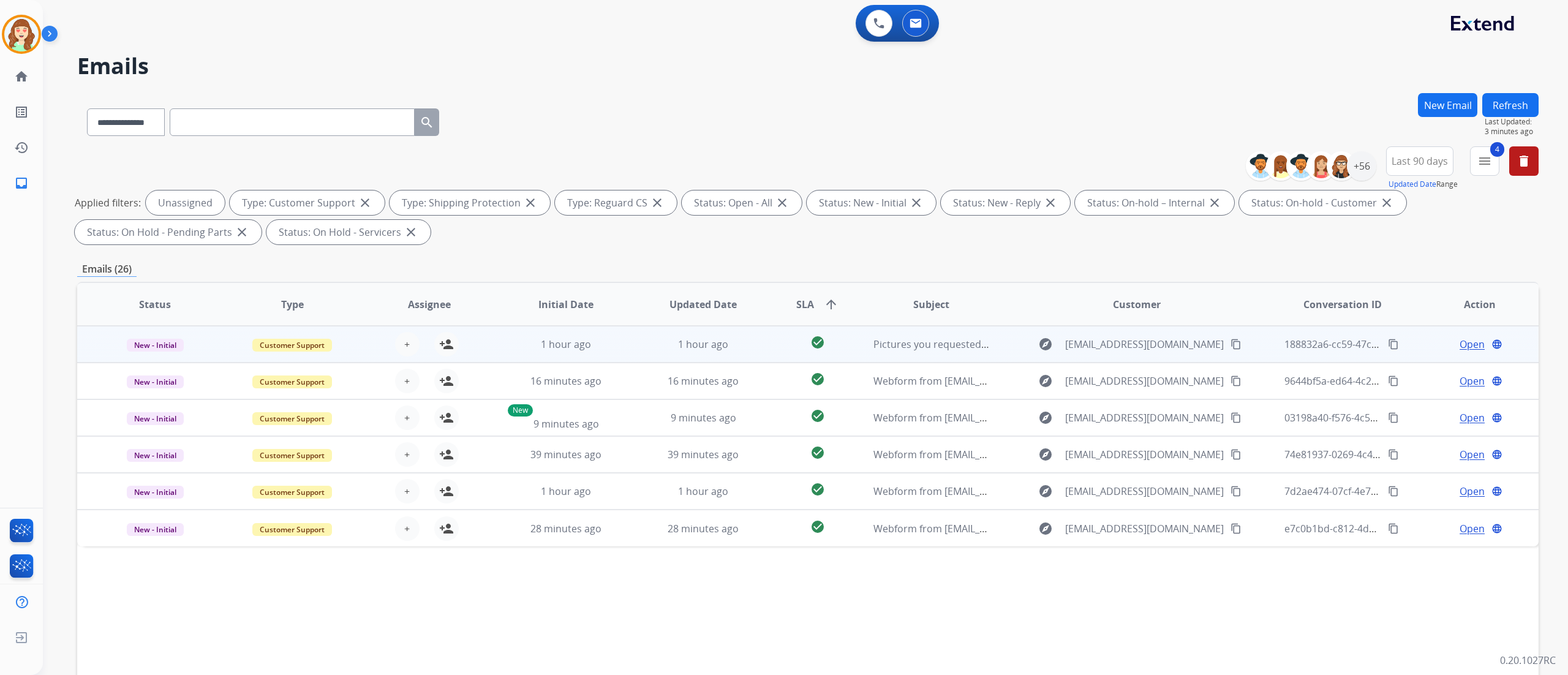
scroll to position [0, 0]
click at [404, 350] on span "+" at bounding box center [407, 344] width 5 height 15
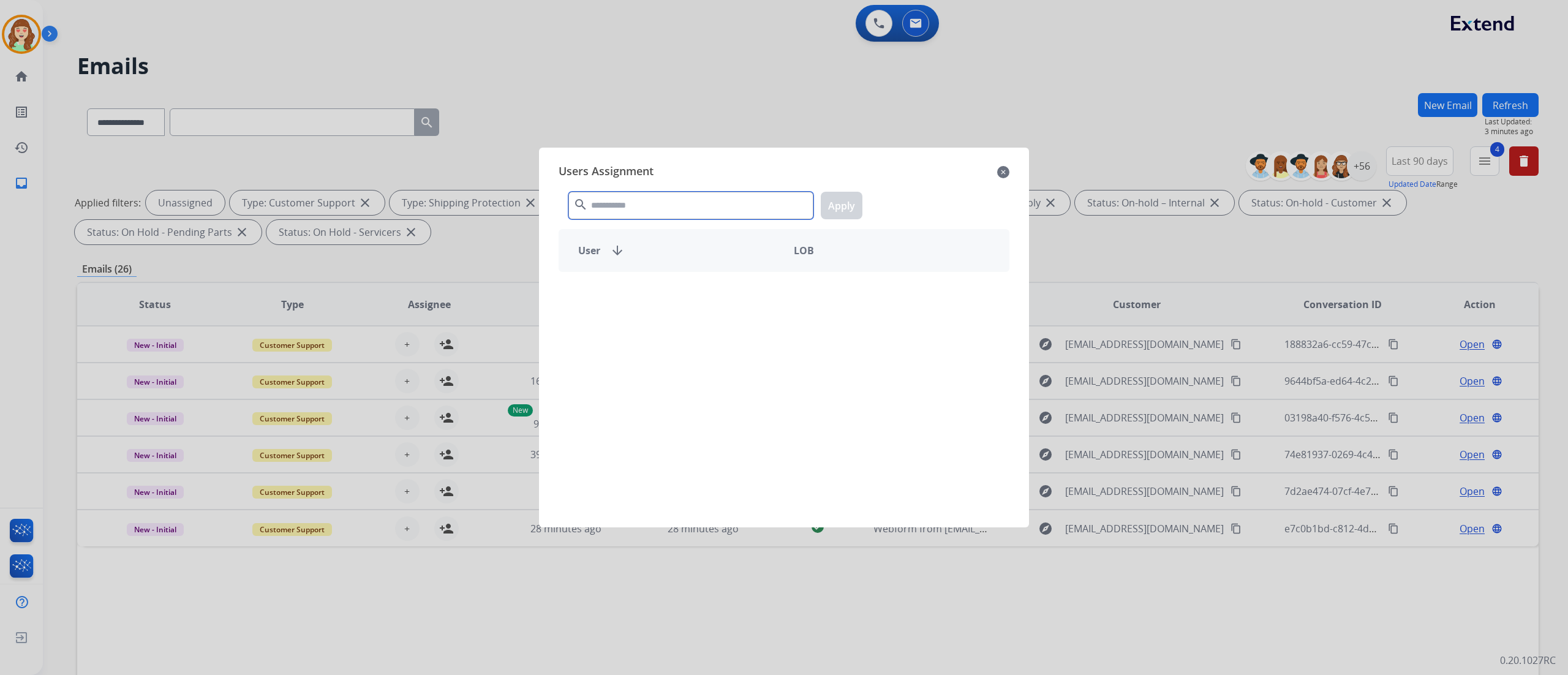
click at [633, 200] on input "text" at bounding box center [691, 206] width 245 height 28
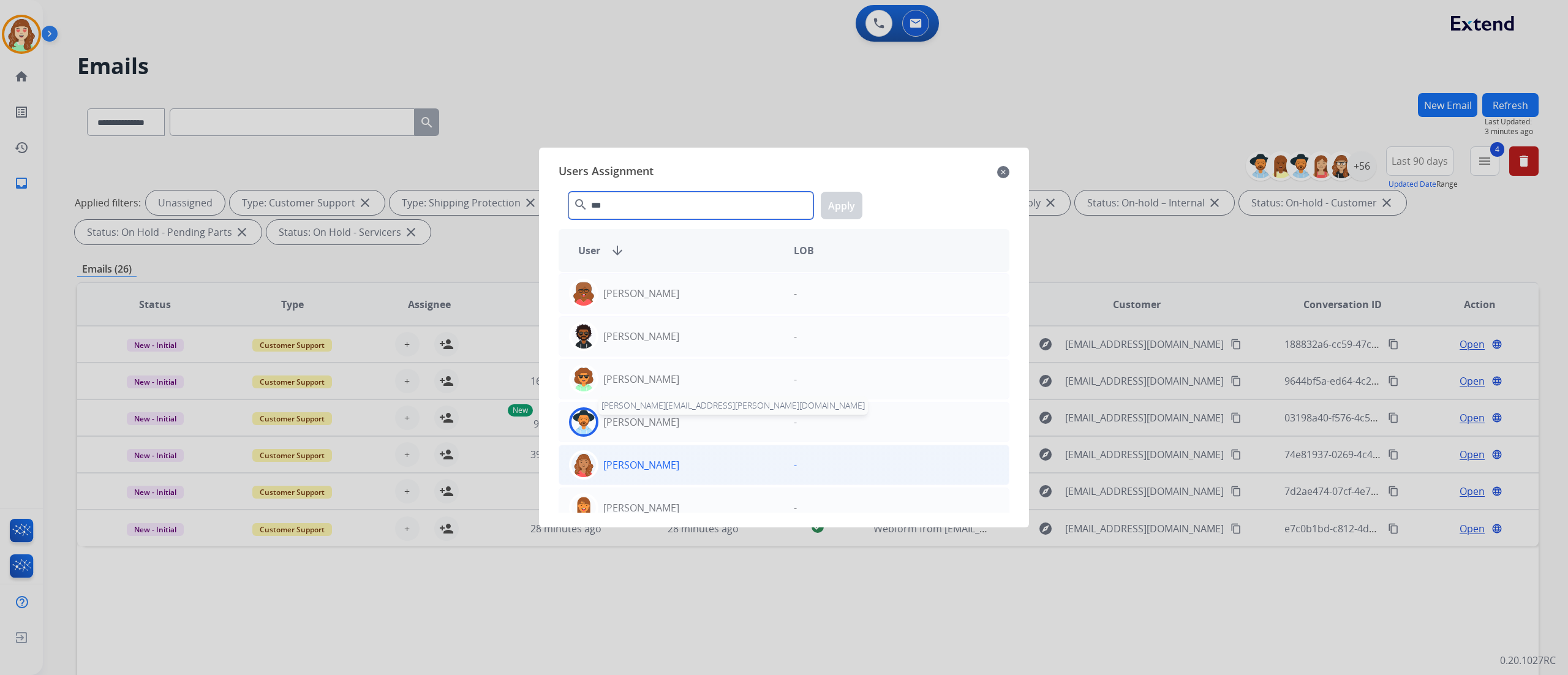
type input "***"
click at [703, 374] on div "[PERSON_NAME]" at bounding box center [672, 465] width 225 height 29
click at [834, 208] on button "Apply" at bounding box center [841, 206] width 42 height 28
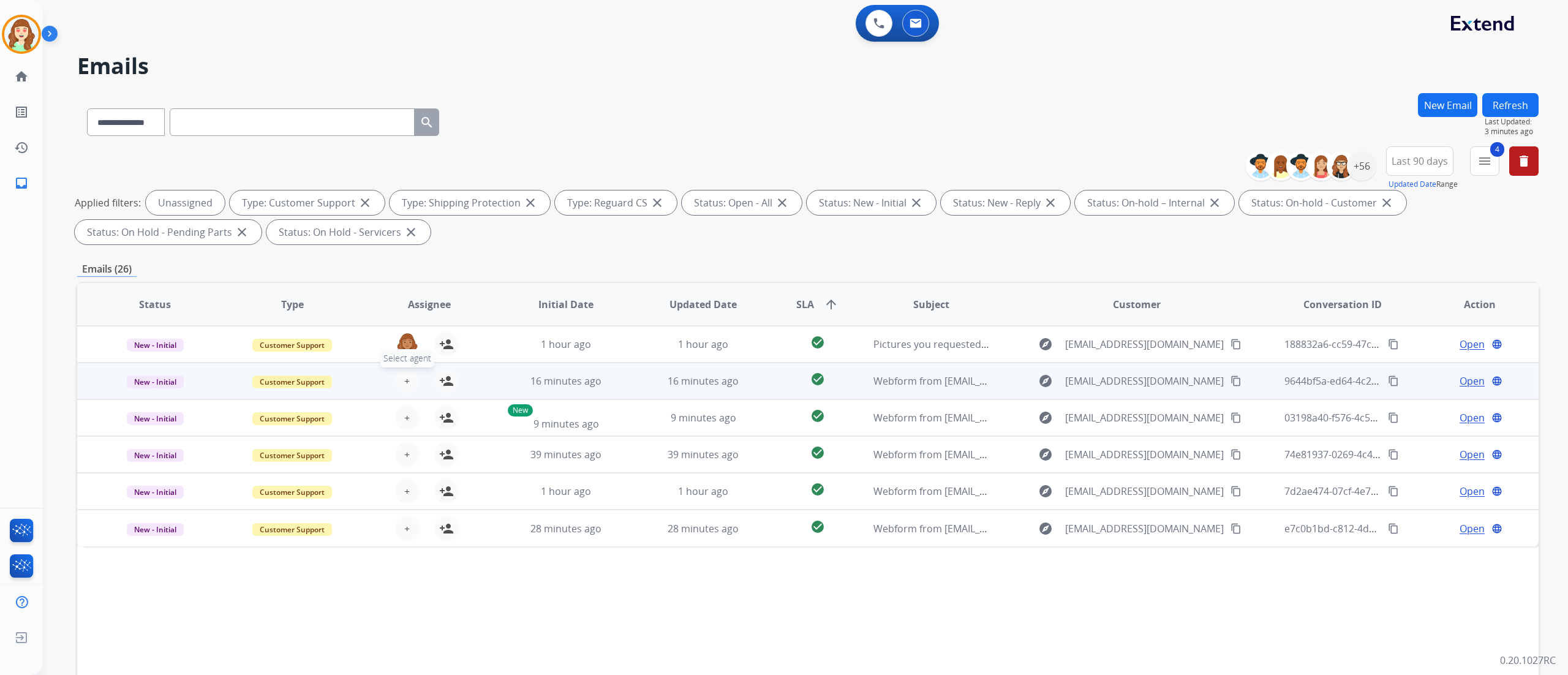
click at [405, 374] on span "+" at bounding box center [407, 381] width 5 height 15
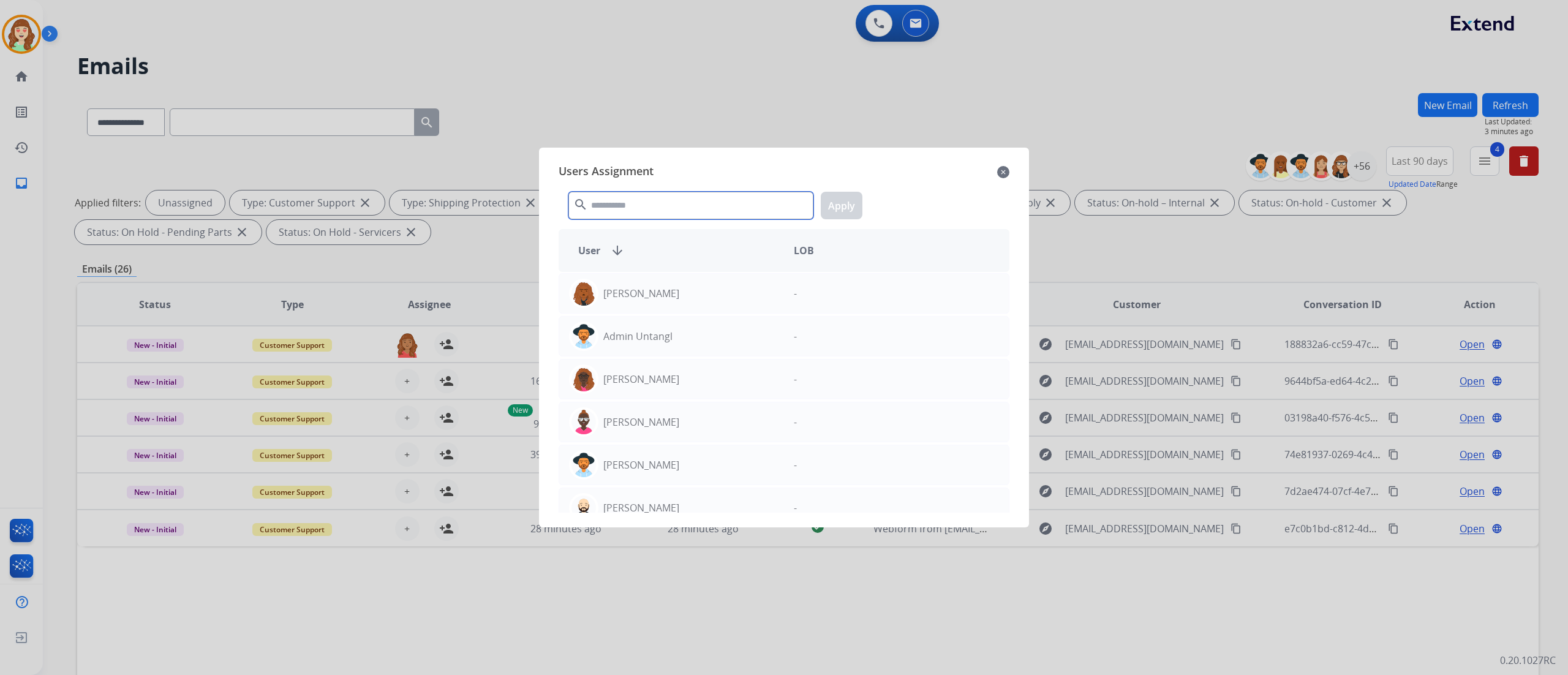
click at [649, 192] on input "text" at bounding box center [691, 206] width 245 height 28
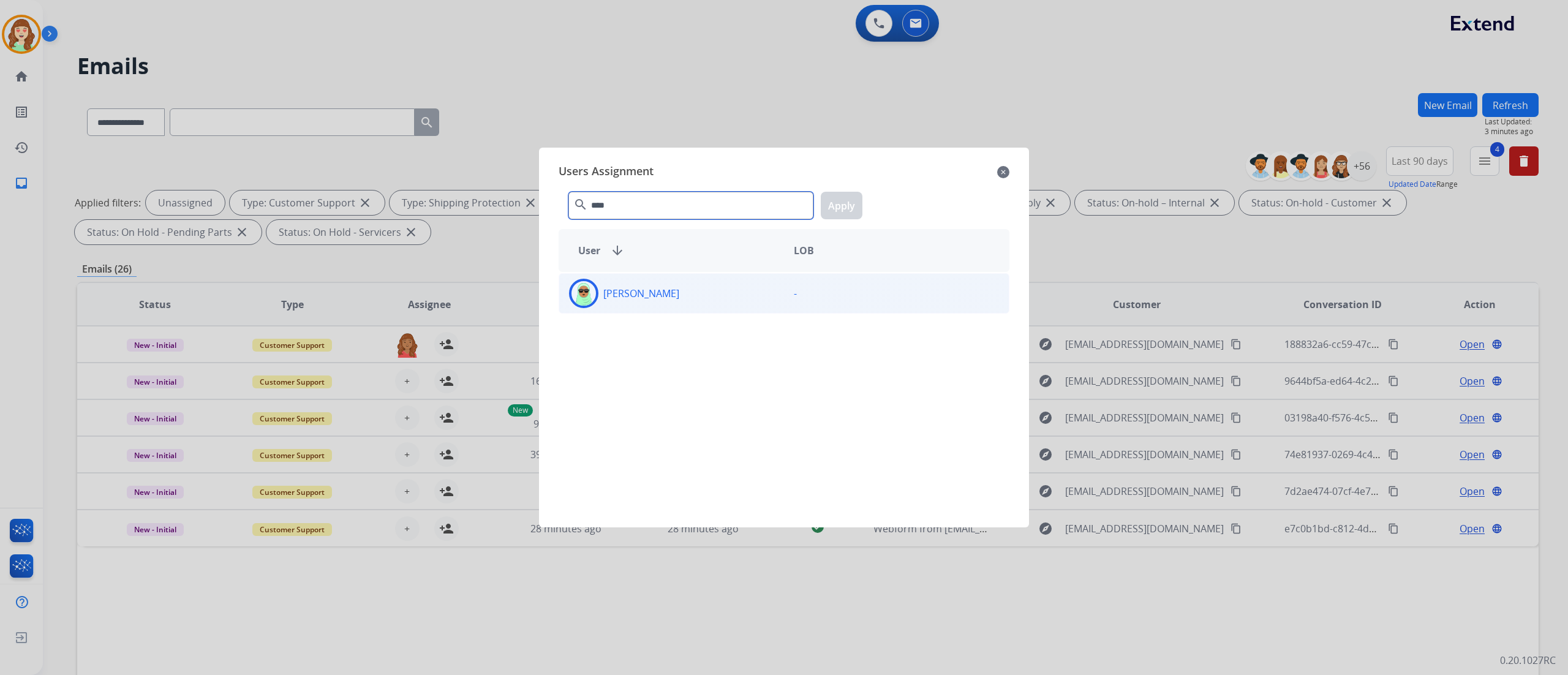
type input "****"
drag, startPoint x: 677, startPoint y: 296, endPoint x: 604, endPoint y: 301, distance: 73.2
click at [604, 301] on p "[PERSON_NAME]" at bounding box center [641, 293] width 76 height 15
click at [833, 206] on button "Apply" at bounding box center [841, 206] width 42 height 28
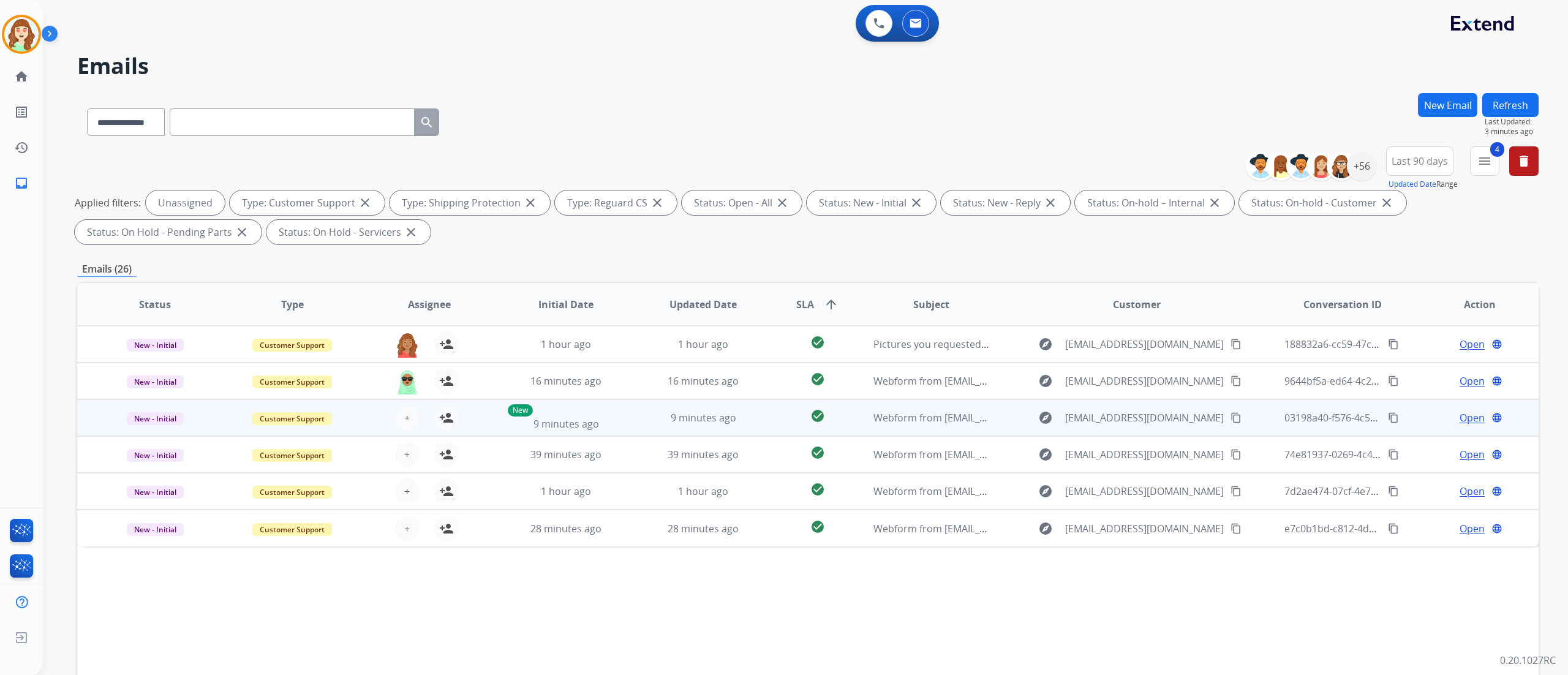
click at [412, 374] on div "+ Select agent person_add Assign to Me" at bounding box center [419, 418] width 137 height 35
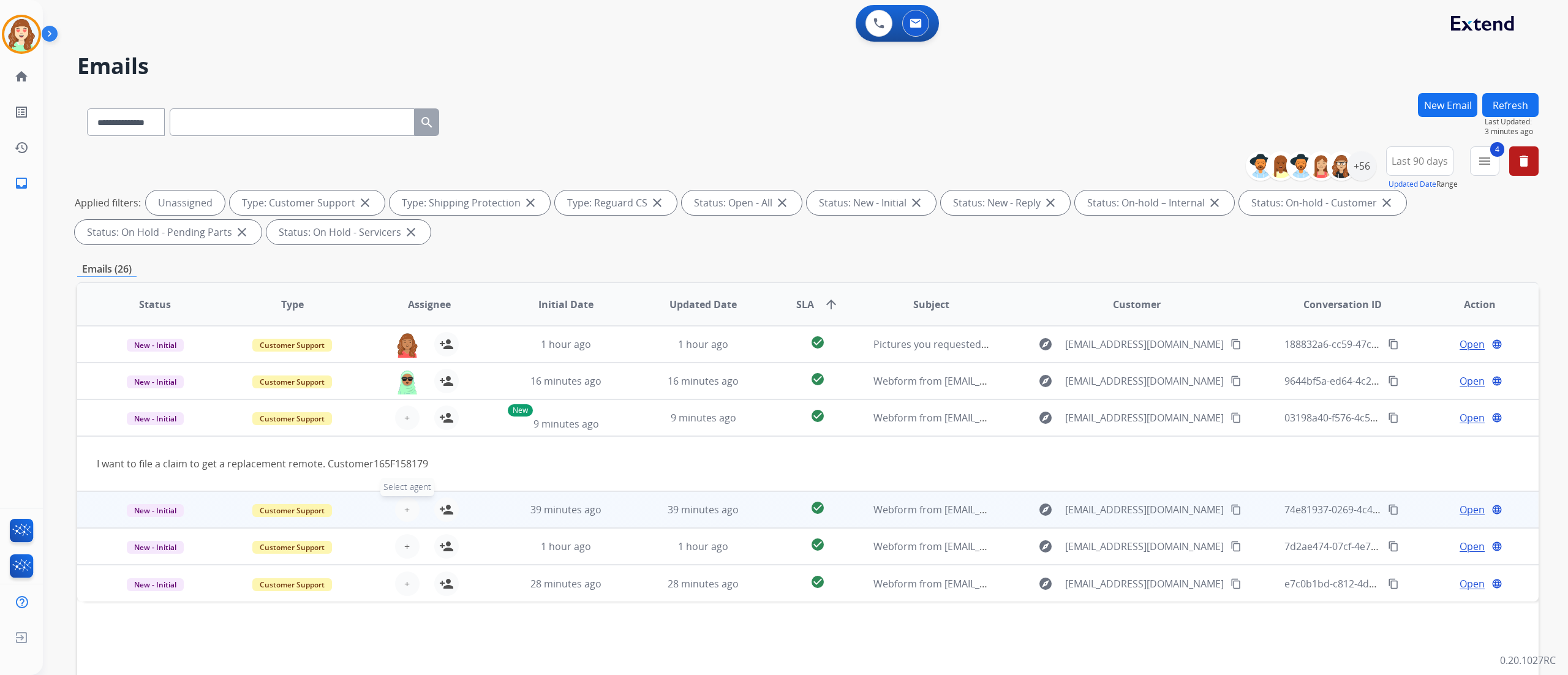
click at [407, 374] on span "+" at bounding box center [407, 510] width 5 height 15
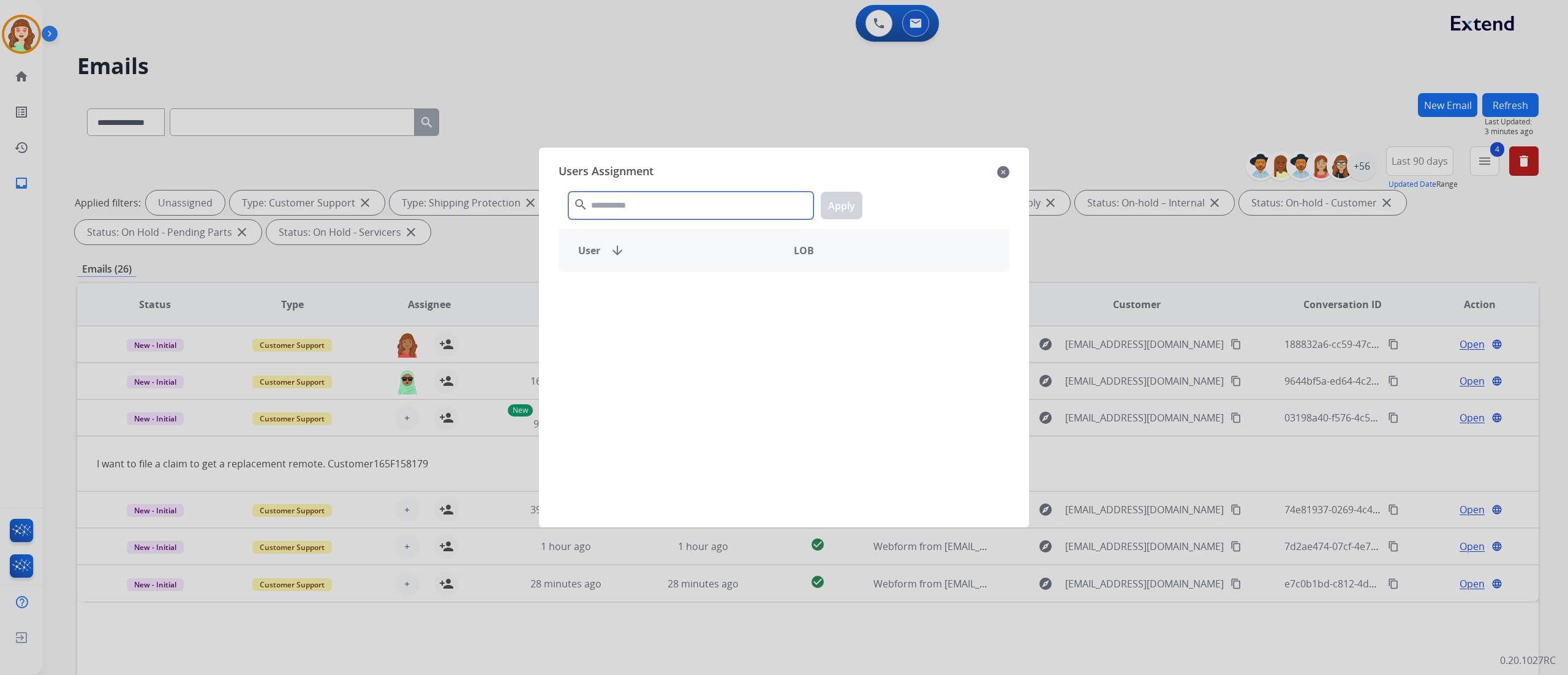
click at [711, 212] on input "text" at bounding box center [691, 206] width 245 height 28
type input "****"
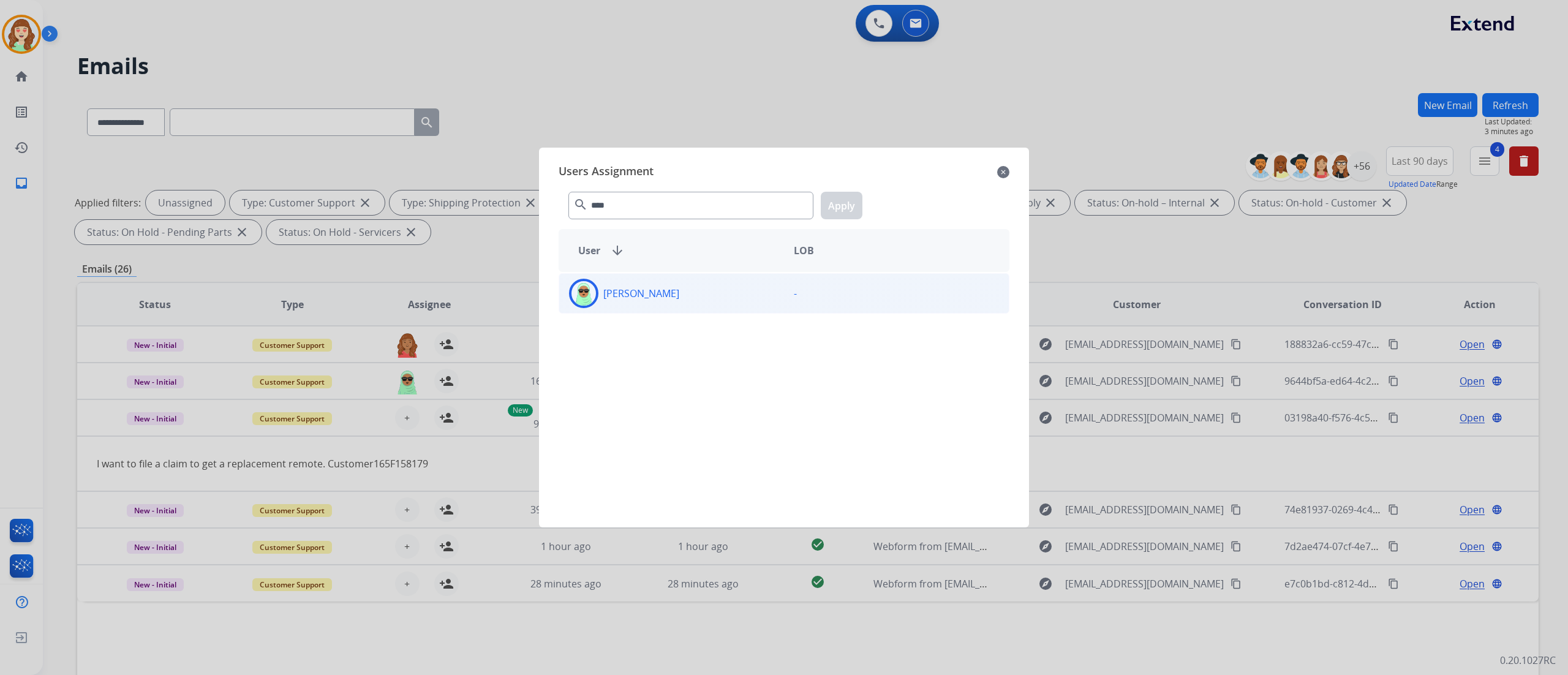
click at [640, 305] on div "[PERSON_NAME]" at bounding box center [672, 293] width 225 height 29
click at [850, 203] on button "Apply" at bounding box center [841, 206] width 42 height 28
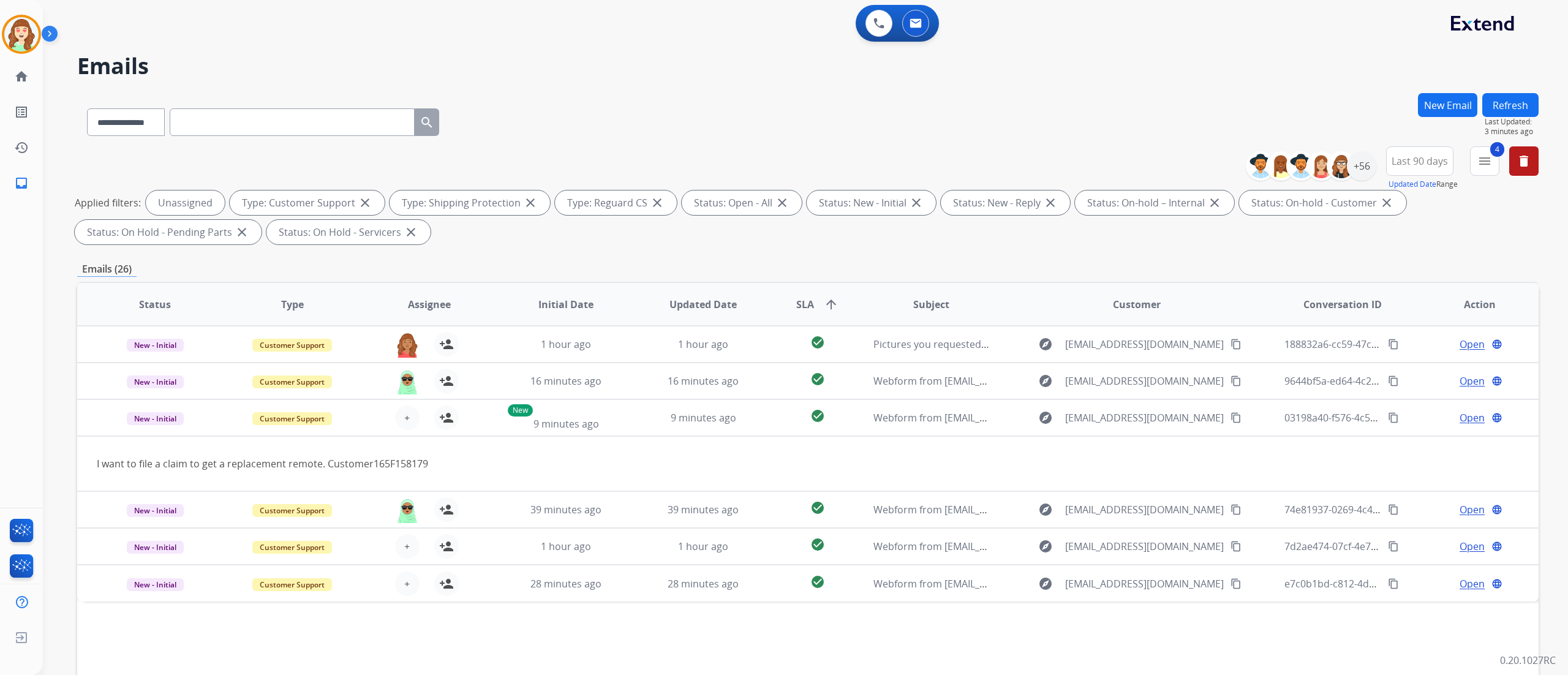
click at [401, 374] on img at bounding box center [407, 510] width 25 height 26
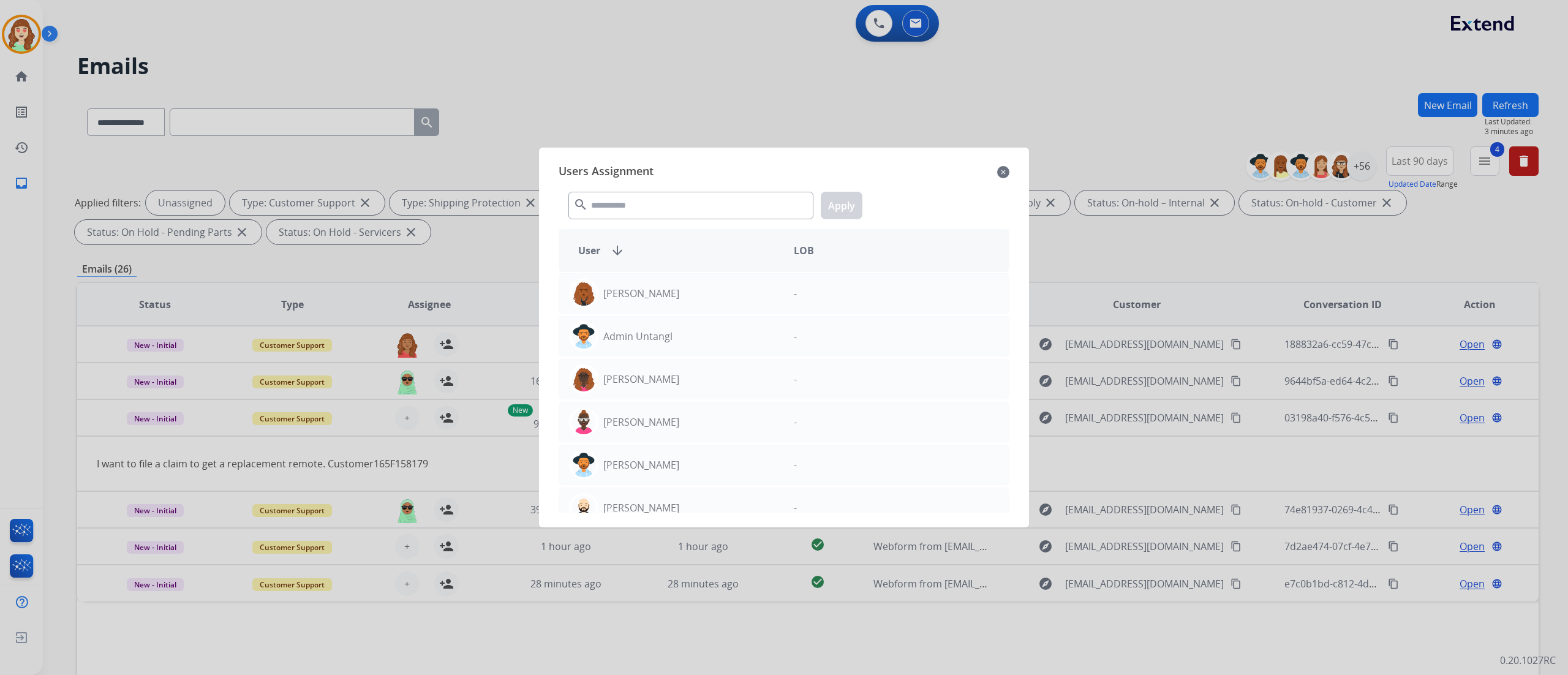
click at [871, 174] on mat-icon "close" at bounding box center [1003, 172] width 12 height 15
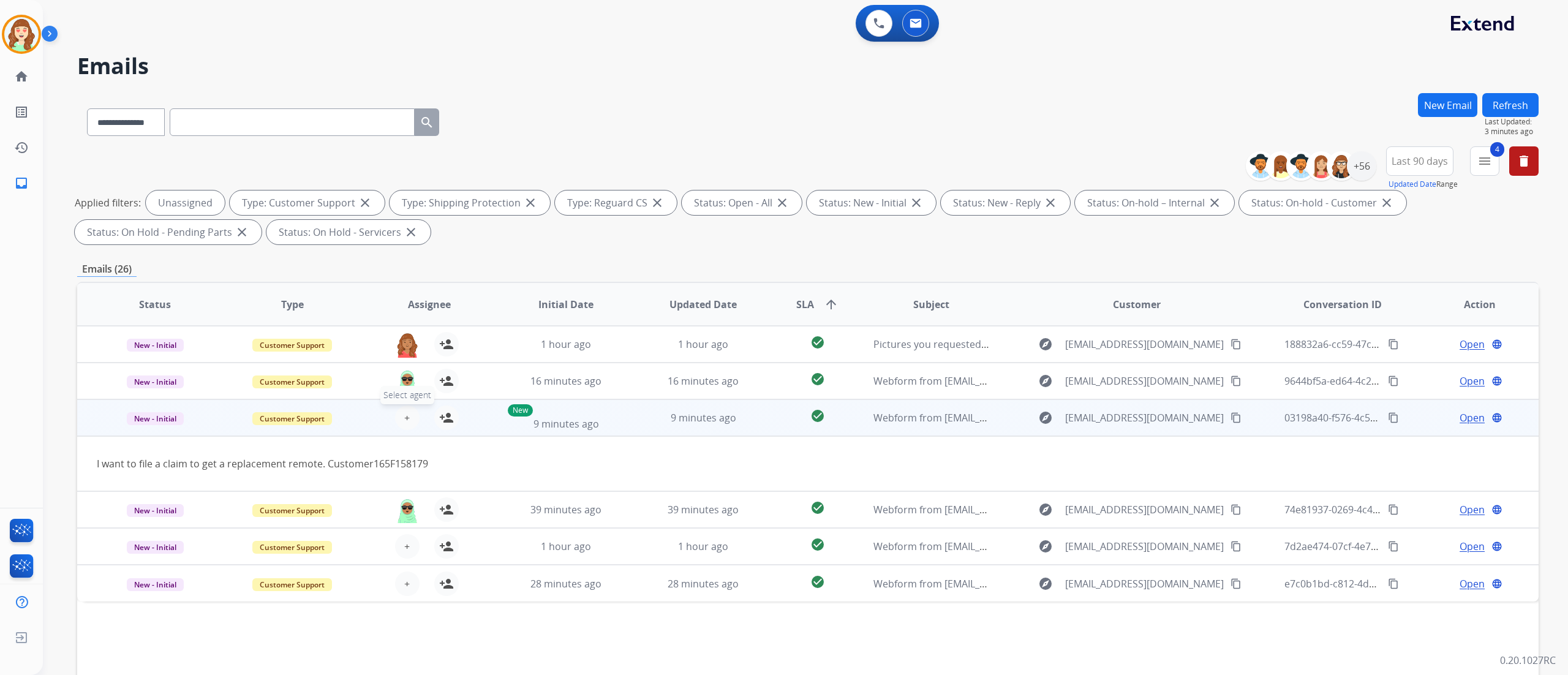
click at [404, 374] on span "+" at bounding box center [407, 417] width 5 height 15
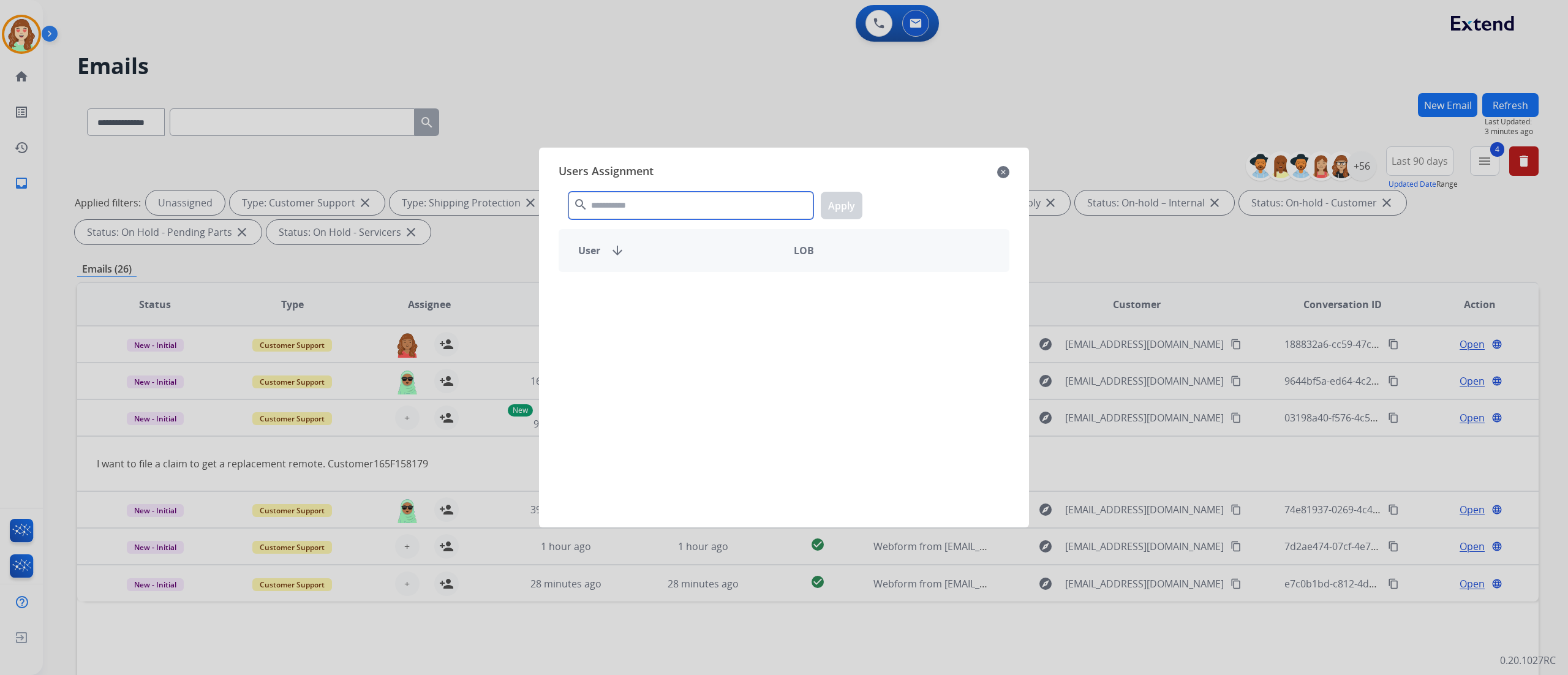
click at [637, 203] on input "text" at bounding box center [691, 206] width 245 height 28
type input "***"
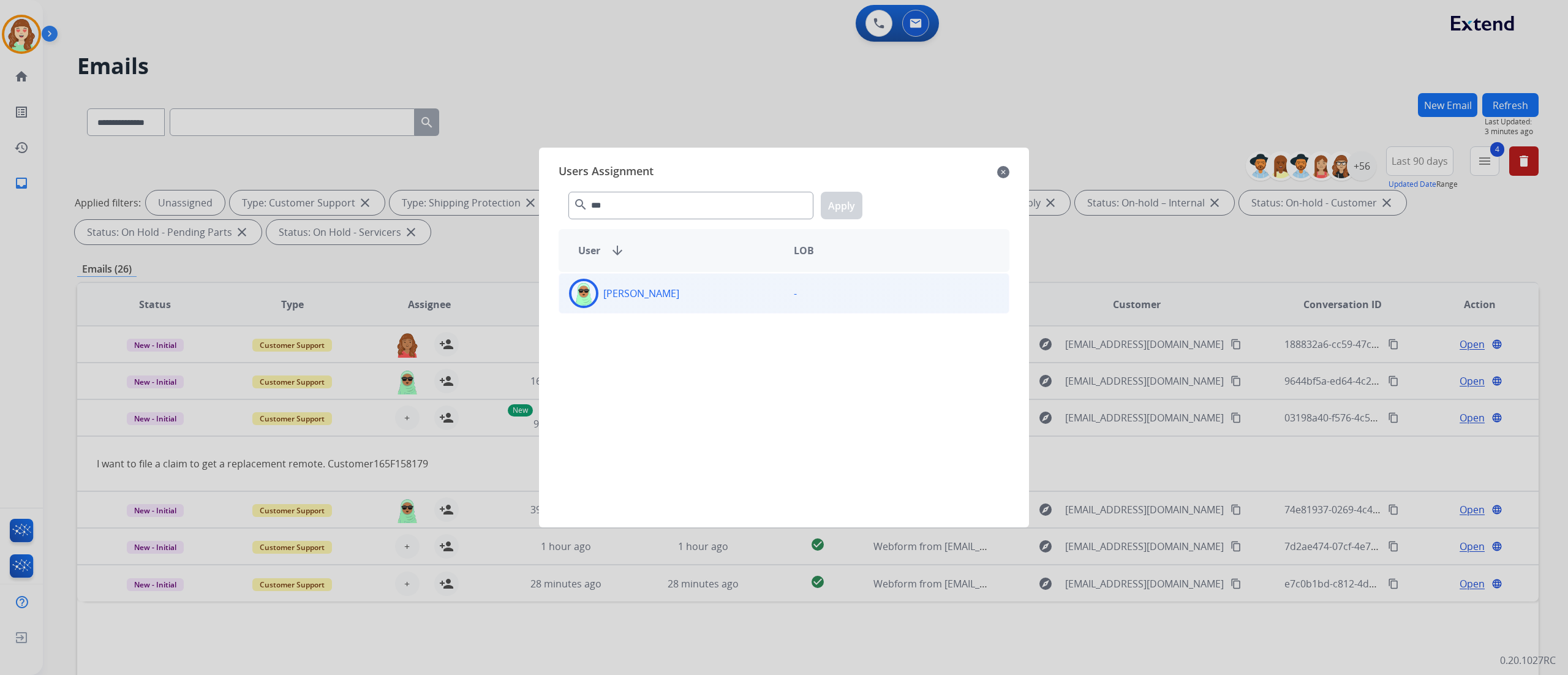
drag, startPoint x: 721, startPoint y: 303, endPoint x: 632, endPoint y: 306, distance: 89.1
click at [632, 306] on div "[PERSON_NAME]" at bounding box center [672, 293] width 225 height 29
click at [845, 200] on button "Apply" at bounding box center [841, 206] width 42 height 28
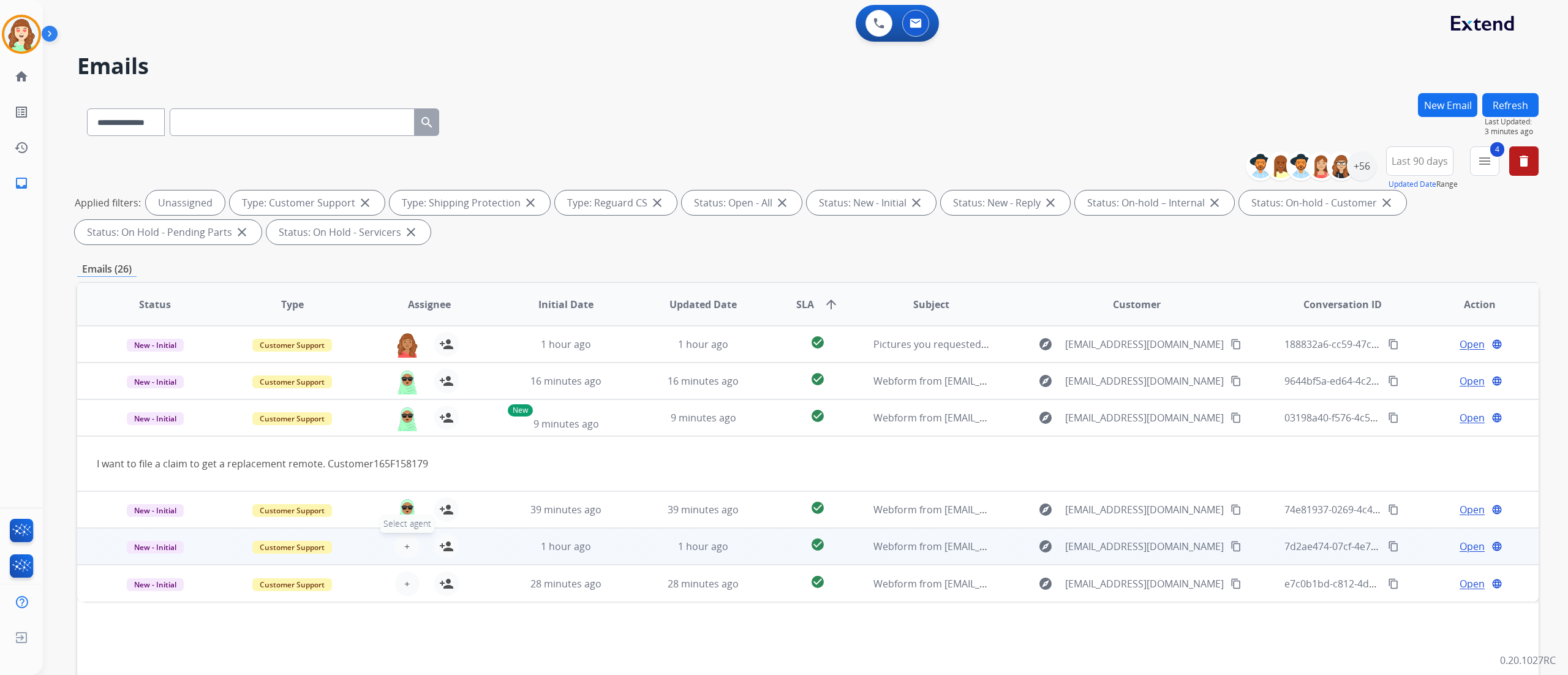
click at [410, 374] on button "+ Select agent" at bounding box center [407, 546] width 25 height 25
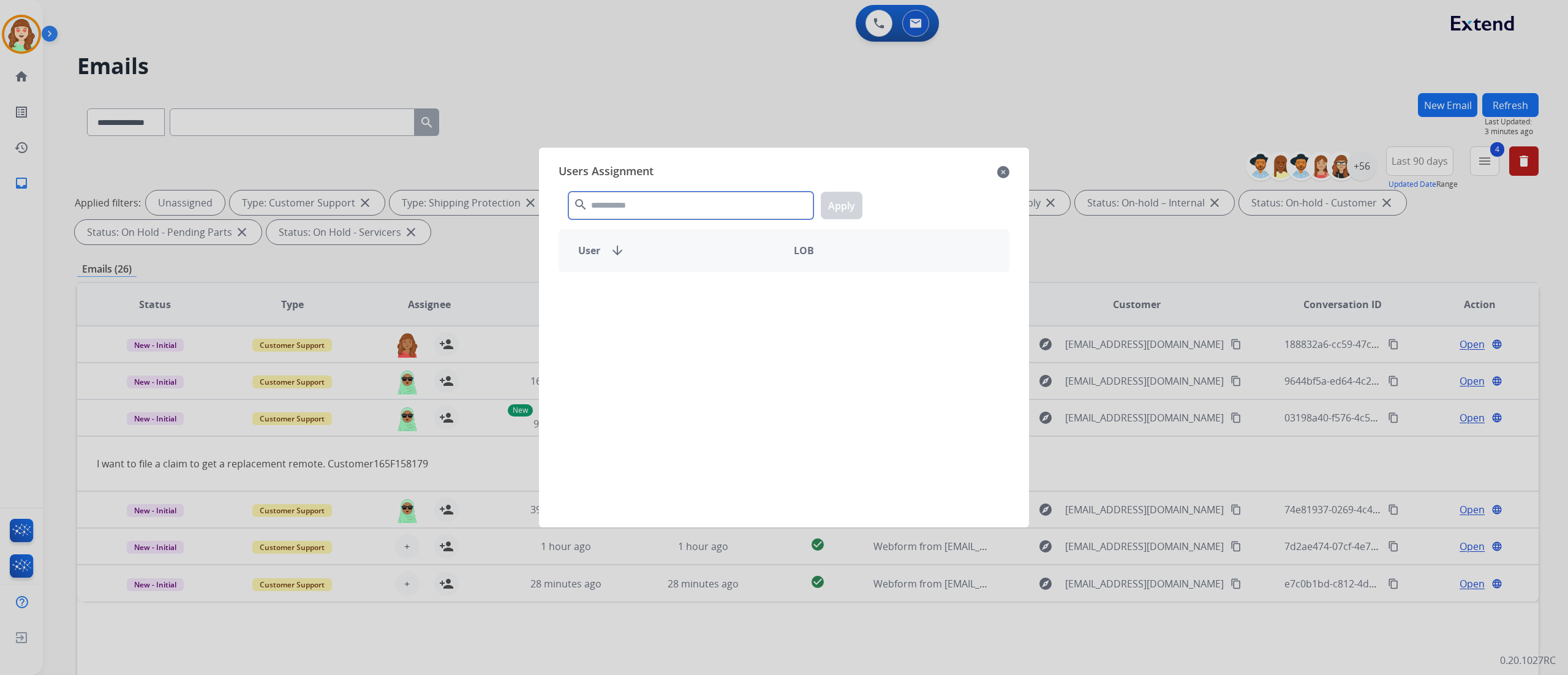
click at [695, 215] on input "text" at bounding box center [691, 206] width 245 height 28
type input "***"
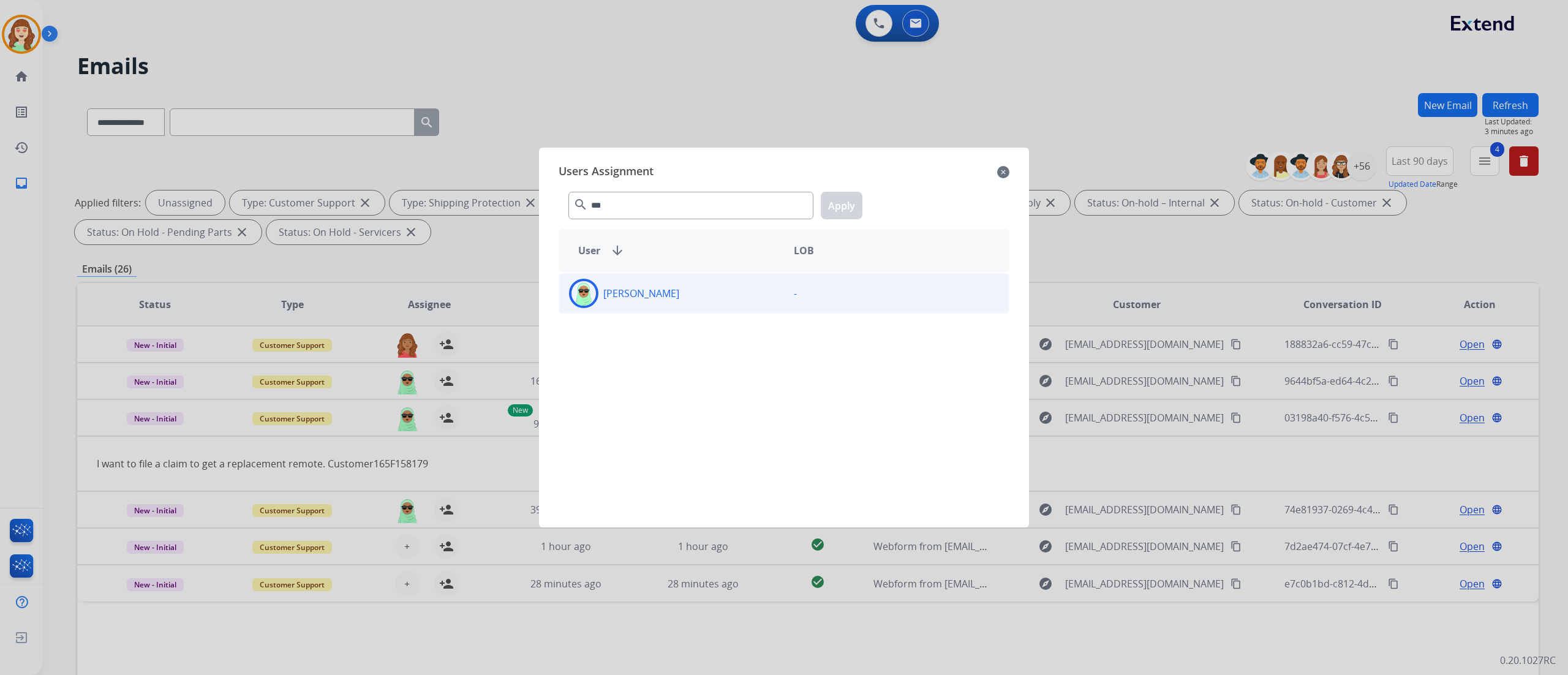
click at [740, 294] on div "[PERSON_NAME]" at bounding box center [672, 293] width 225 height 29
click at [843, 211] on button "Apply" at bounding box center [841, 206] width 42 height 28
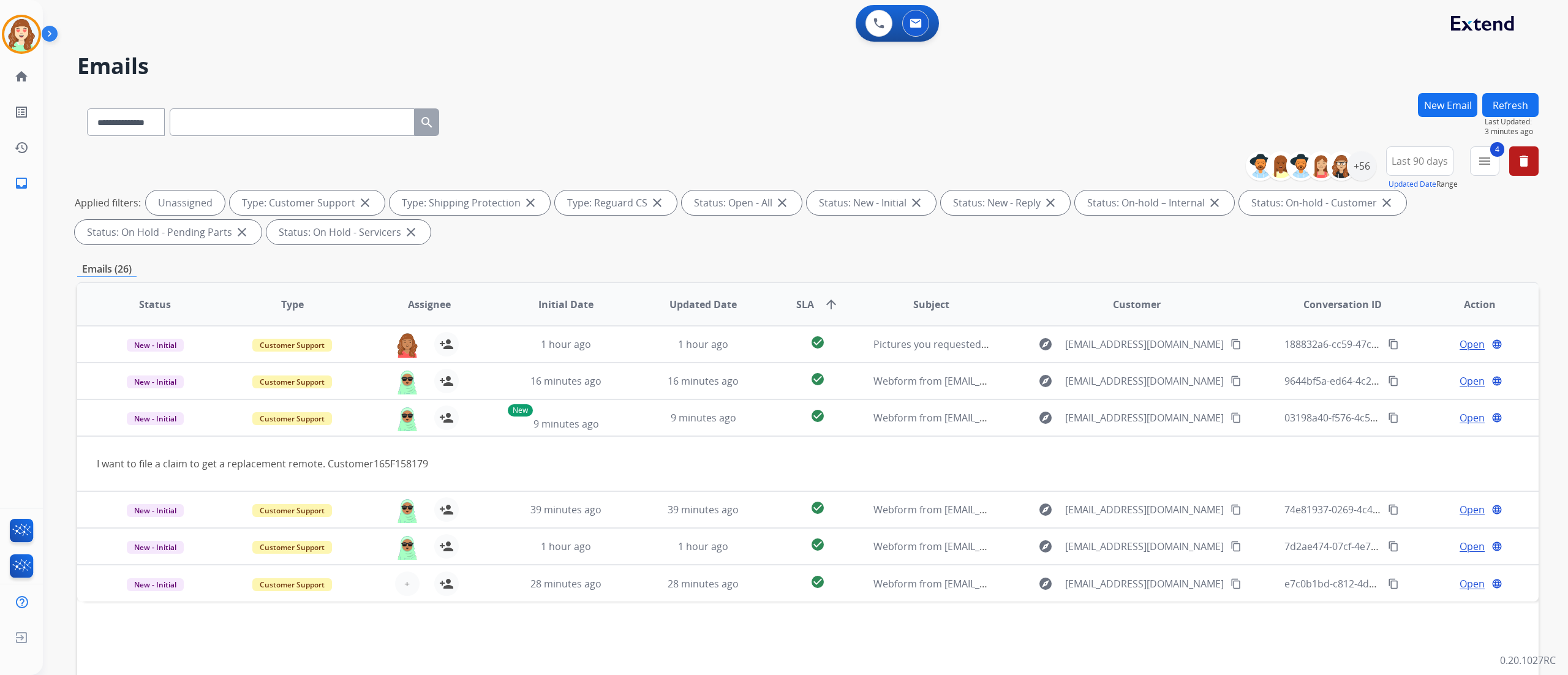
click at [401, 374] on button "+ Select agent" at bounding box center [407, 583] width 25 height 25
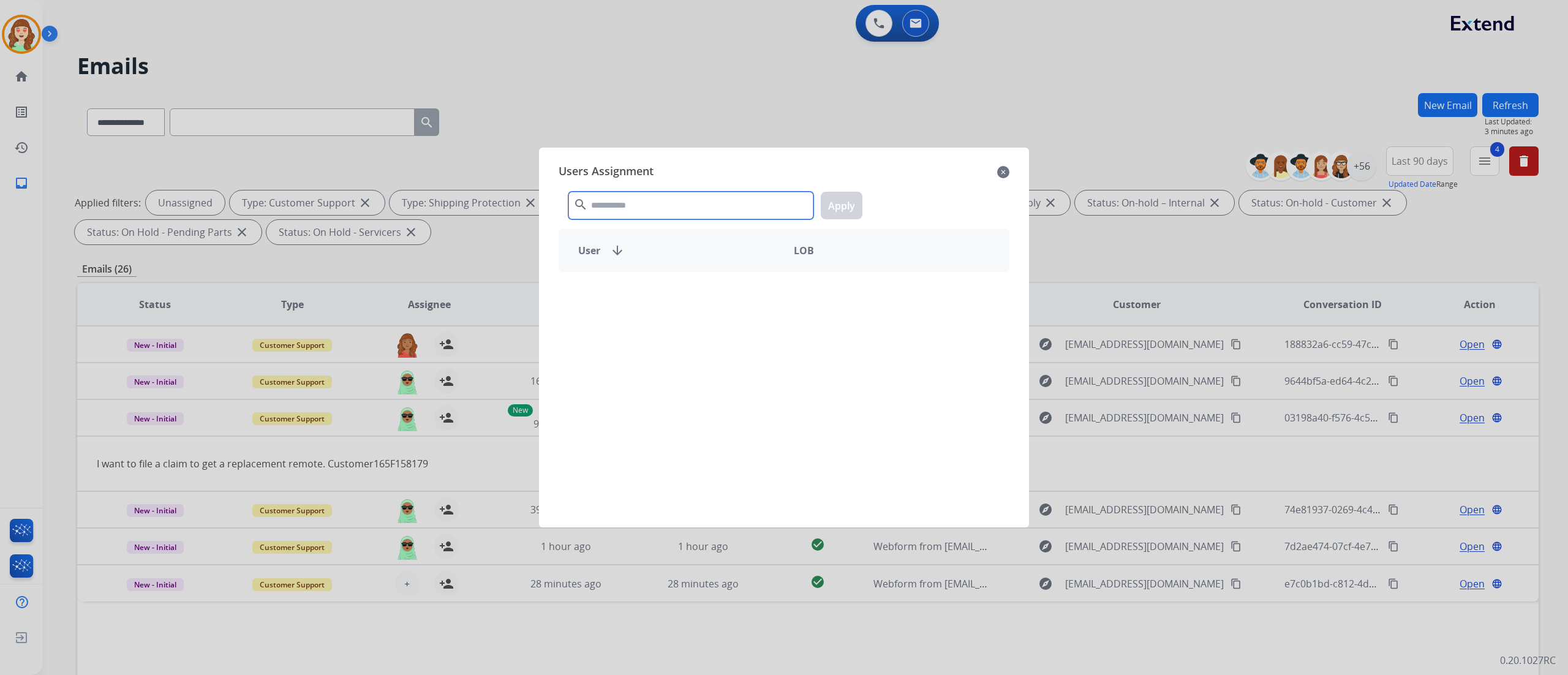
click at [612, 200] on input "text" at bounding box center [691, 206] width 245 height 28
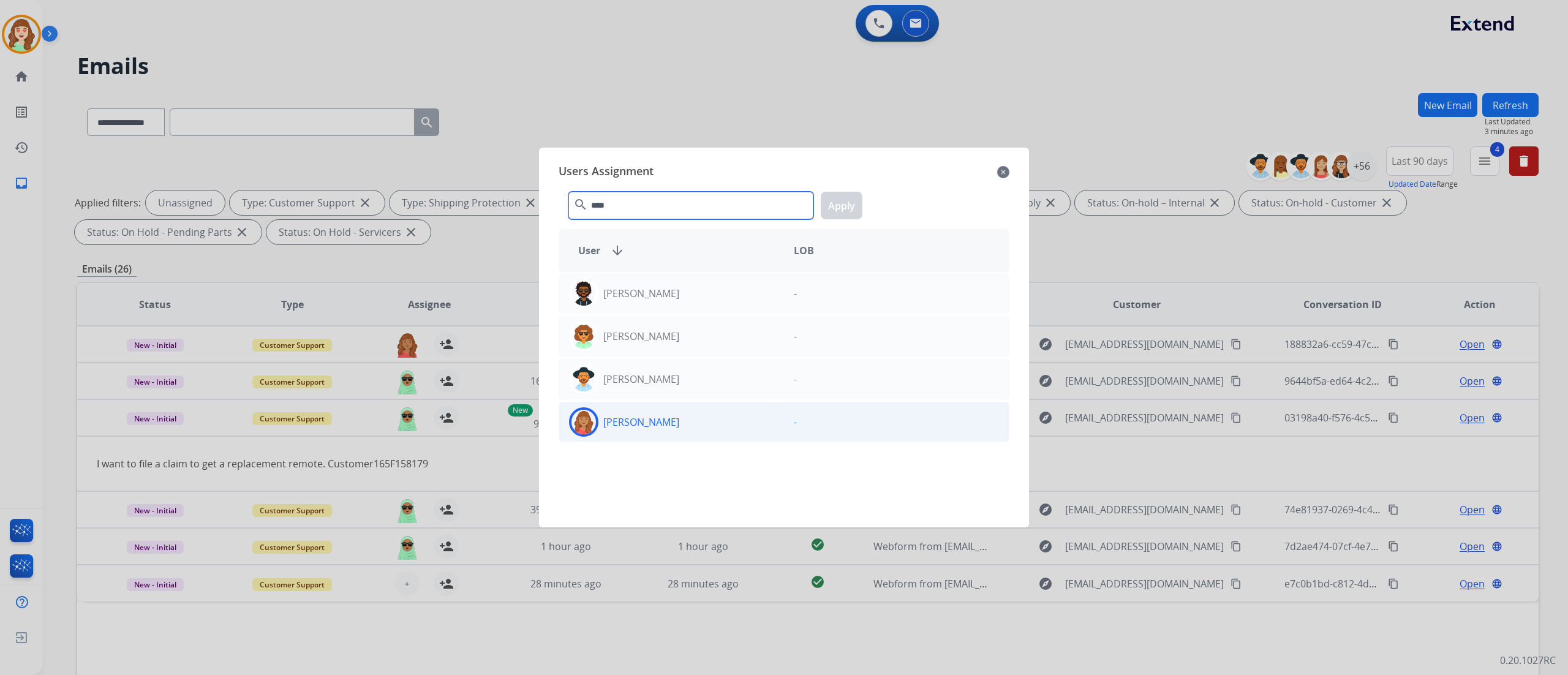
type input "****"
click at [667, 374] on div "[PERSON_NAME]" at bounding box center [672, 422] width 225 height 29
click at [844, 208] on button "Apply" at bounding box center [841, 206] width 42 height 28
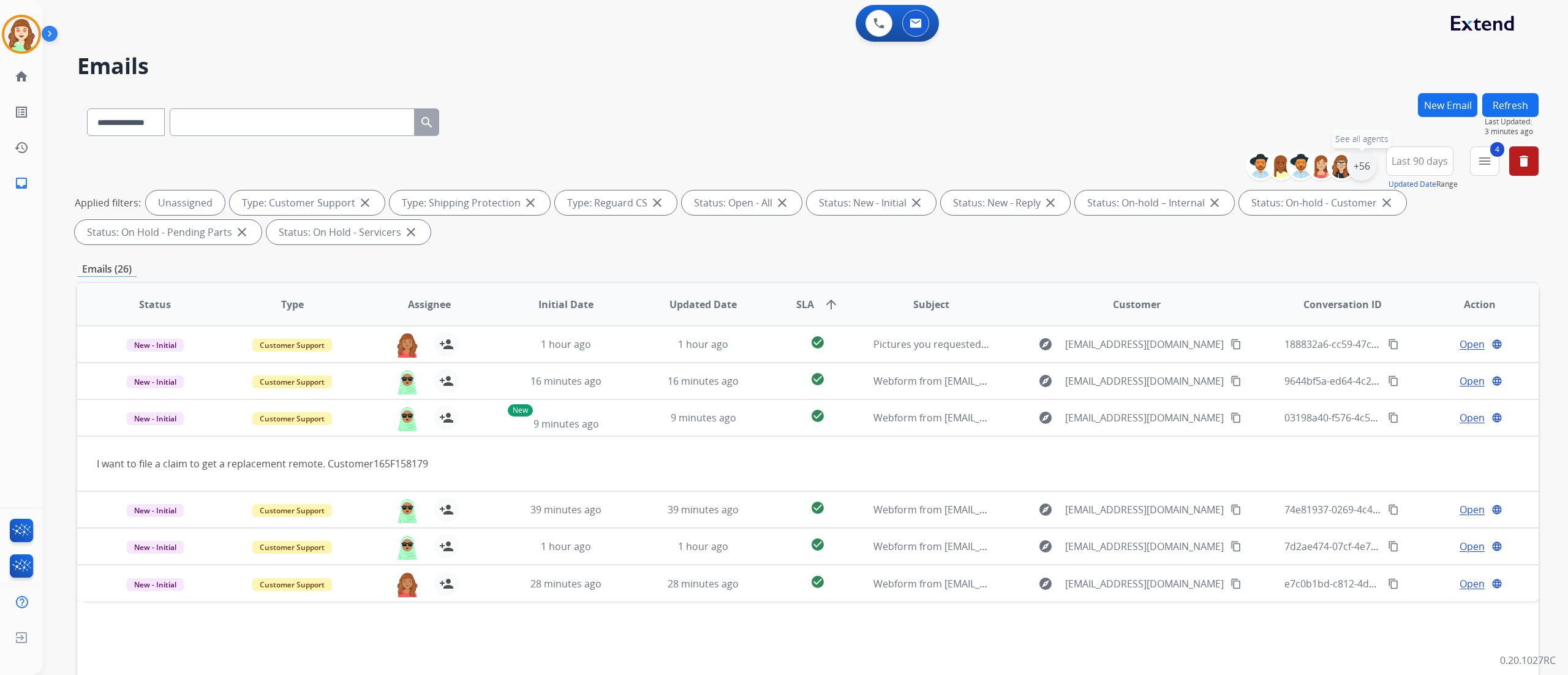
click at [871, 161] on div "+56" at bounding box center [1362, 166] width 29 height 29
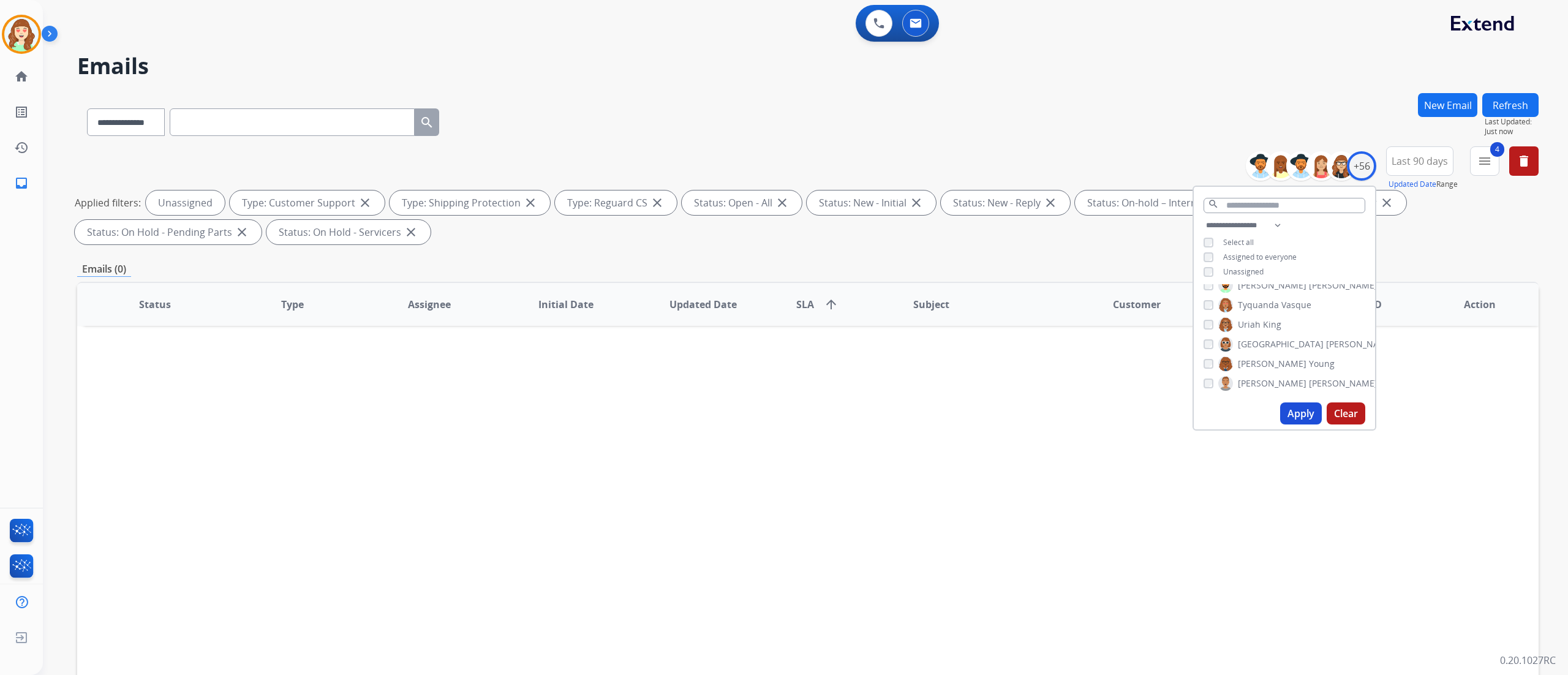
click at [679, 374] on div "Status Type Assignee Initial Date Updated Date SLA arrow_upward Subject Custome…" at bounding box center [808, 487] width 1461 height 410
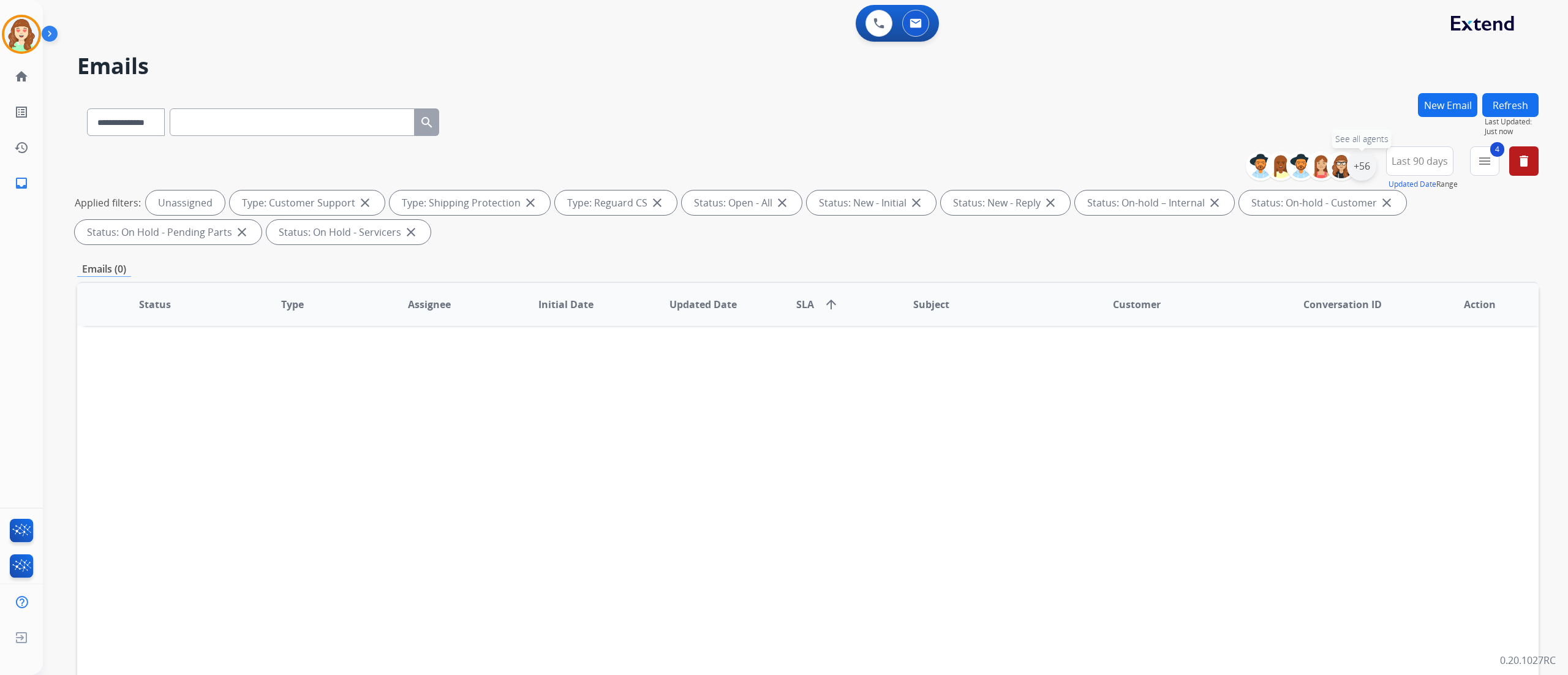
click at [871, 164] on div "+56" at bounding box center [1362, 166] width 29 height 29
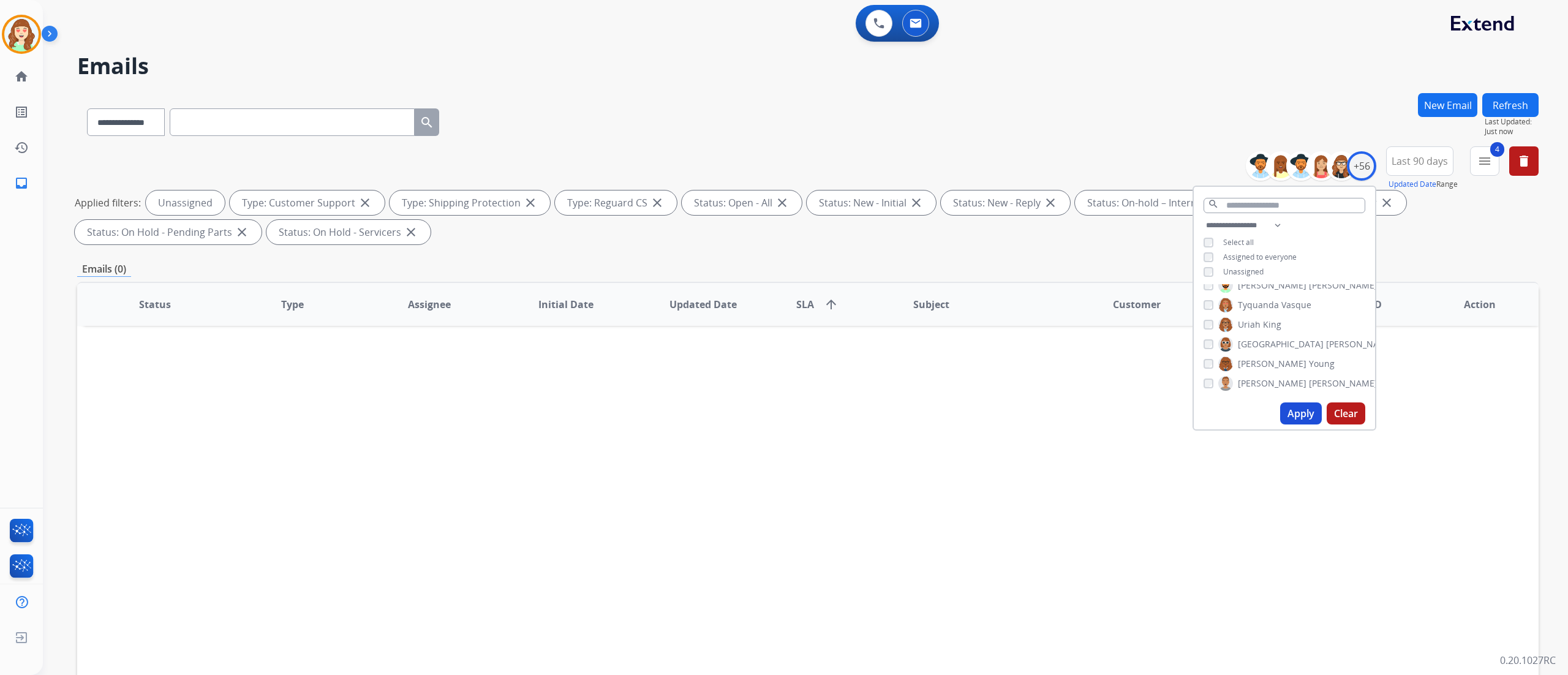
click at [871, 374] on button "Apply" at bounding box center [1301, 413] width 42 height 22
select select "*"
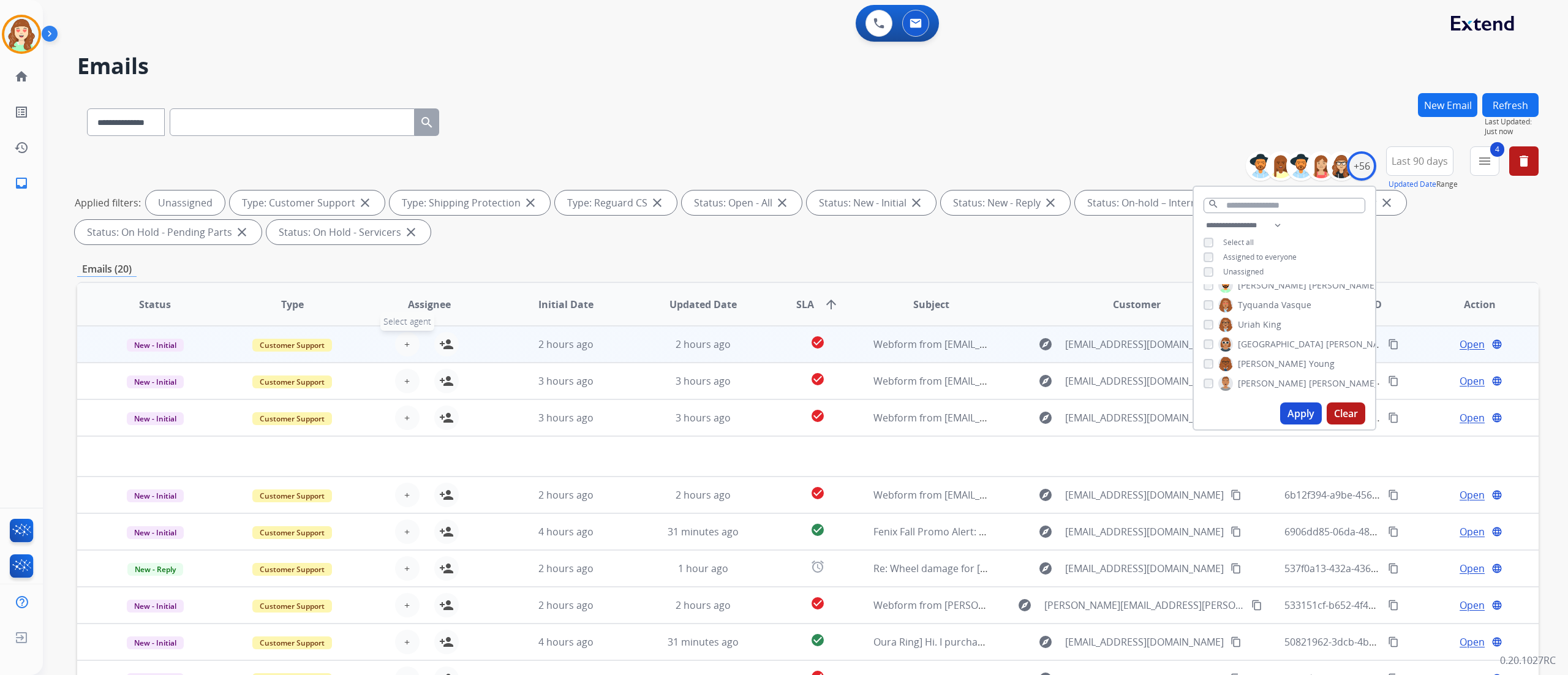
click at [405, 343] on span "+" at bounding box center [407, 344] width 5 height 15
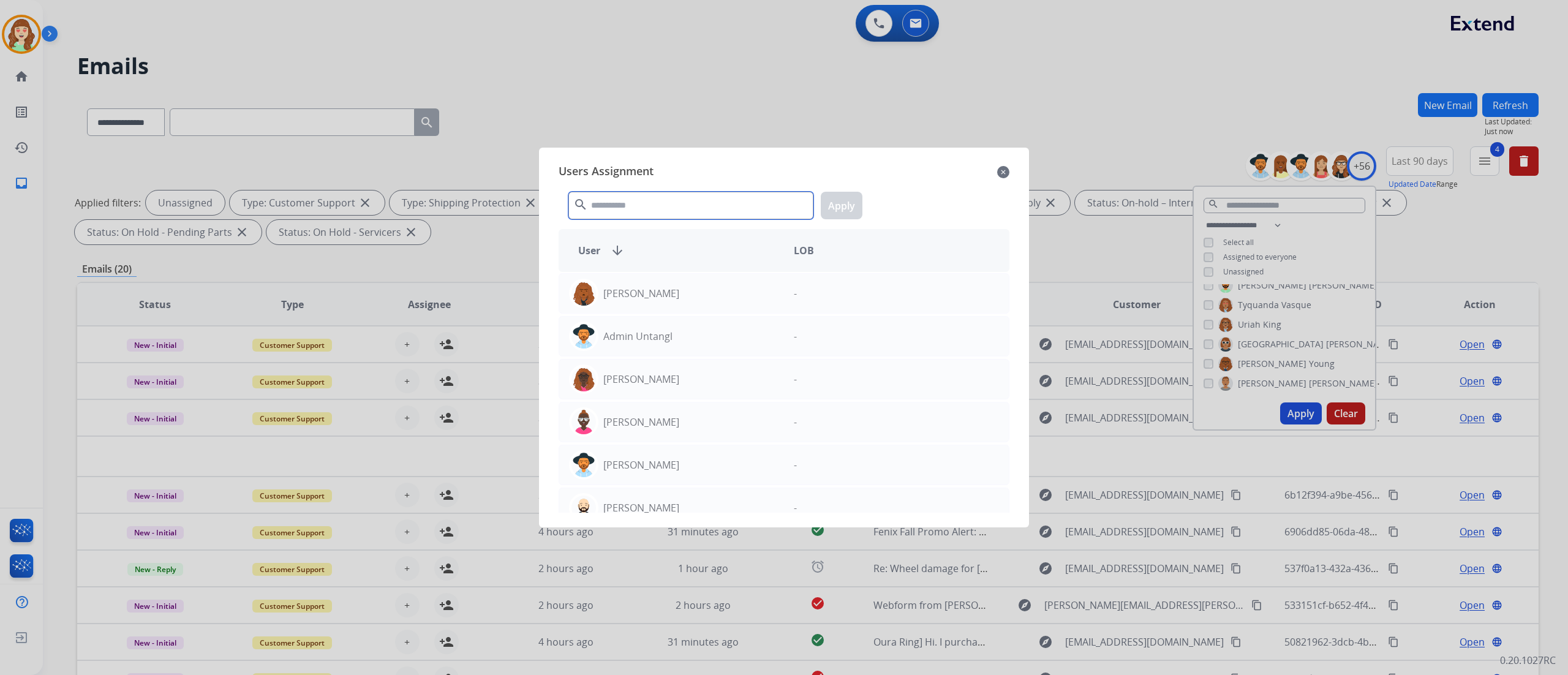
click at [657, 214] on input "text" at bounding box center [691, 206] width 245 height 28
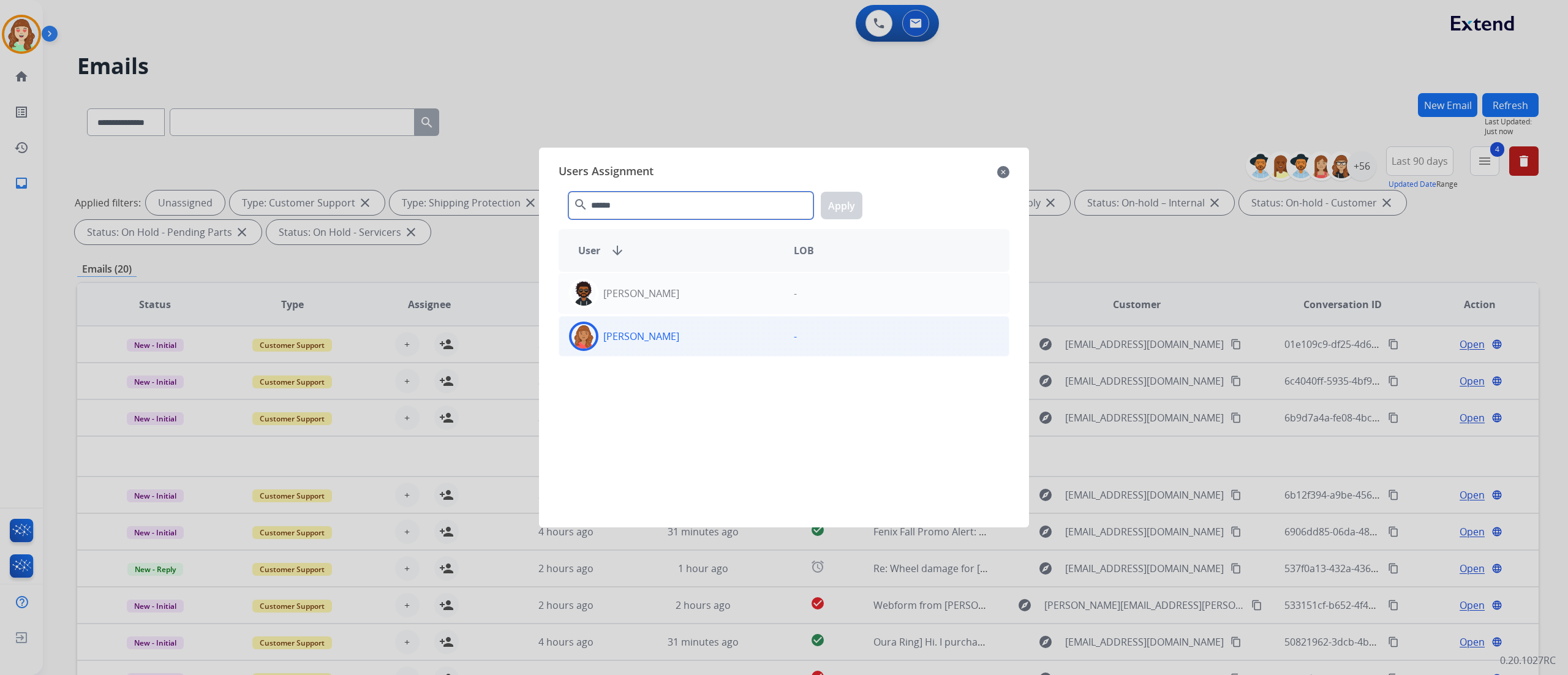
type input "******"
click at [652, 350] on div "[PERSON_NAME]" at bounding box center [672, 337] width 225 height 29
drag, startPoint x: 846, startPoint y: 212, endPoint x: 683, endPoint y: 173, distance: 167.6
click at [683, 173] on div "Users Assignment close" at bounding box center [784, 173] width 451 height 20
click at [843, 207] on button "Apply" at bounding box center [841, 206] width 42 height 28
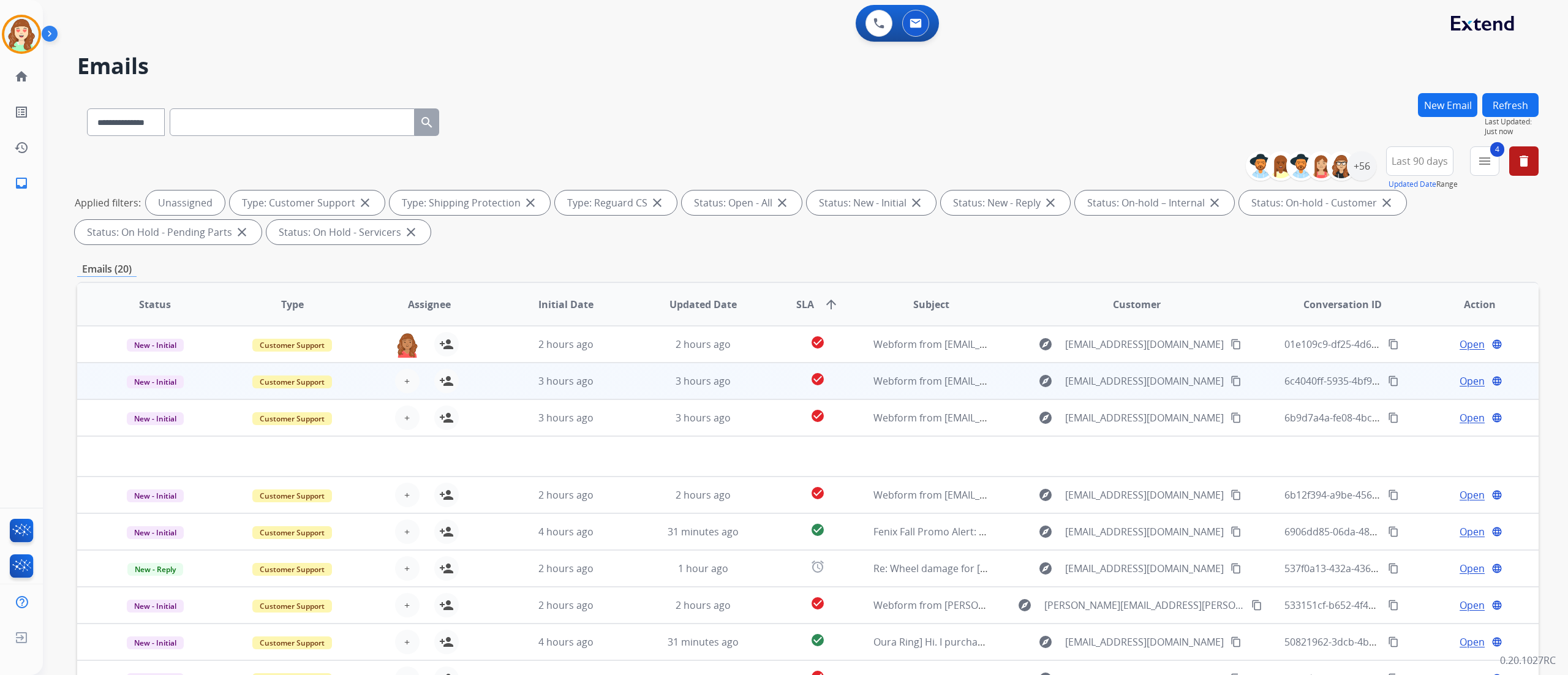
click at [417, 374] on div "+ Select agent person_add Assign to Me" at bounding box center [419, 381] width 78 height 25
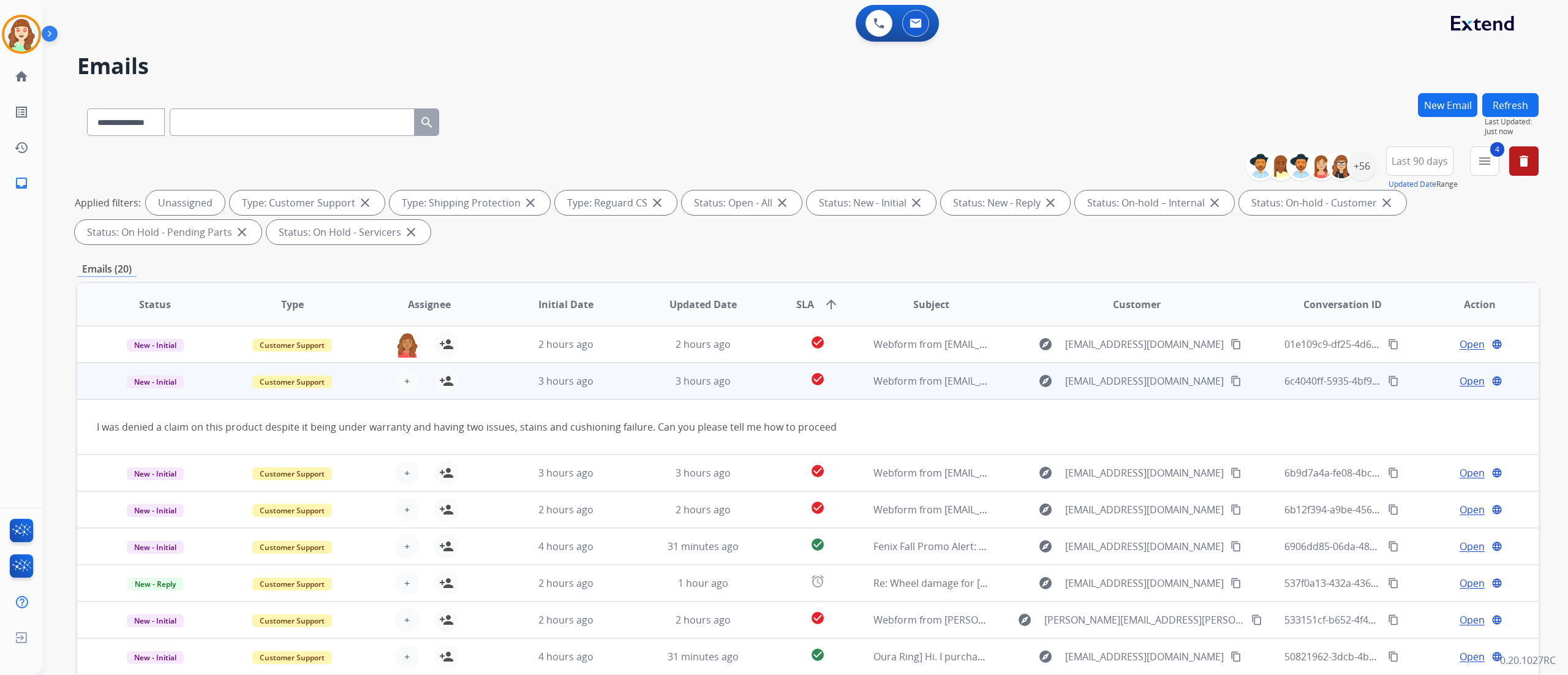
scroll to position [37, 0]
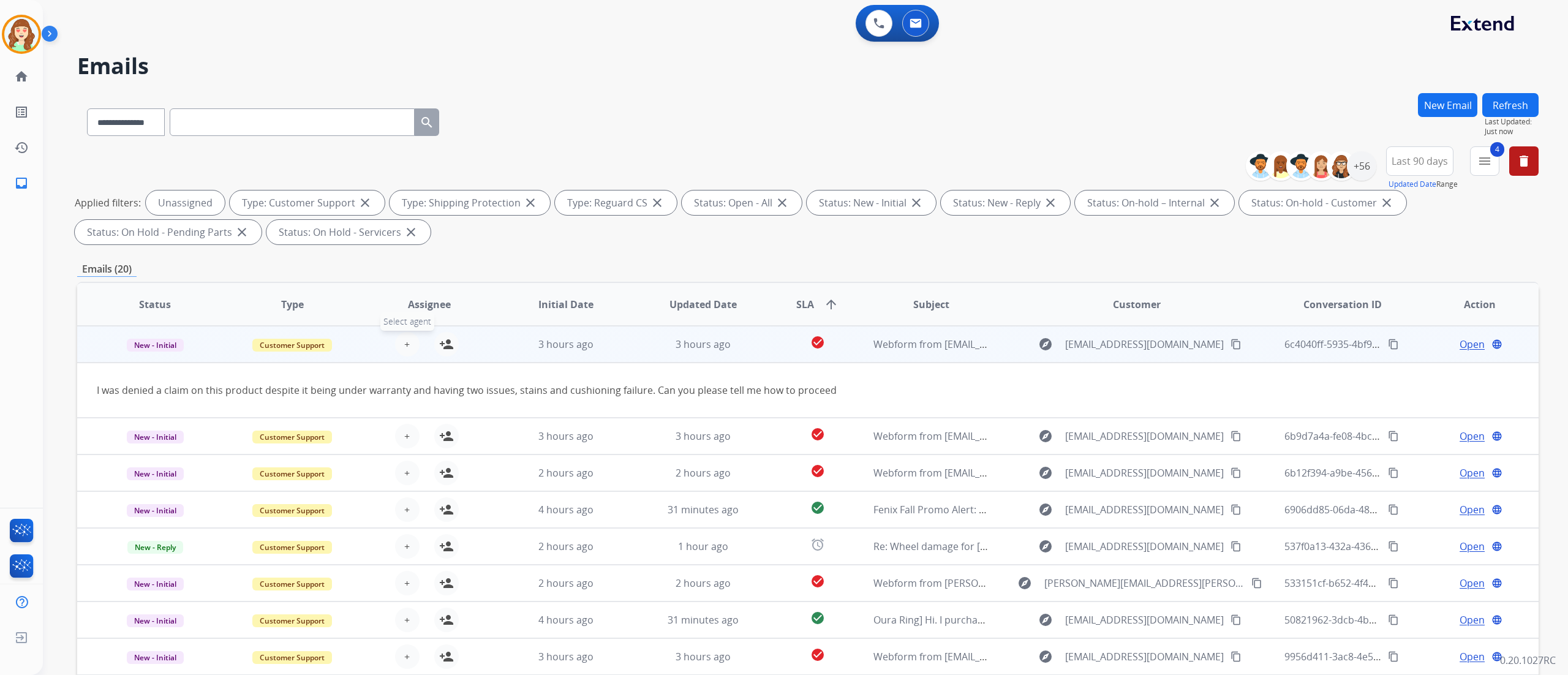
click at [409, 344] on button "+ Select agent" at bounding box center [407, 344] width 25 height 25
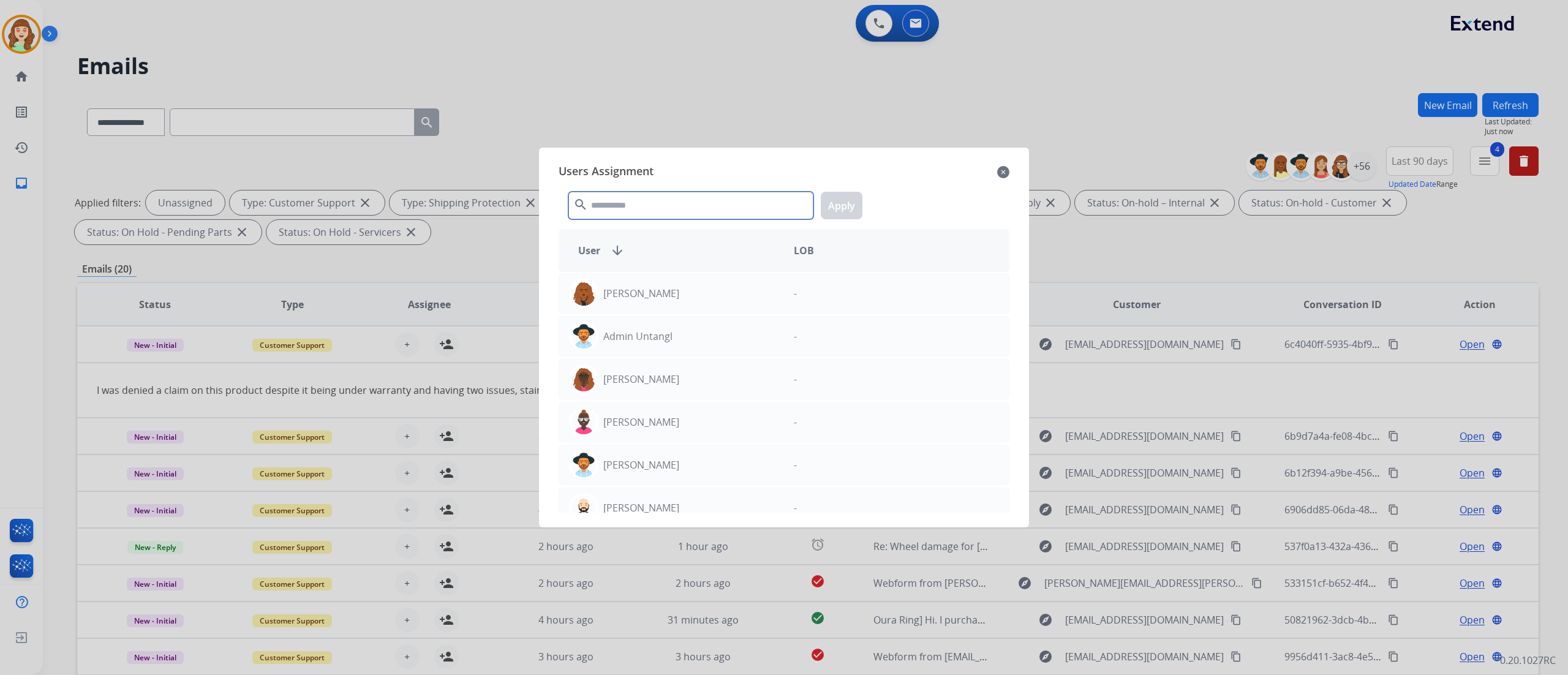
click at [632, 198] on input "text" at bounding box center [691, 206] width 245 height 28
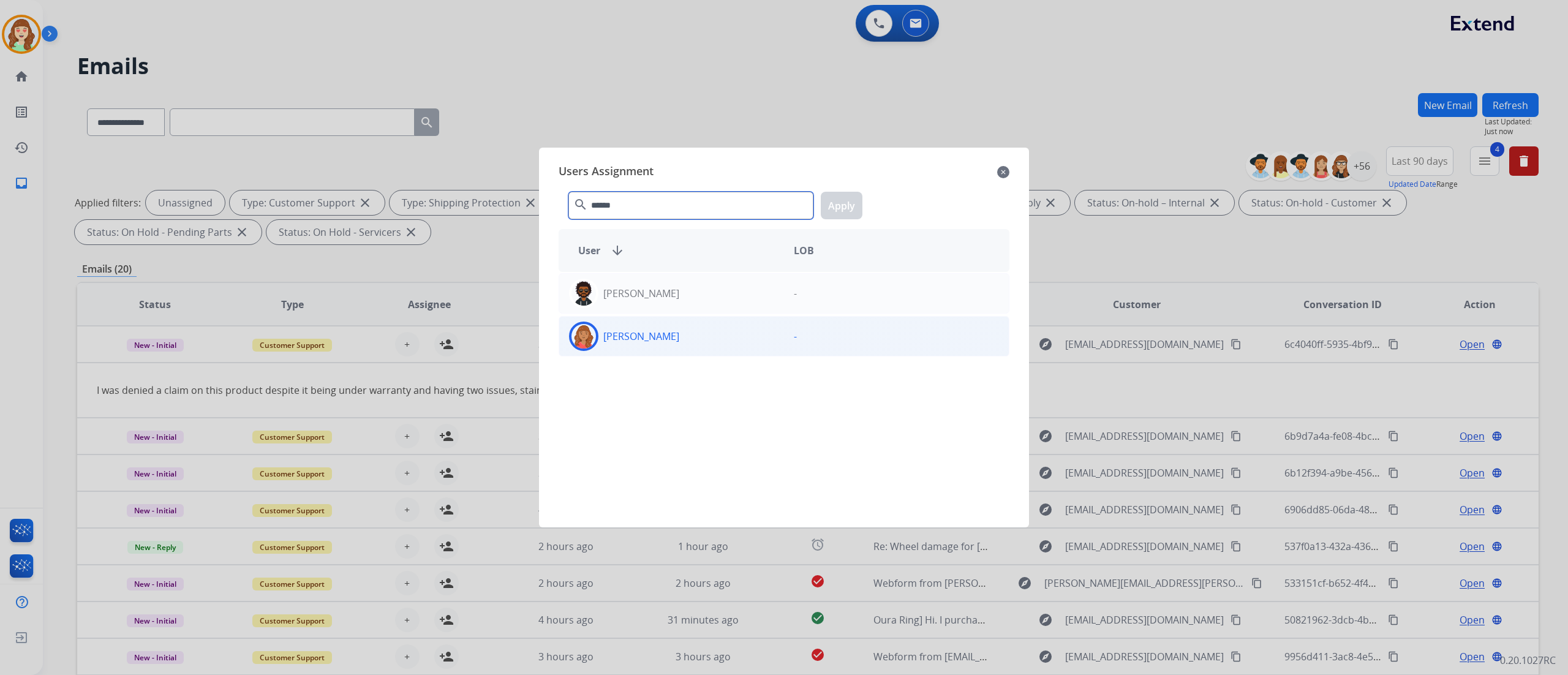
type input "******"
click at [694, 333] on div "[PERSON_NAME]" at bounding box center [672, 337] width 225 height 29
click at [853, 200] on button "Apply" at bounding box center [841, 206] width 42 height 28
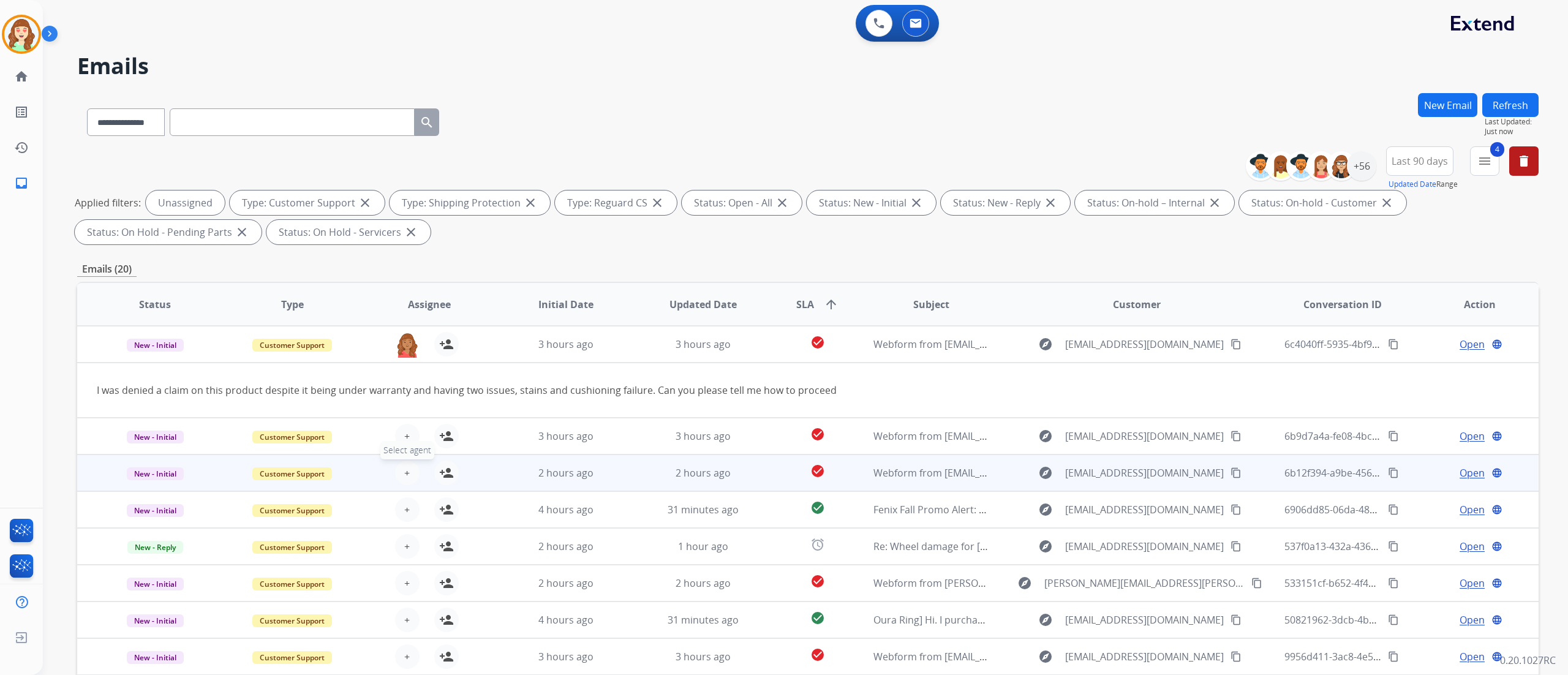
click at [411, 374] on button "+ Select agent" at bounding box center [407, 473] width 25 height 25
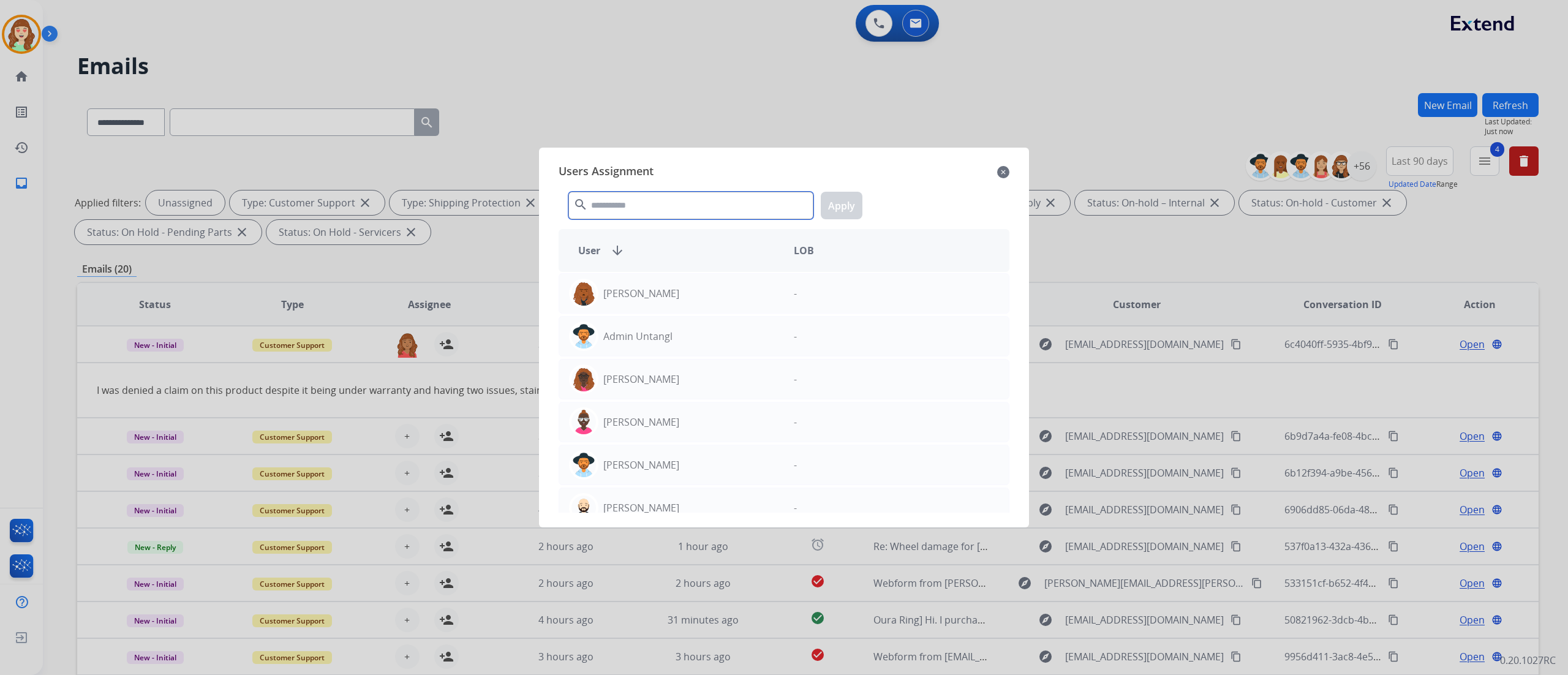
click at [731, 207] on input "text" at bounding box center [691, 206] width 245 height 28
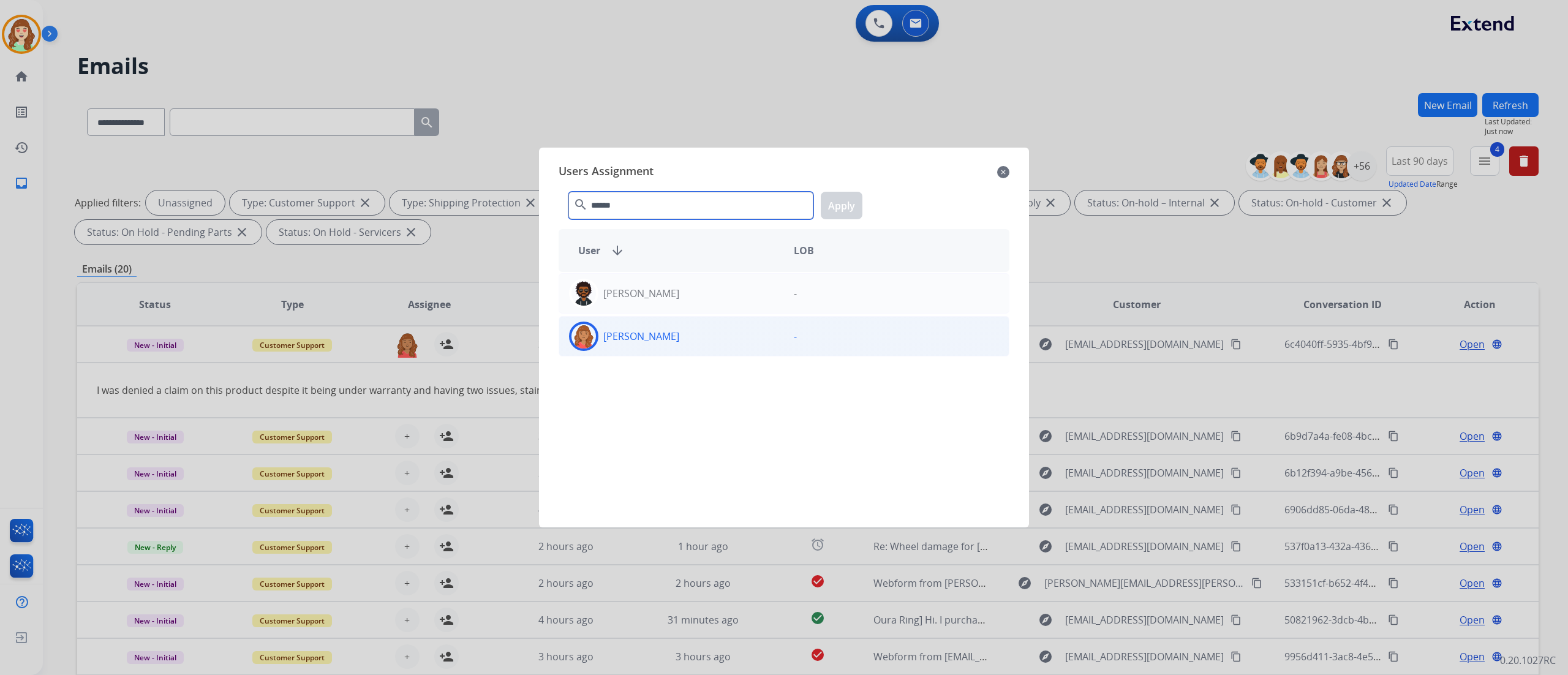
type input "******"
click at [652, 350] on div "[PERSON_NAME]" at bounding box center [672, 337] width 225 height 29
click at [841, 207] on button "Apply" at bounding box center [841, 206] width 42 height 28
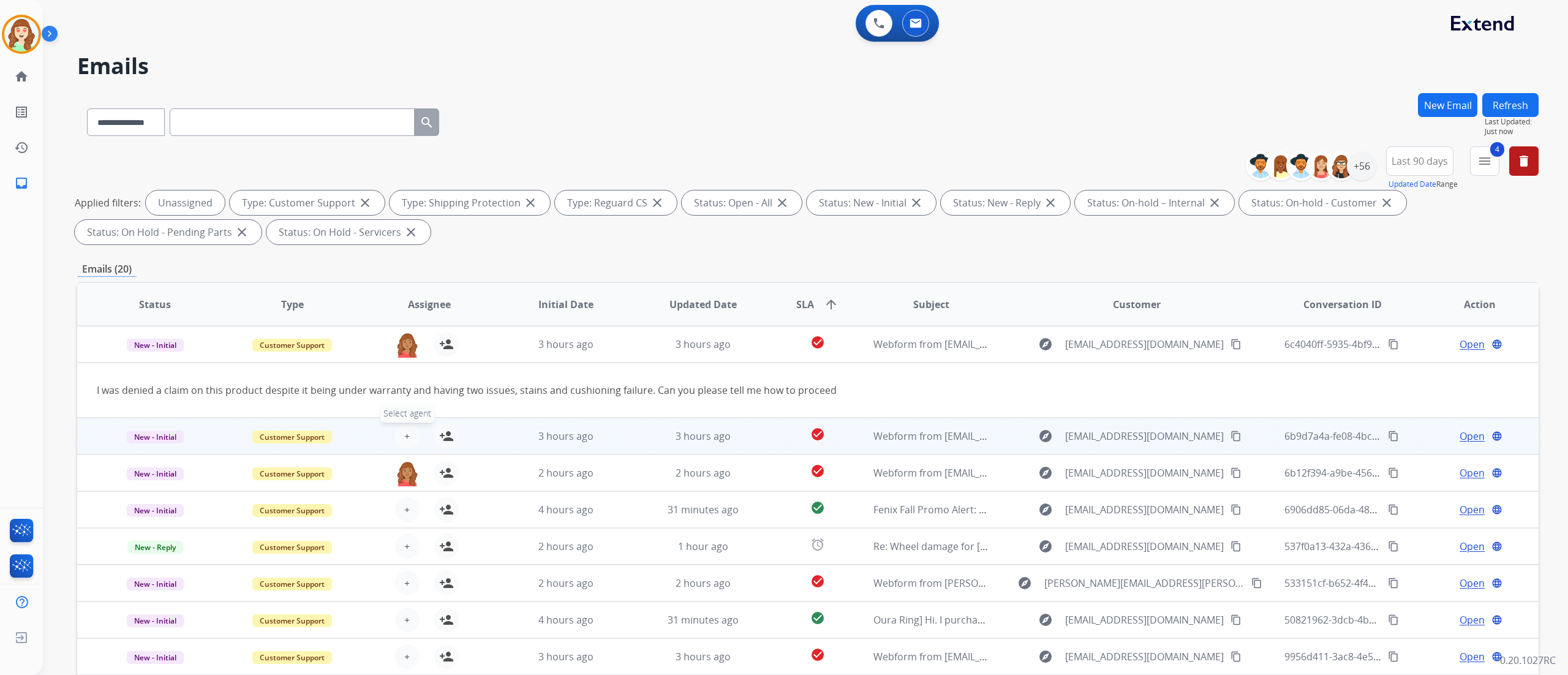
click at [405, 374] on span "+" at bounding box center [407, 436] width 5 height 15
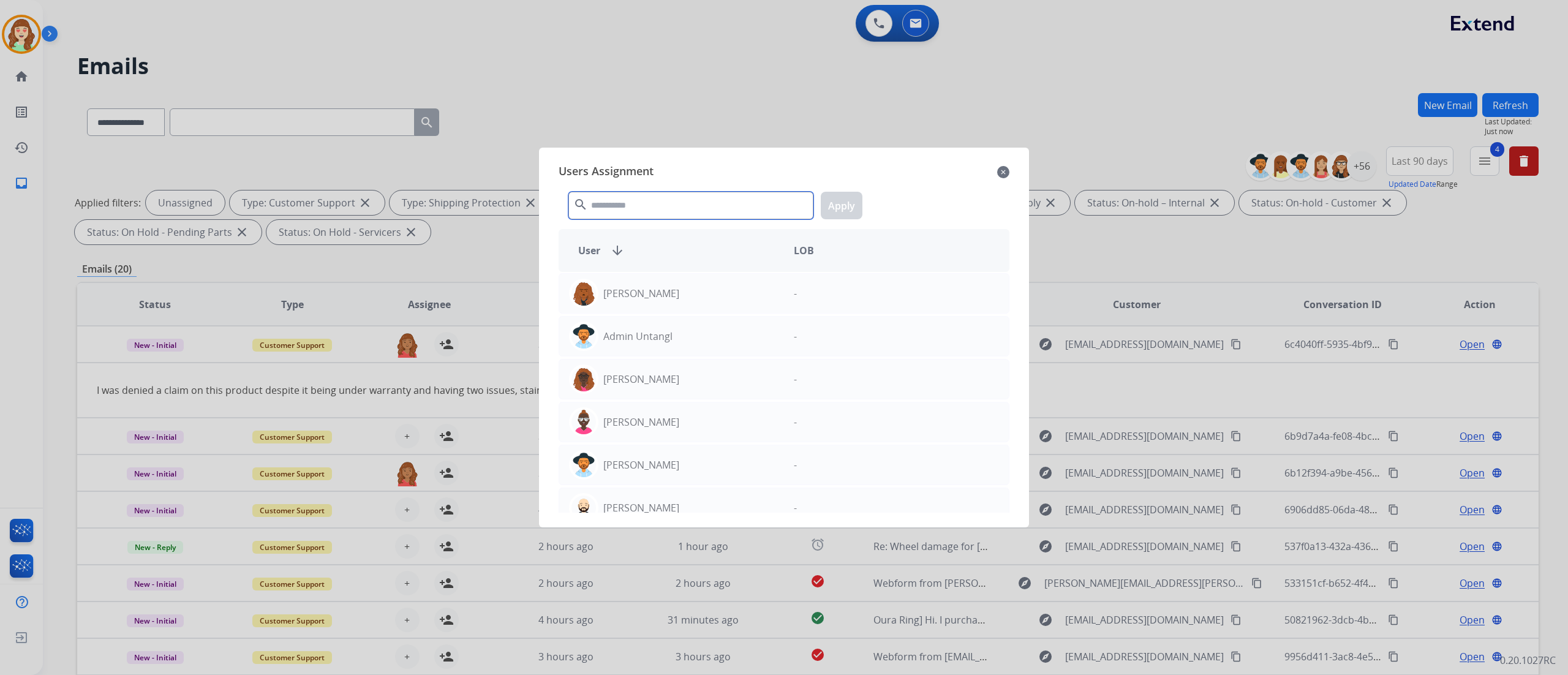
click at [708, 203] on input "text" at bounding box center [691, 206] width 245 height 28
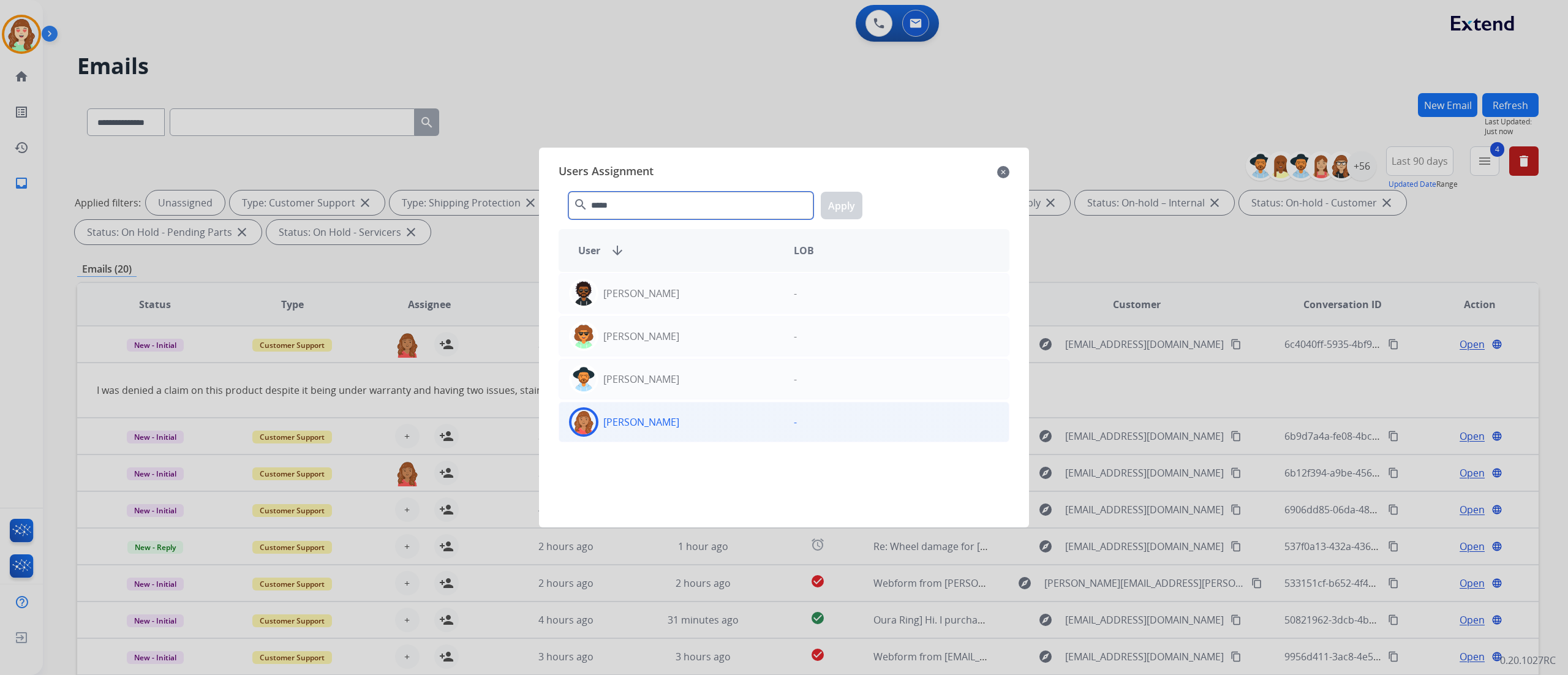
type input "*****"
click at [670, 374] on div "[PERSON_NAME]" at bounding box center [672, 422] width 225 height 29
drag, startPoint x: 839, startPoint y: 211, endPoint x: 672, endPoint y: 163, distance: 173.8
click at [672, 163] on div "Users Assignment close" at bounding box center [784, 173] width 451 height 20
click at [845, 204] on button "Apply" at bounding box center [841, 206] width 42 height 28
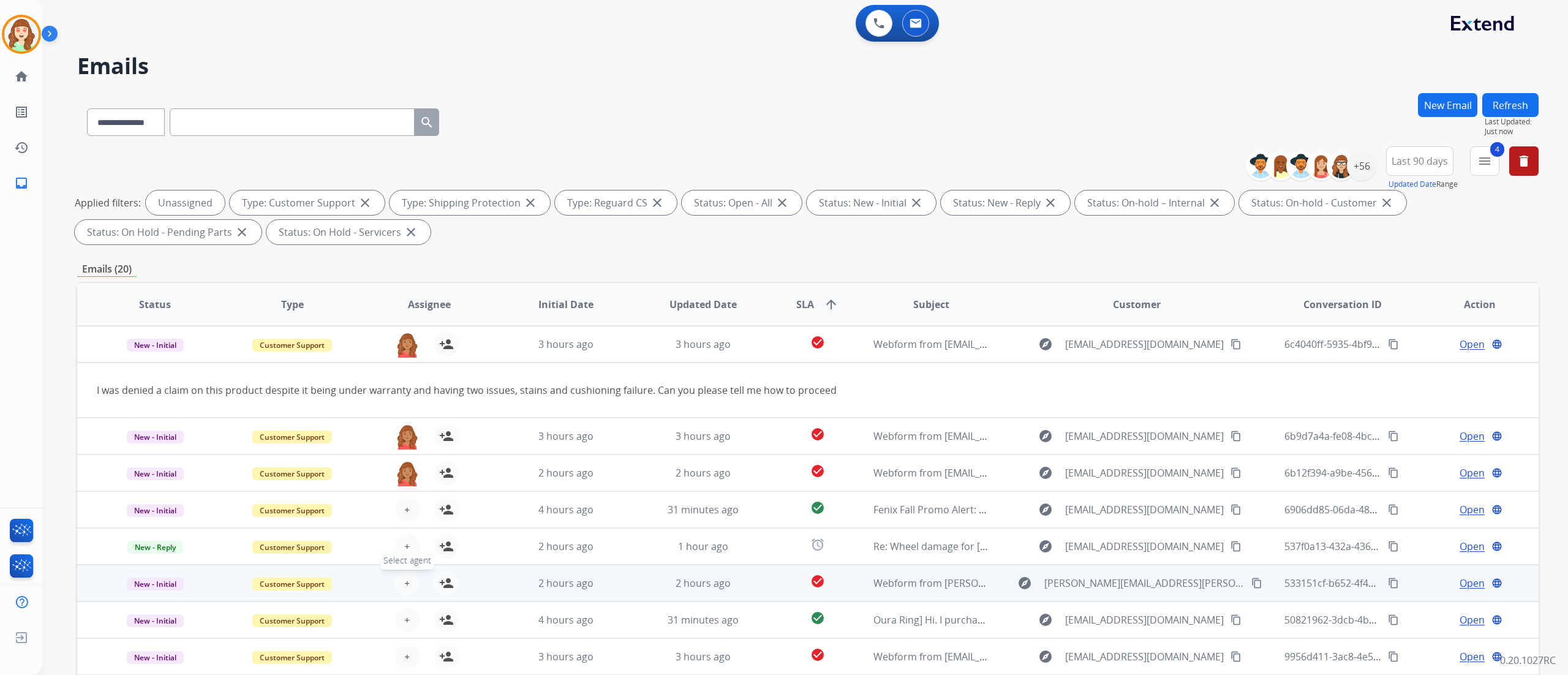
click at [407, 374] on span "+" at bounding box center [407, 583] width 5 height 15
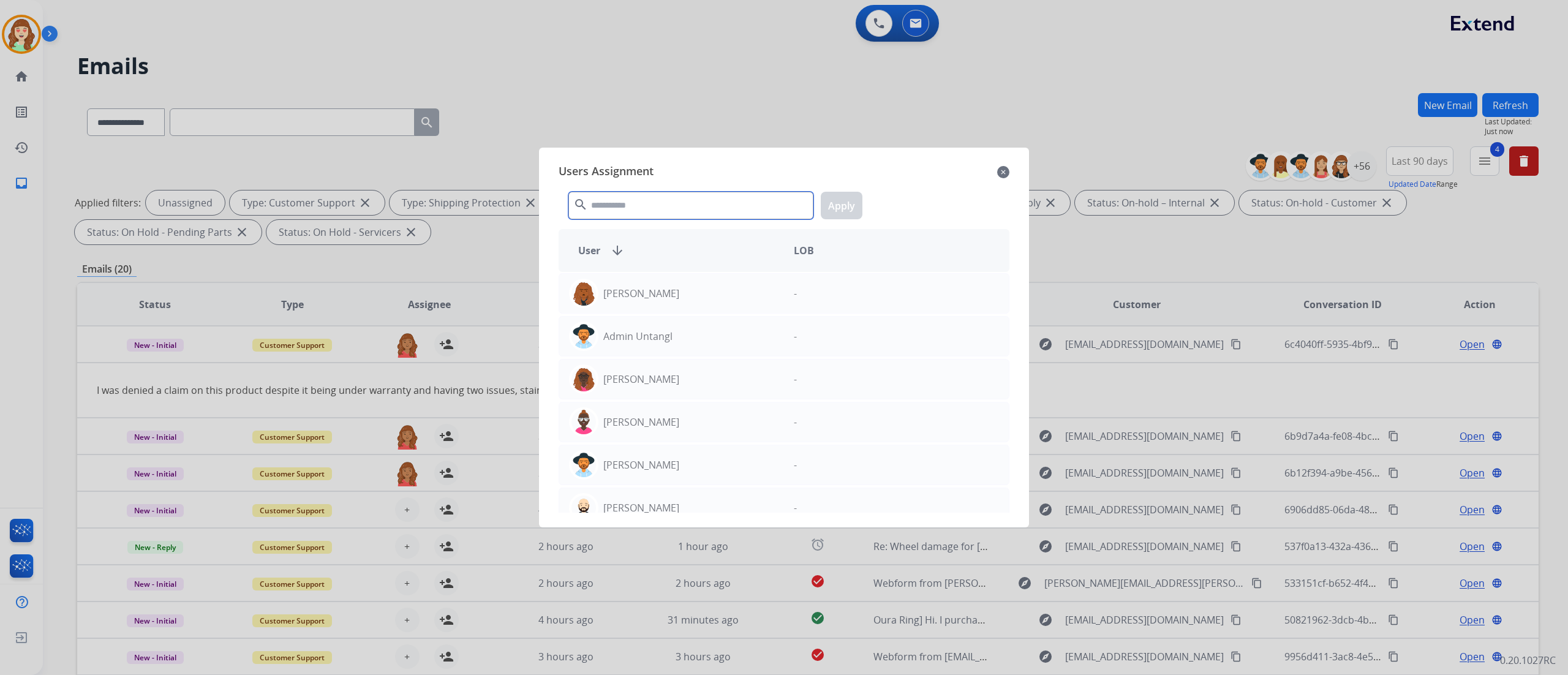
click at [703, 208] on input "text" at bounding box center [691, 206] width 245 height 28
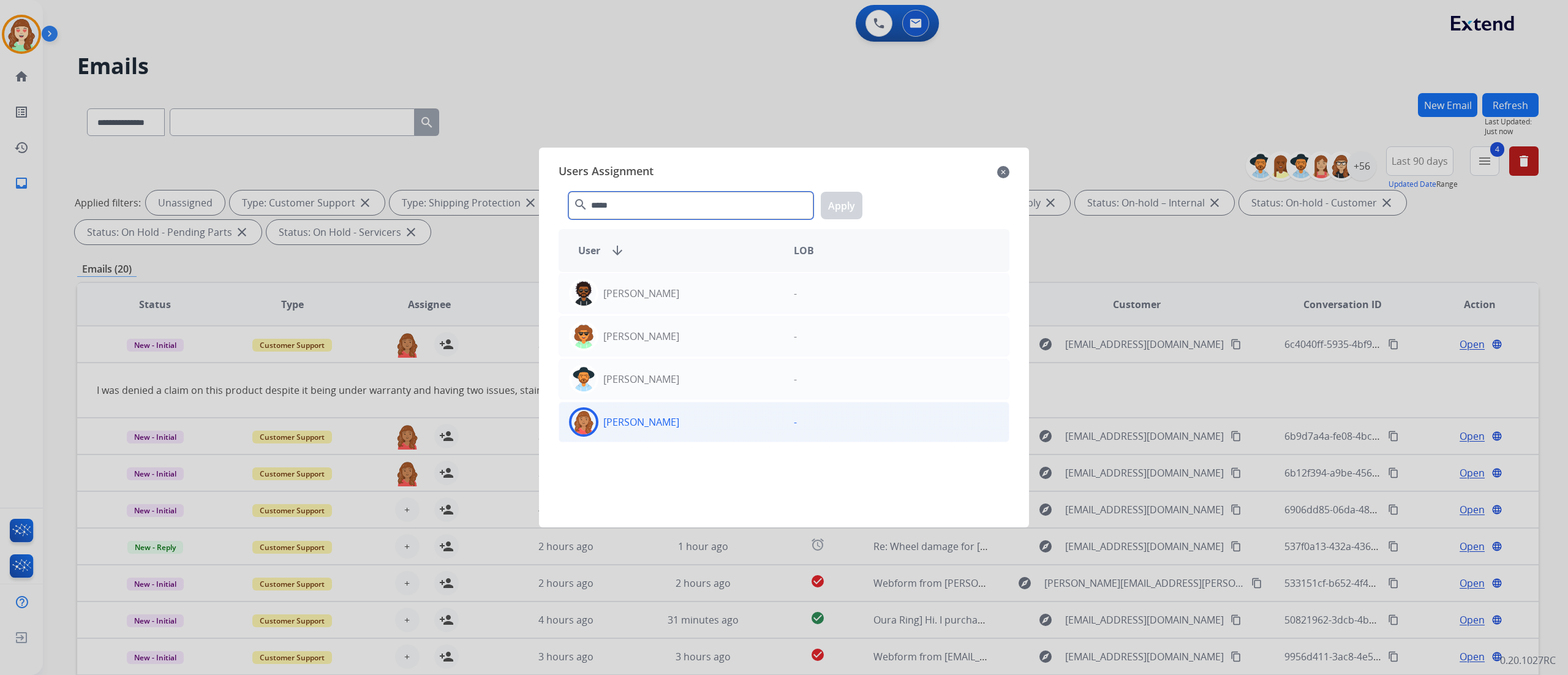
type input "*****"
click at [657, 374] on div "[PERSON_NAME]" at bounding box center [672, 422] width 225 height 29
click at [841, 216] on button "Apply" at bounding box center [841, 206] width 42 height 28
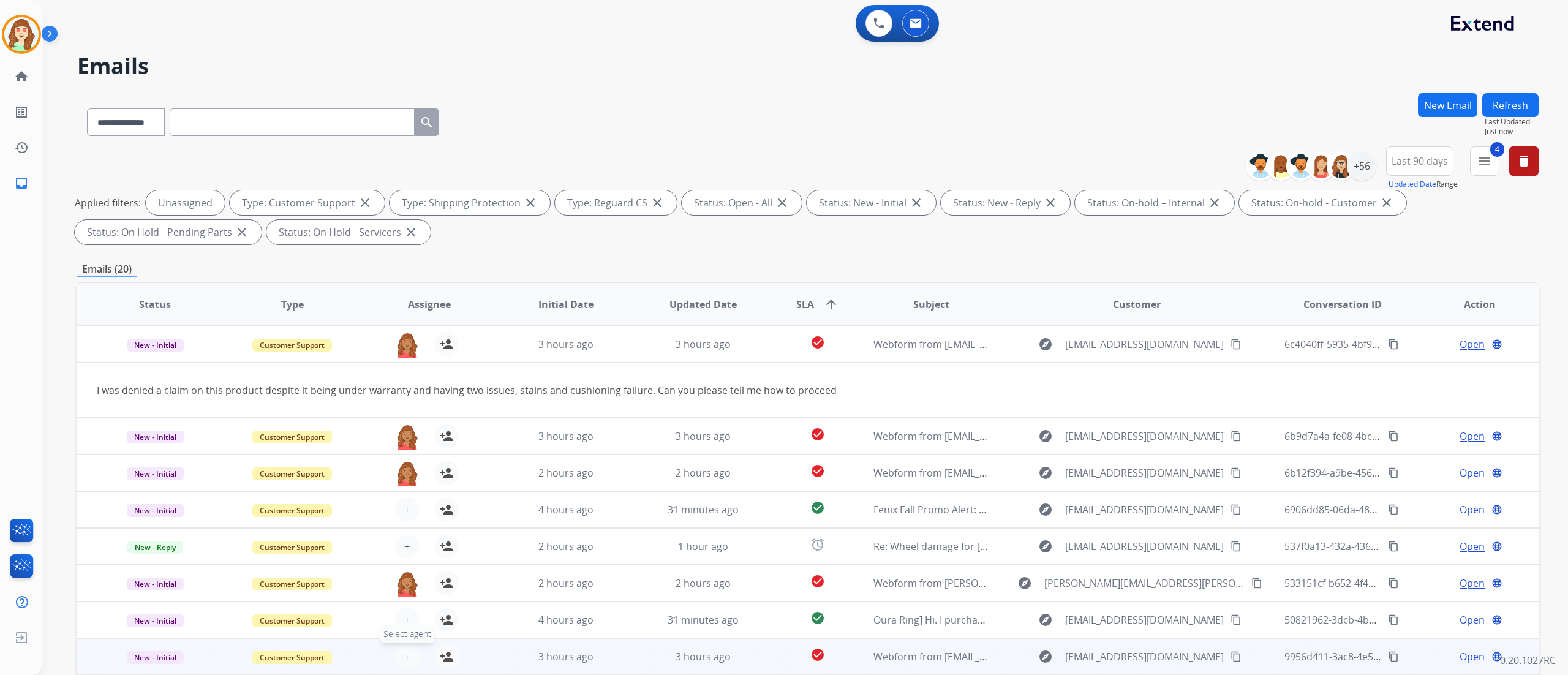
click at [400, 374] on button "+ Select agent" at bounding box center [407, 656] width 25 height 25
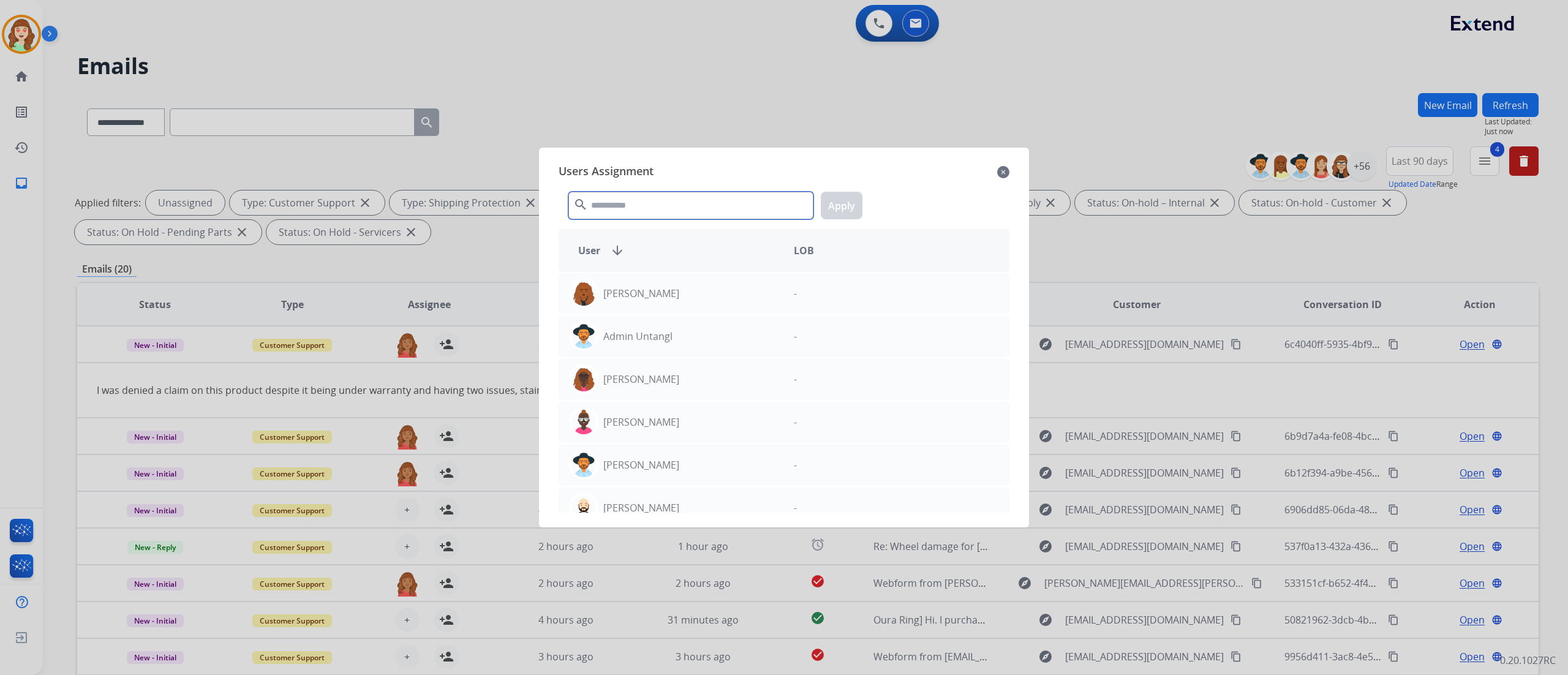
click at [633, 198] on input "text" at bounding box center [691, 206] width 245 height 28
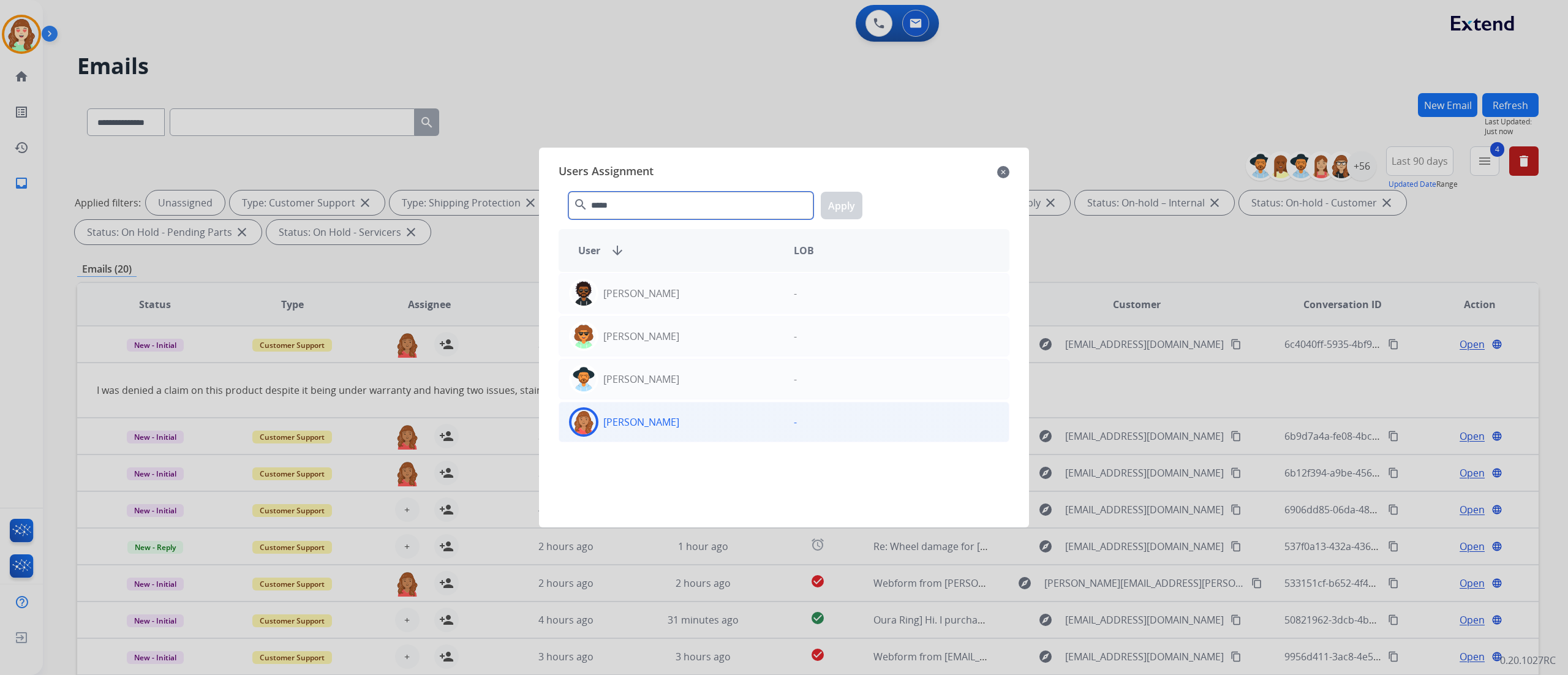
type input "*****"
click at [693, 374] on div "[PERSON_NAME]" at bounding box center [672, 422] width 225 height 29
click at [846, 205] on button "Apply" at bounding box center [841, 206] width 42 height 28
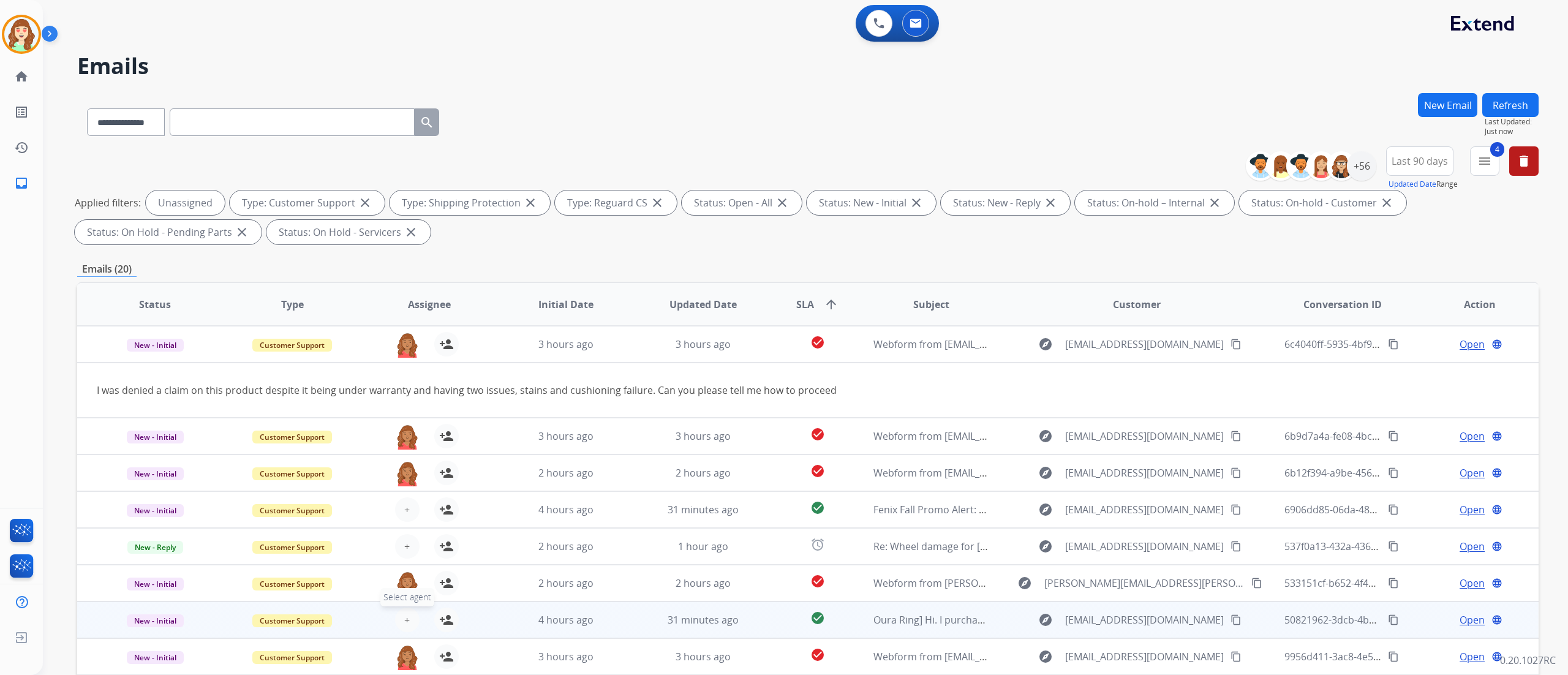
click at [408, 374] on button "+ Select agent" at bounding box center [407, 620] width 25 height 25
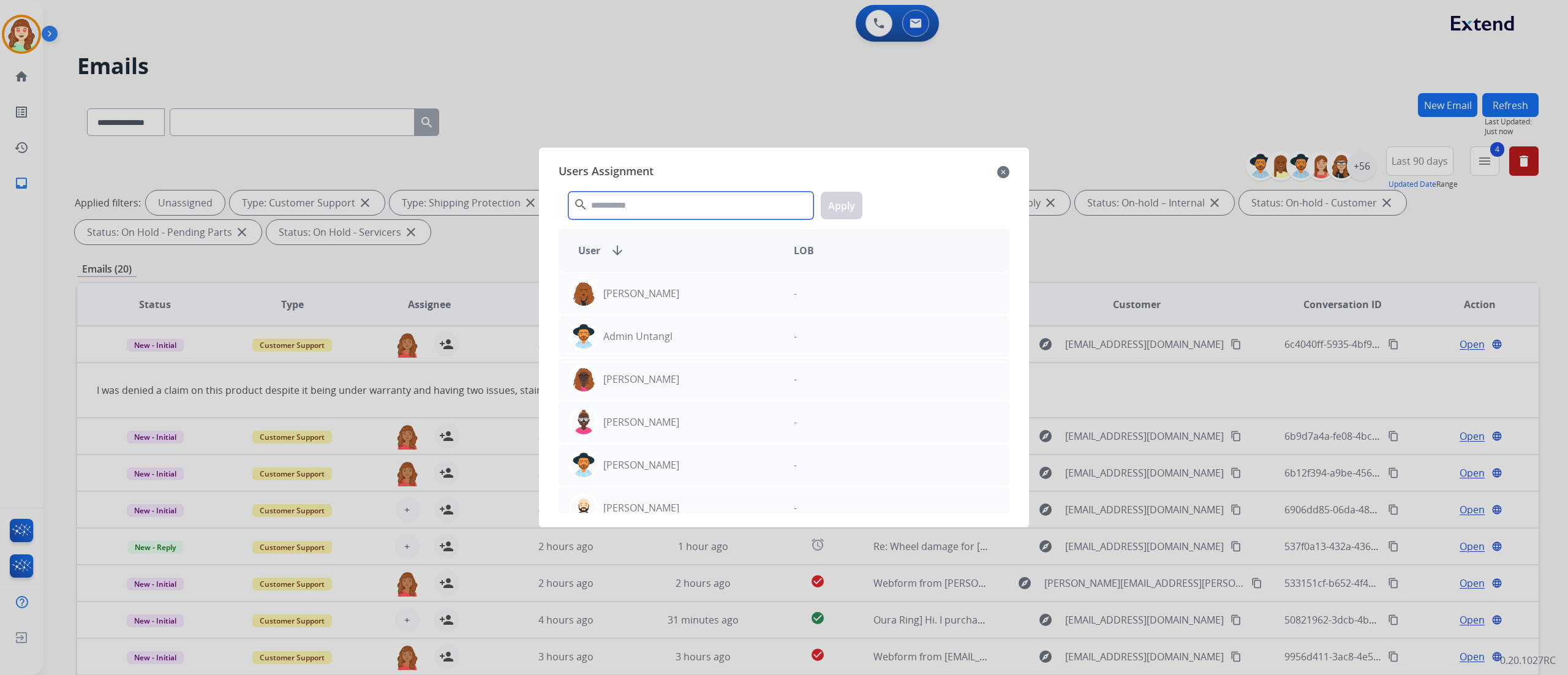
click at [723, 208] on input "text" at bounding box center [691, 206] width 245 height 28
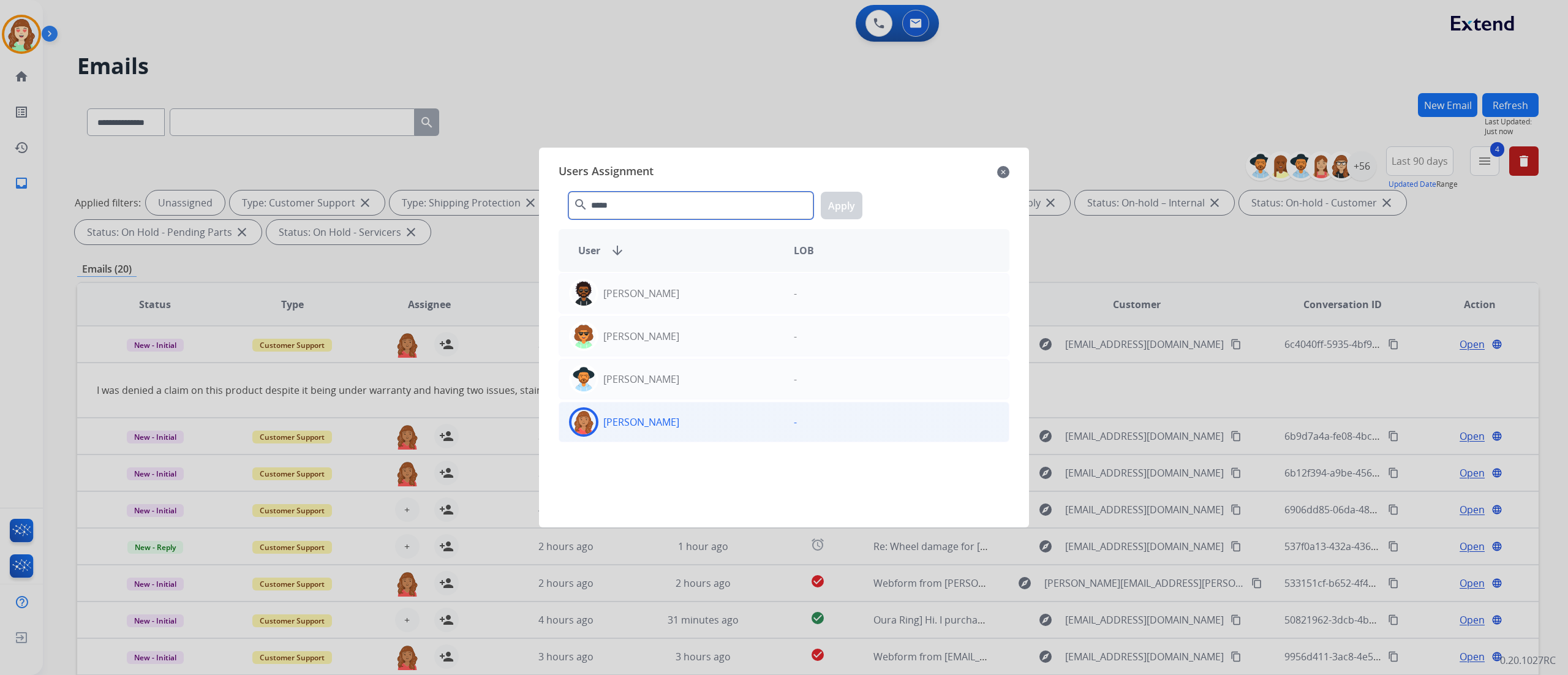
type input "*****"
click at [676, 374] on div "[PERSON_NAME]" at bounding box center [672, 422] width 225 height 29
click at [849, 204] on button "Apply" at bounding box center [841, 206] width 42 height 28
